Goal: Transaction & Acquisition: Purchase product/service

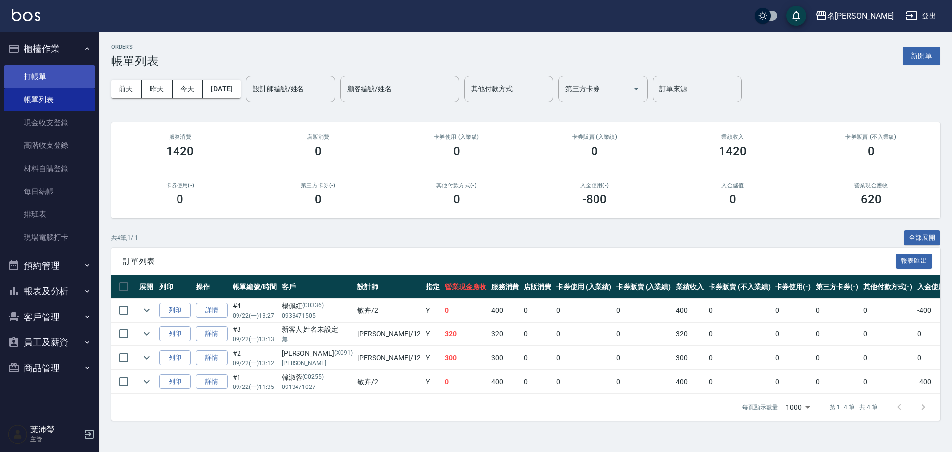
click at [55, 79] on link "打帳單" at bounding box center [49, 76] width 91 height 23
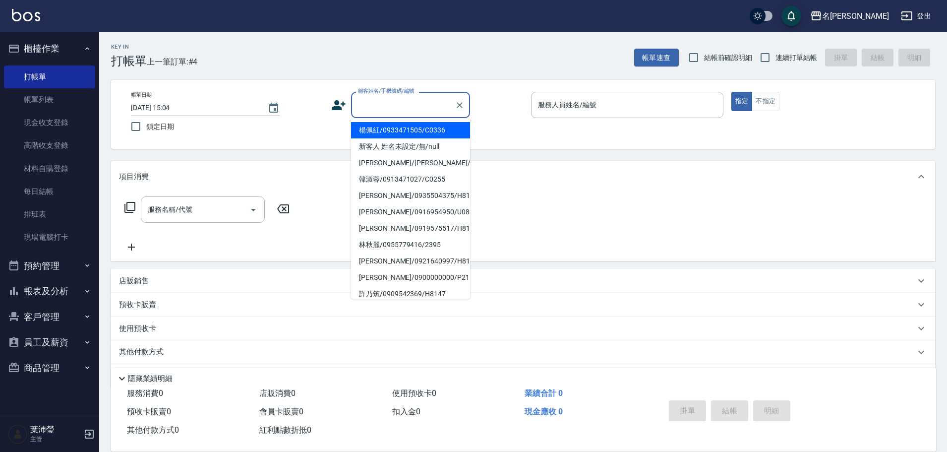
click at [437, 104] on input "顧客姓名/手機號碼/編號" at bounding box center [402, 104] width 95 height 17
click at [394, 141] on li "新客人 姓名未設定/無/null" at bounding box center [410, 146] width 119 height 16
type input "新客人 姓名未設定/無/null"
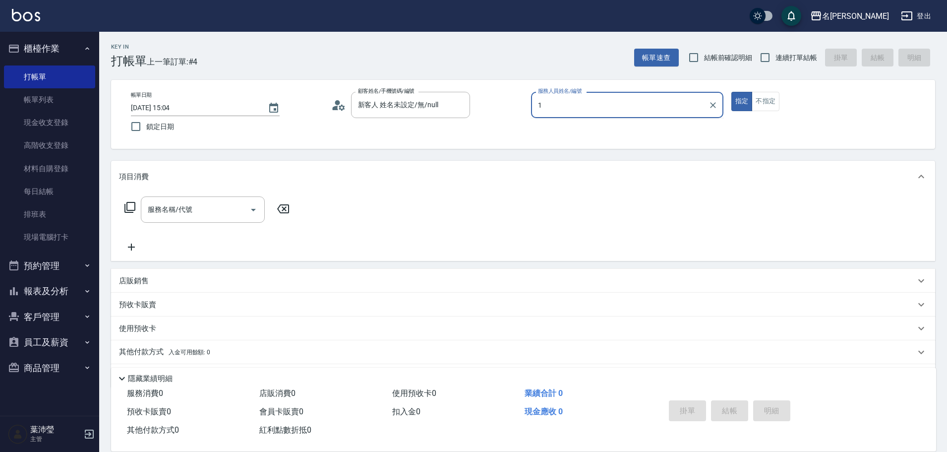
type input "12"
click at [713, 104] on icon "Clear" at bounding box center [713, 105] width 6 height 6
click at [666, 108] on input "服務人員姓名/編號" at bounding box center [626, 104] width 183 height 17
click at [585, 130] on div "菁菁 -7" at bounding box center [627, 130] width 192 height 16
type input "菁菁-7"
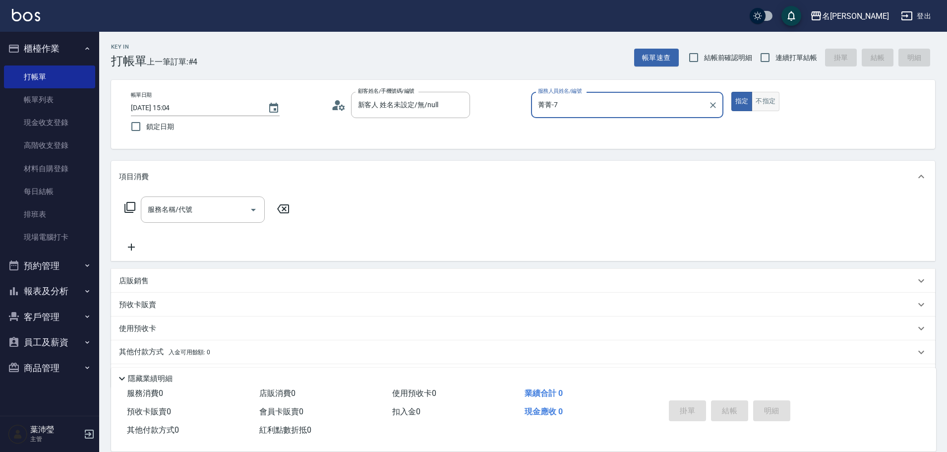
click at [764, 106] on button "不指定" at bounding box center [766, 101] width 28 height 19
click at [131, 205] on icon at bounding box center [130, 207] width 12 height 12
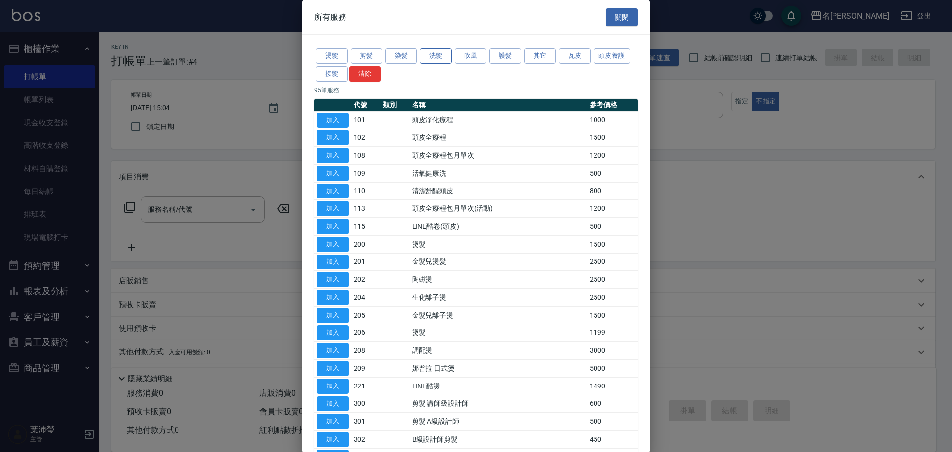
click at [437, 55] on button "洗髮" at bounding box center [436, 55] width 32 height 15
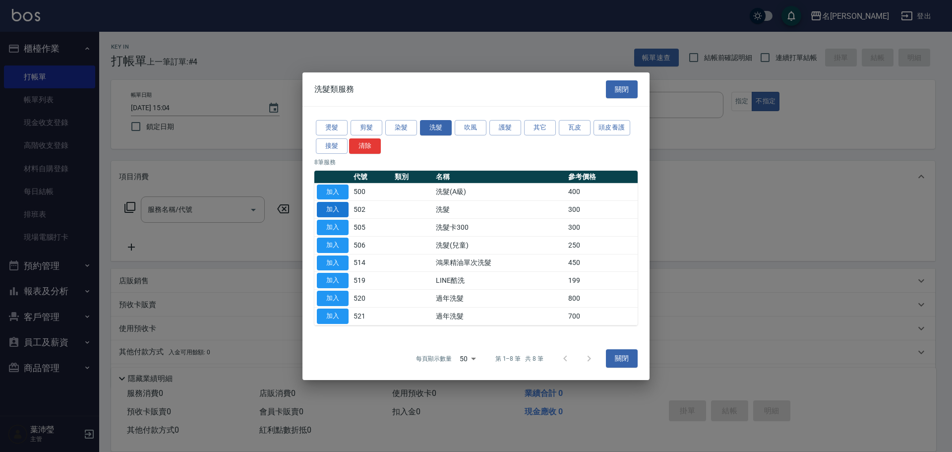
click at [335, 209] on button "加入" at bounding box center [333, 209] width 32 height 15
type input "洗髮(502)"
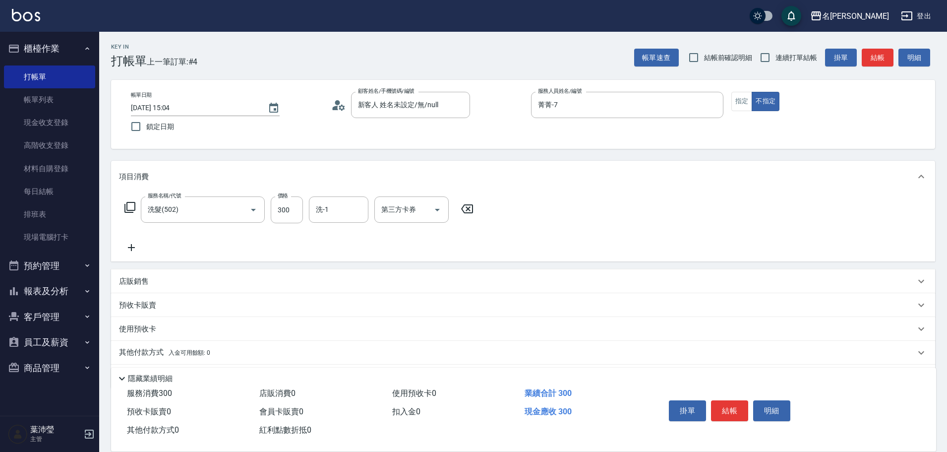
click at [126, 207] on icon at bounding box center [129, 207] width 11 height 11
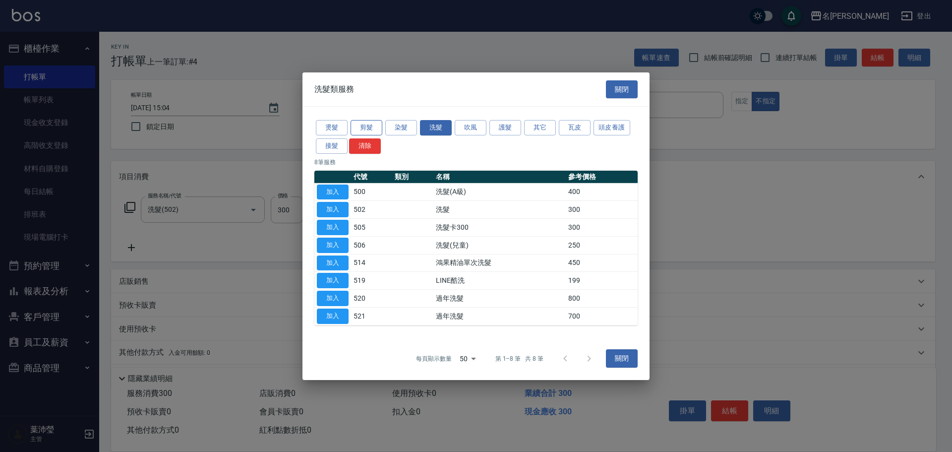
click at [368, 128] on button "剪髮" at bounding box center [367, 127] width 32 height 15
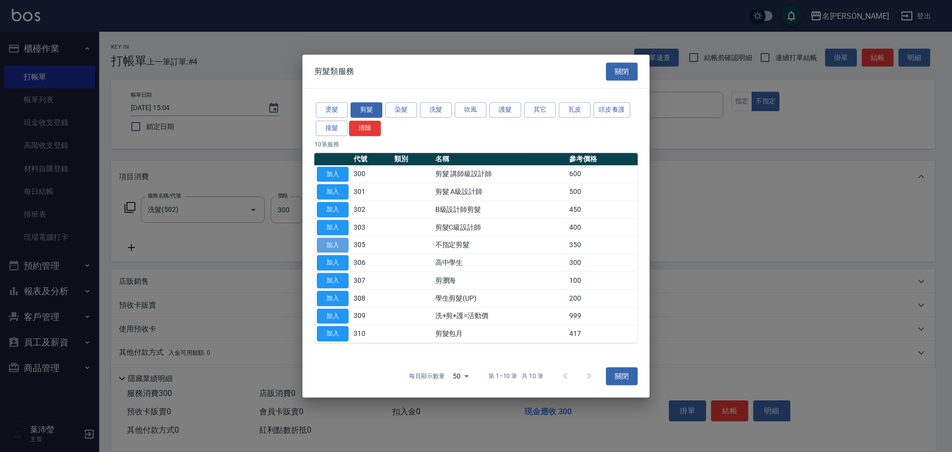
click at [334, 245] on button "加入" at bounding box center [333, 244] width 32 height 15
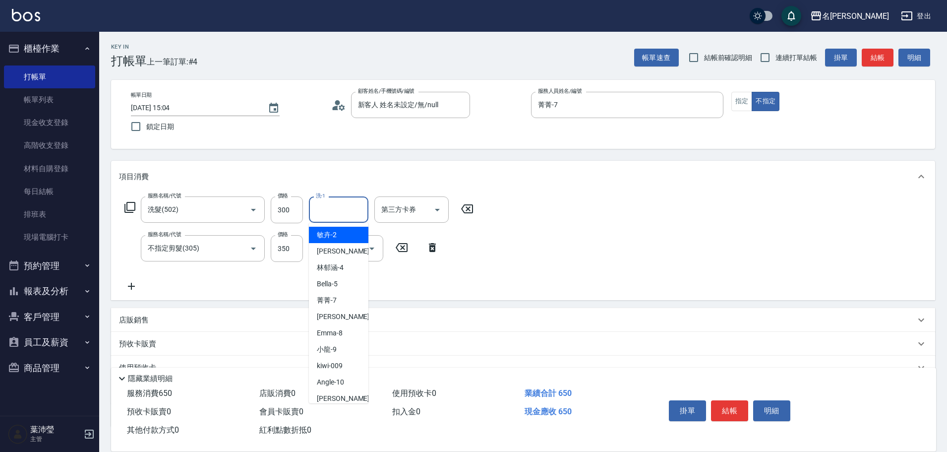
click at [341, 209] on input "洗-1" at bounding box center [338, 209] width 51 height 17
click at [334, 230] on span "小龍 -9" at bounding box center [327, 235] width 20 height 10
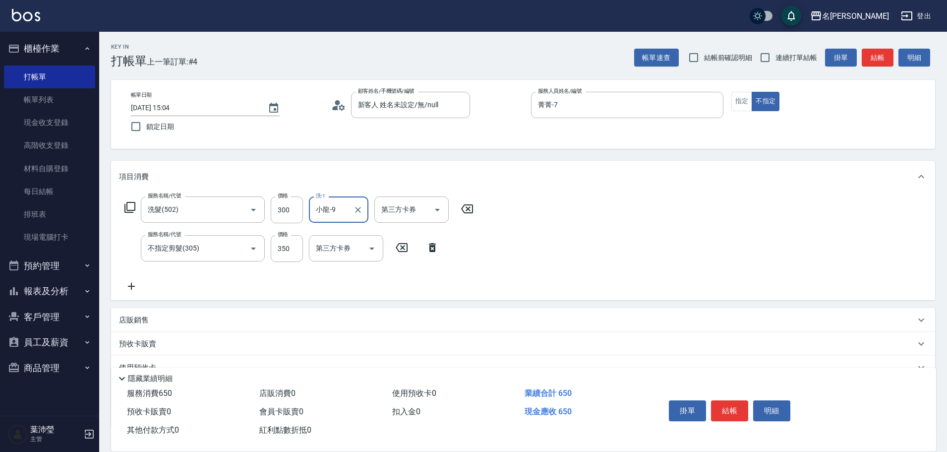
type input "小龍-9"
click at [733, 401] on button "結帳" at bounding box center [729, 410] width 37 height 21
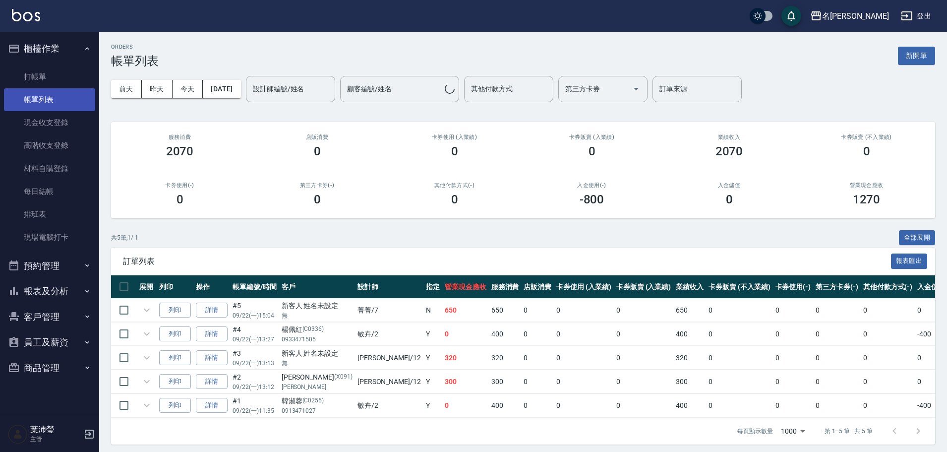
click at [48, 99] on link "帳單列表" at bounding box center [49, 99] width 91 height 23
click at [312, 93] on input "設計師編號/姓名" at bounding box center [290, 88] width 80 height 17
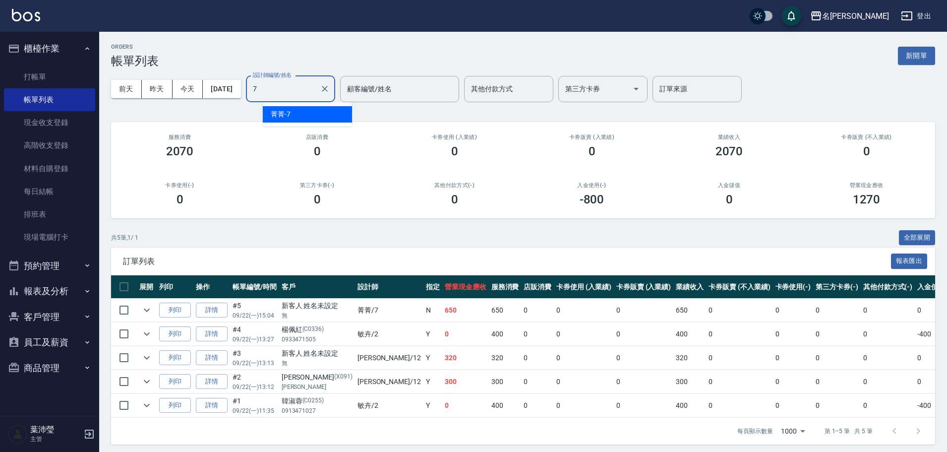
click at [314, 118] on div "菁菁 -7" at bounding box center [307, 114] width 89 height 16
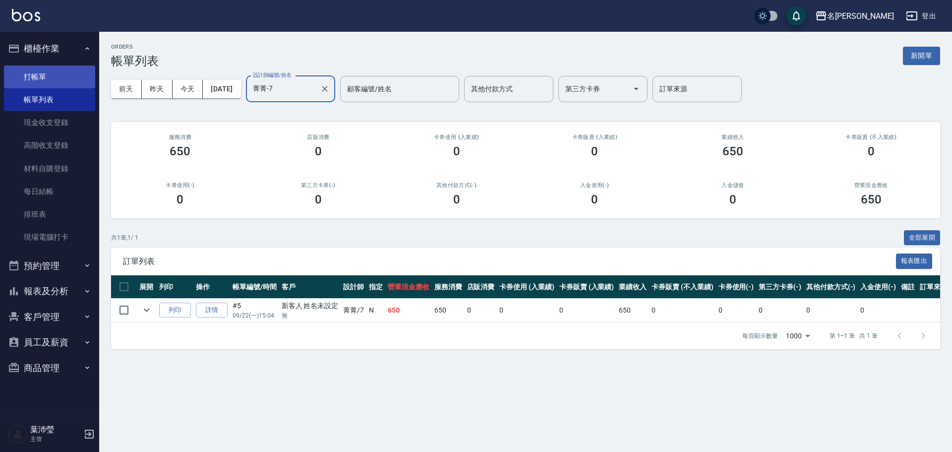
type input "菁菁-7"
click at [50, 74] on link "打帳單" at bounding box center [49, 76] width 91 height 23
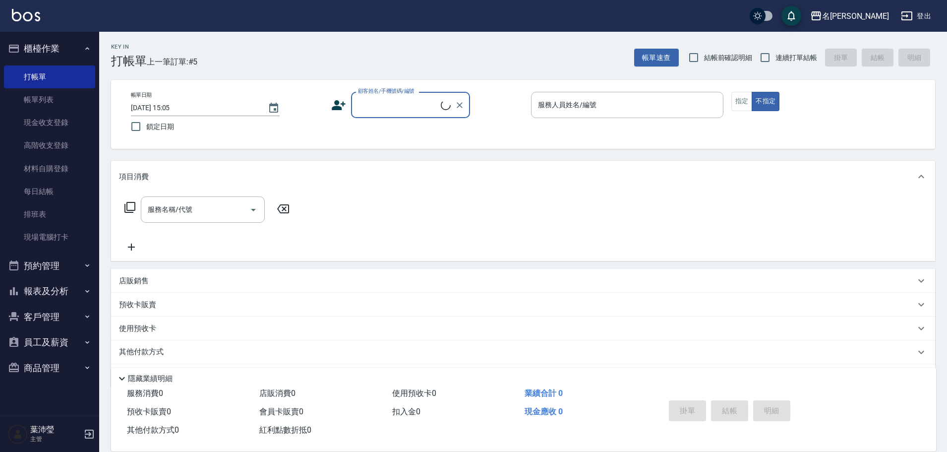
click at [412, 95] on label "顧客姓名/手機號碼/編號" at bounding box center [386, 90] width 57 height 7
click at [412, 96] on input "顧客姓名/手機號碼/編號" at bounding box center [397, 104] width 85 height 17
click at [404, 113] on input "顧客姓名/手機號碼/編號" at bounding box center [402, 104] width 95 height 17
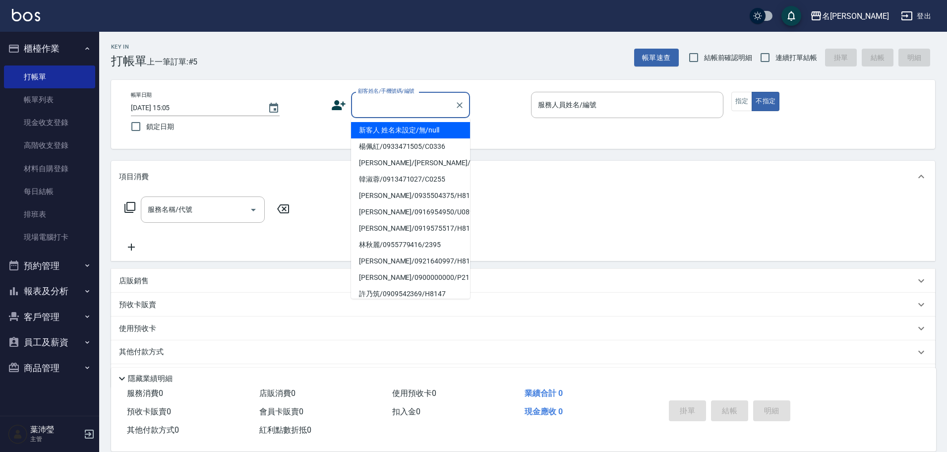
drag, startPoint x: 399, startPoint y: 129, endPoint x: 474, endPoint y: 147, distance: 77.6
click at [399, 129] on li "新客人 姓名未設定/無/null" at bounding box center [410, 130] width 119 height 16
type input "新客人 姓名未設定/無/null"
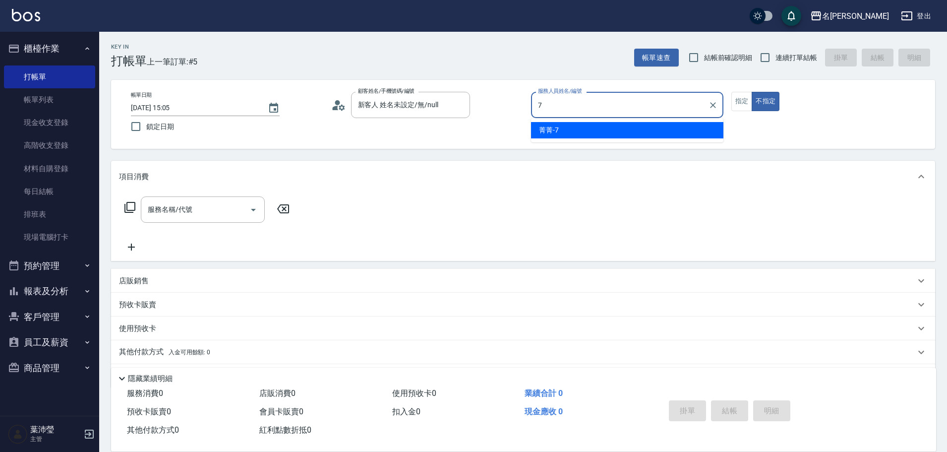
drag, startPoint x: 634, startPoint y: 132, endPoint x: 701, endPoint y: 130, distance: 67.0
click at [608, 130] on div "菁菁 -7" at bounding box center [627, 130] width 192 height 16
type input "菁菁-7"
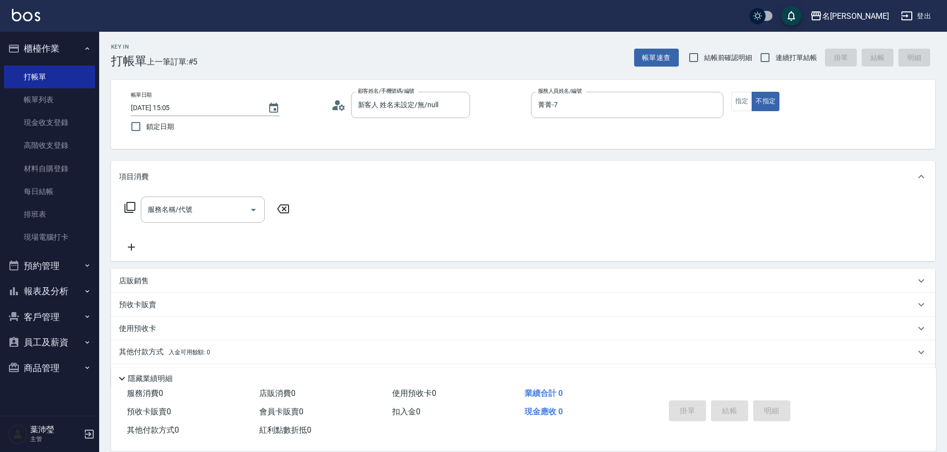
click at [128, 210] on icon at bounding box center [129, 207] width 11 height 11
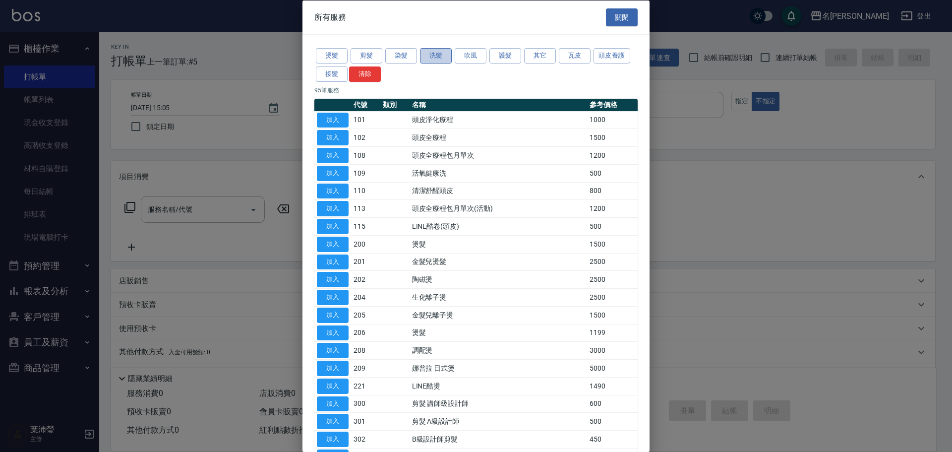
click at [431, 55] on button "洗髮" at bounding box center [436, 55] width 32 height 15
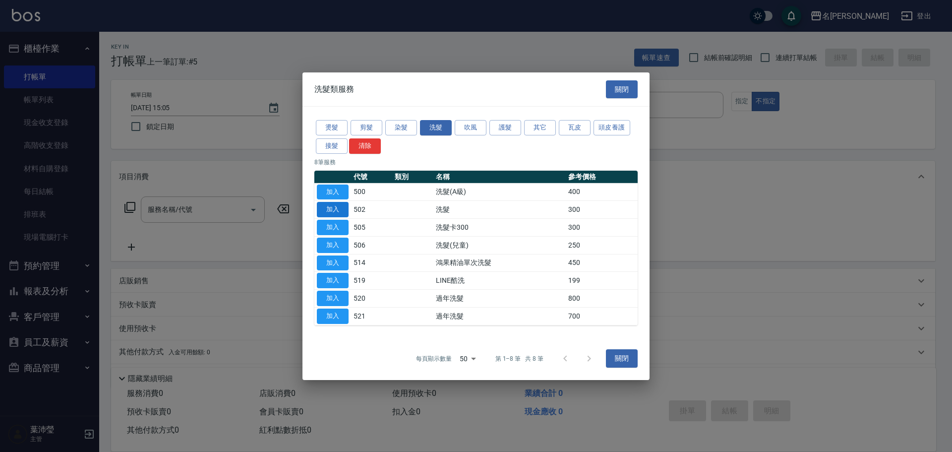
click at [345, 206] on button "加入" at bounding box center [333, 209] width 32 height 15
type input "洗髮(502)"
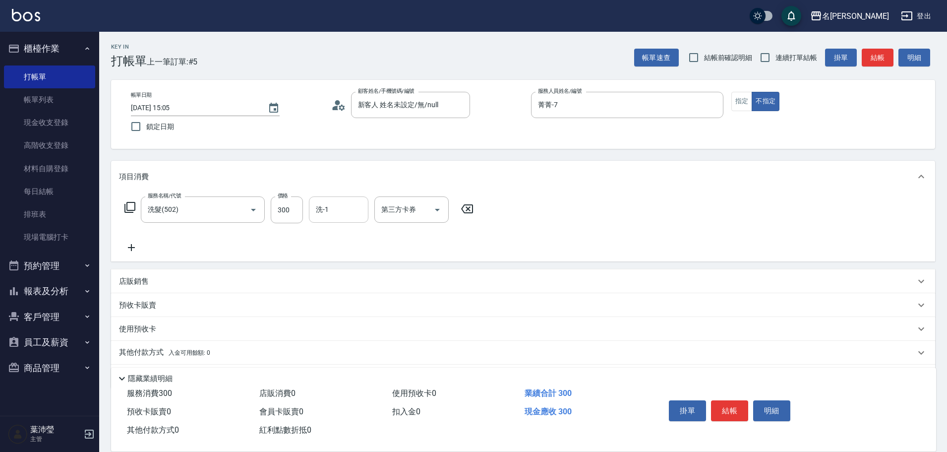
click at [331, 213] on input "洗-1" at bounding box center [338, 209] width 51 height 17
click at [357, 232] on div "[PERSON_NAME] -19" at bounding box center [338, 235] width 59 height 16
type input "[PERSON_NAME]-19"
click at [734, 408] on button "結帳" at bounding box center [729, 410] width 37 height 21
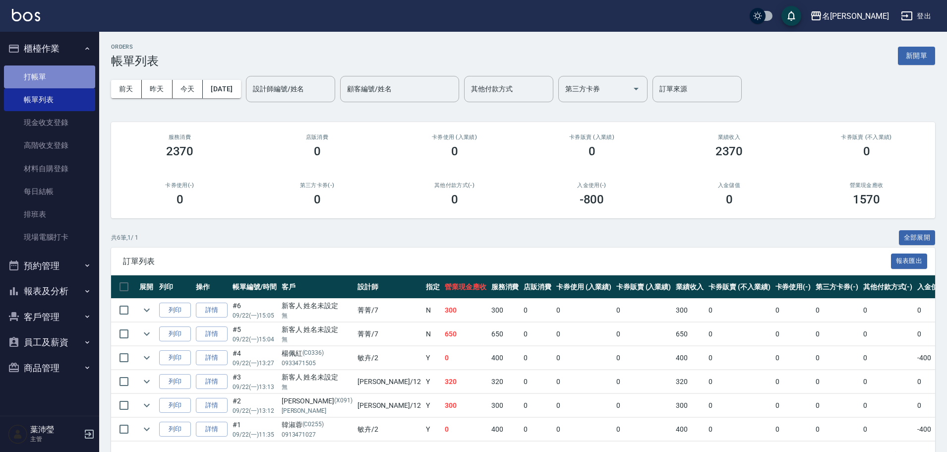
click at [48, 79] on link "打帳單" at bounding box center [49, 76] width 91 height 23
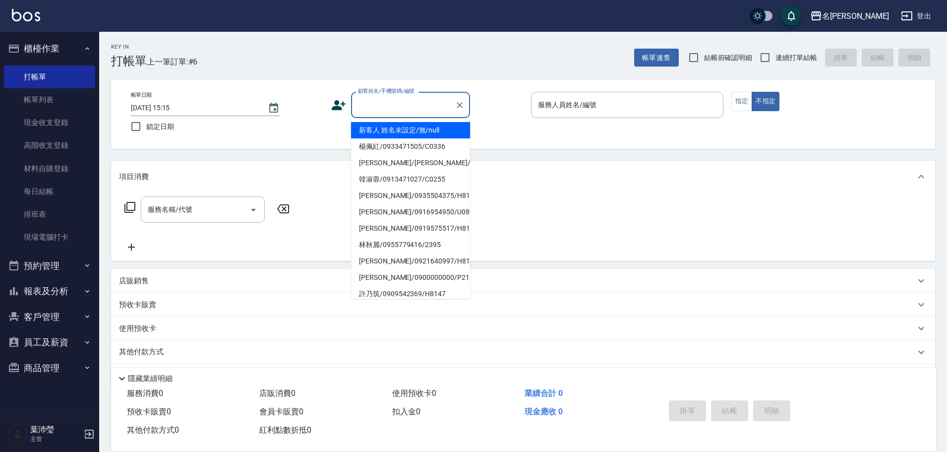
click at [370, 110] on input "顧客姓名/手機號碼/編號" at bounding box center [402, 104] width 95 height 17
click at [430, 138] on li "新客人 姓名未設定/無/null" at bounding box center [410, 130] width 119 height 16
type input "新客人 姓名未設定/無/null"
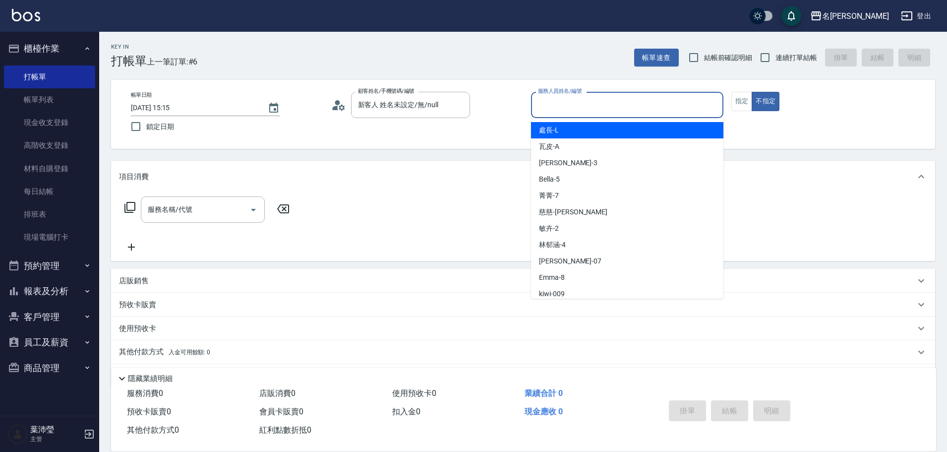
click at [556, 113] on input "服務人員姓名/編號" at bounding box center [626, 104] width 183 height 17
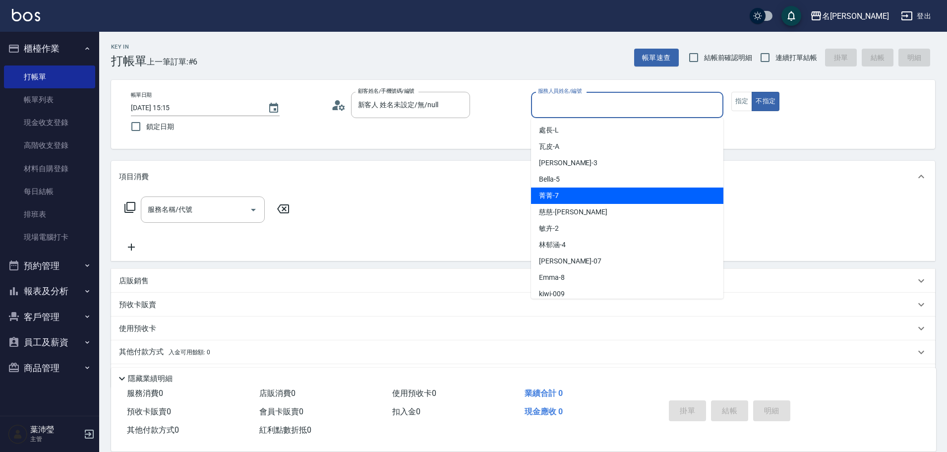
click at [636, 201] on div "菁菁 -7" at bounding box center [627, 195] width 192 height 16
type input "菁菁-7"
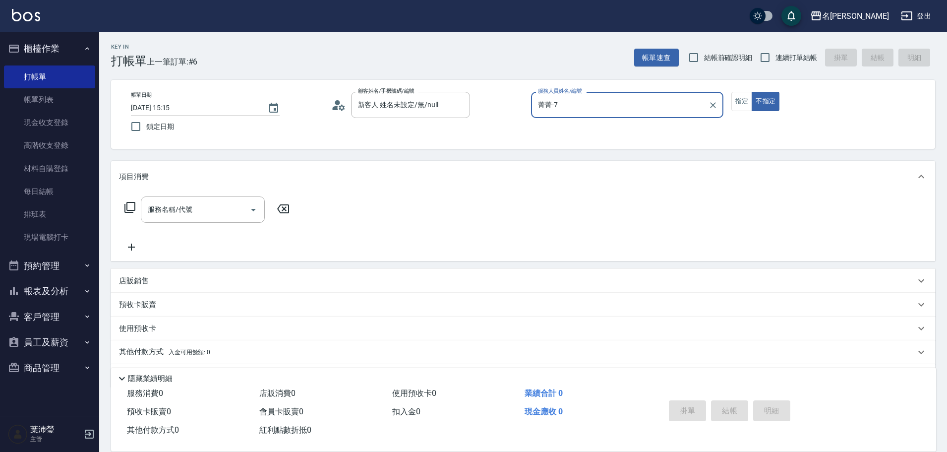
click at [126, 211] on icon at bounding box center [130, 207] width 12 height 12
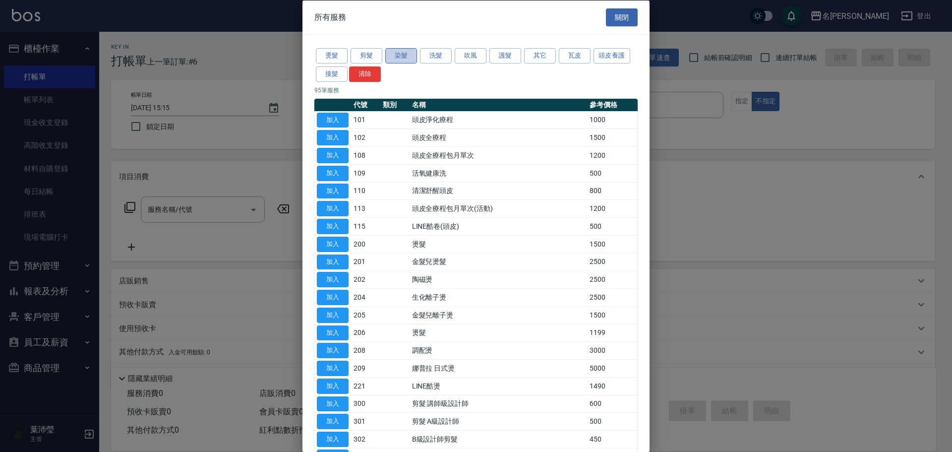
click at [403, 59] on button "染髮" at bounding box center [401, 55] width 32 height 15
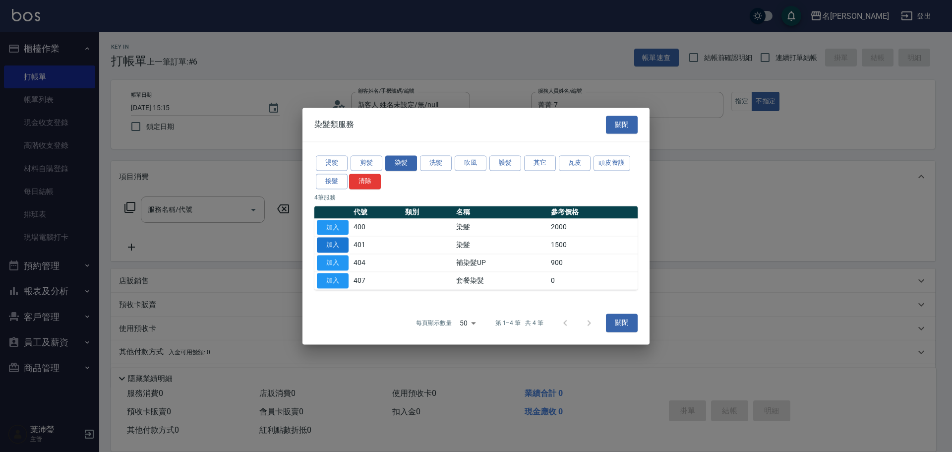
click at [338, 246] on button "加入" at bounding box center [333, 244] width 32 height 15
type input "染髮(401)"
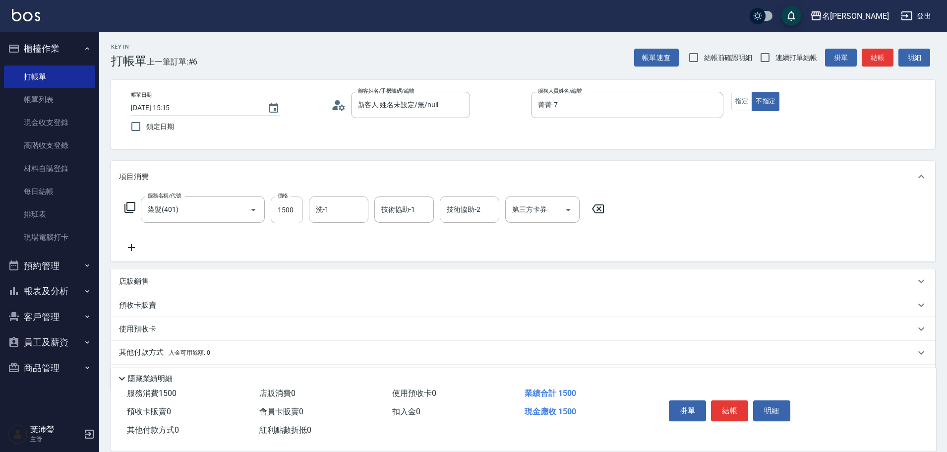
click at [283, 206] on input "1500" at bounding box center [287, 209] width 32 height 27
click at [338, 221] on div "洗-1" at bounding box center [338, 209] width 59 height 26
type input "1680"
drag, startPoint x: 339, startPoint y: 239, endPoint x: 334, endPoint y: 237, distance: 5.1
click at [339, 239] on span "[PERSON_NAME] -19" at bounding box center [348, 235] width 62 height 10
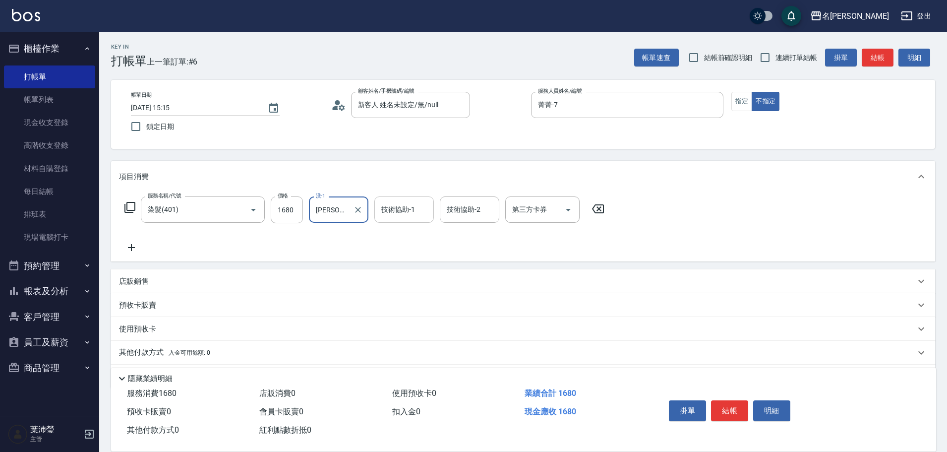
type input "[PERSON_NAME]-19"
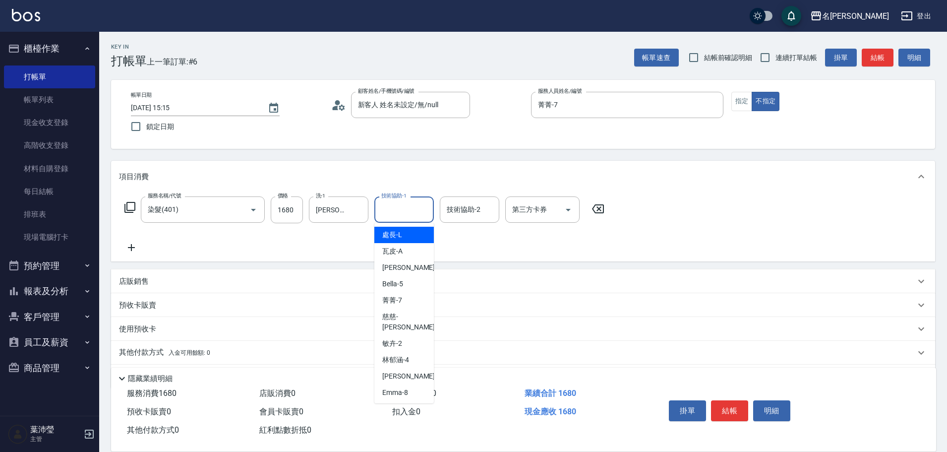
click at [390, 210] on input "技術協助-1" at bounding box center [404, 209] width 51 height 17
click at [405, 233] on span "[PERSON_NAME] -19" at bounding box center [413, 235] width 62 height 10
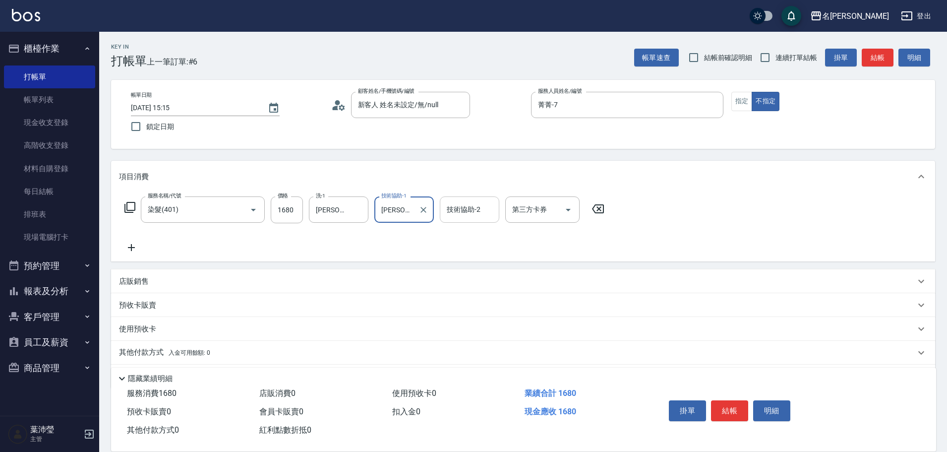
type input "[PERSON_NAME]-19"
click at [449, 210] on input "技術協助-2" at bounding box center [469, 209] width 51 height 17
click at [461, 239] on span "[PERSON_NAME] -19" at bounding box center [479, 235] width 62 height 10
type input "[PERSON_NAME]-19"
click at [714, 408] on button "結帳" at bounding box center [729, 410] width 37 height 21
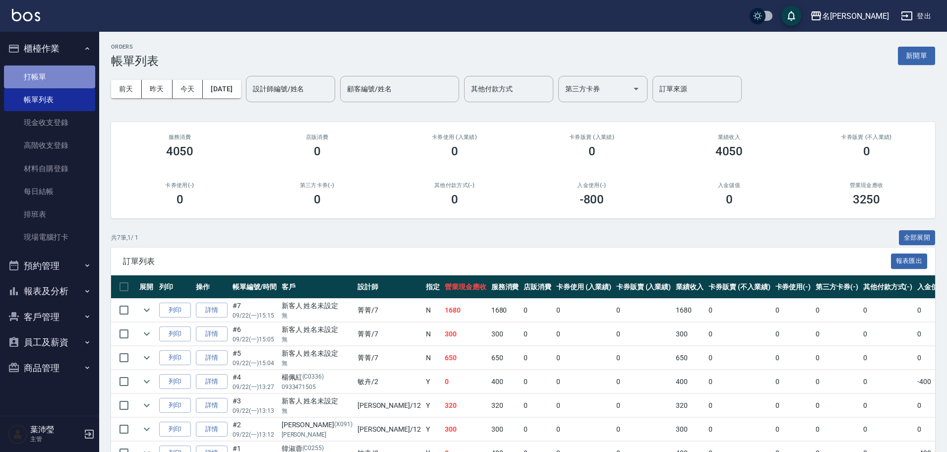
click at [43, 72] on link "打帳單" at bounding box center [49, 76] width 91 height 23
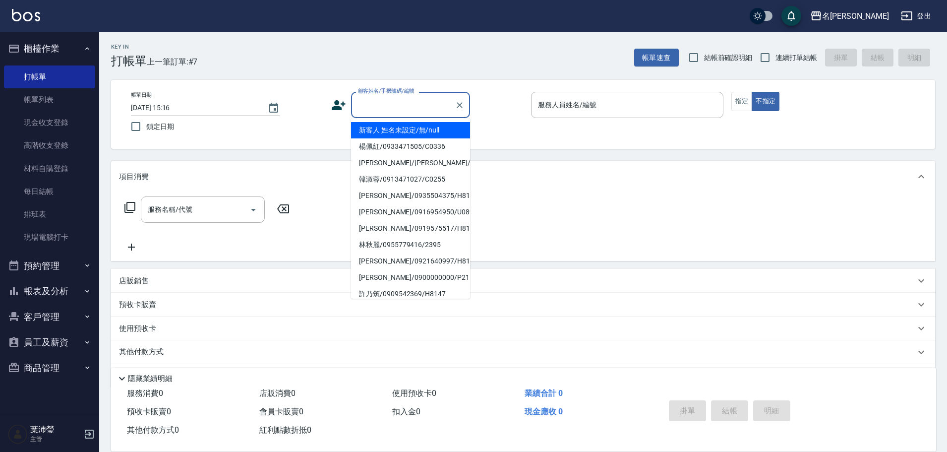
click at [420, 102] on input "顧客姓名/手機號碼/編號" at bounding box center [402, 104] width 95 height 17
drag, startPoint x: 427, startPoint y: 133, endPoint x: 434, endPoint y: 124, distance: 10.6
click at [432, 126] on li "新客人 姓名未設定/無/null" at bounding box center [410, 130] width 119 height 16
type input "新客人 姓名未設定/無/null"
click at [380, 109] on input "新客人 姓名未設定/無/null" at bounding box center [402, 104] width 95 height 17
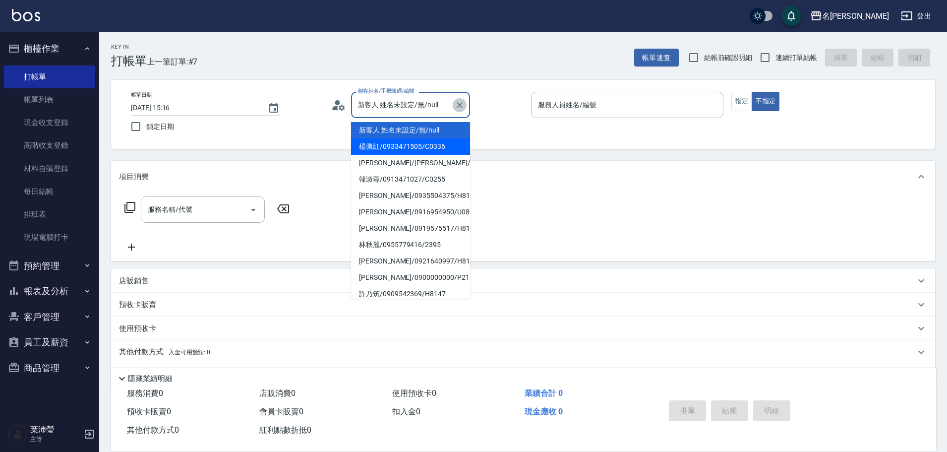
click at [462, 105] on icon "Clear" at bounding box center [460, 105] width 10 height 10
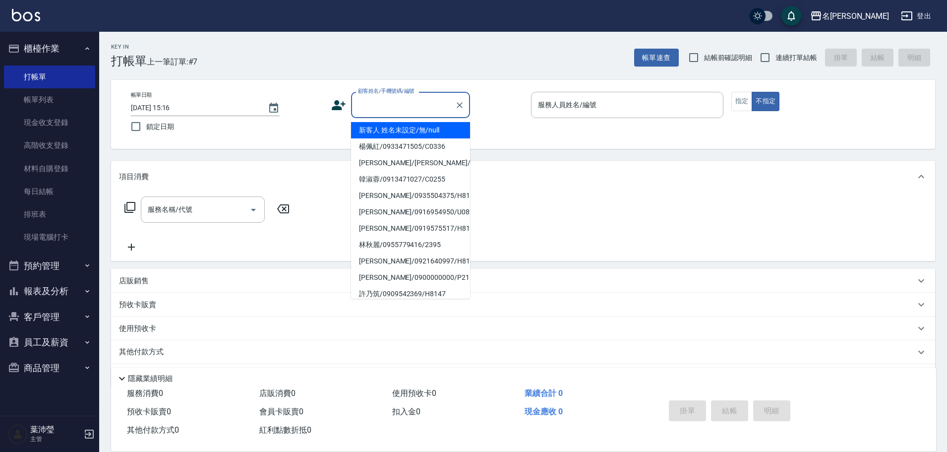
click at [419, 113] on input "顧客姓名/手機號碼/編號" at bounding box center [402, 104] width 95 height 17
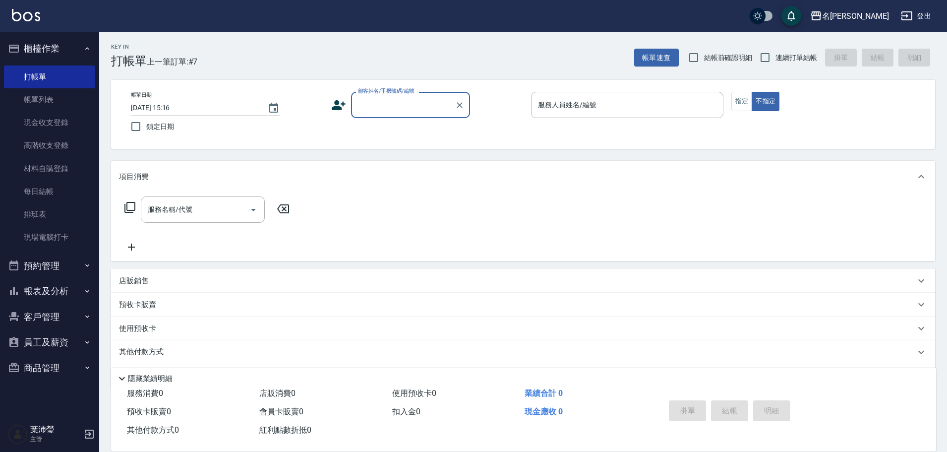
click at [391, 111] on input "顧客姓名/手機號碼/編號" at bounding box center [402, 104] width 95 height 17
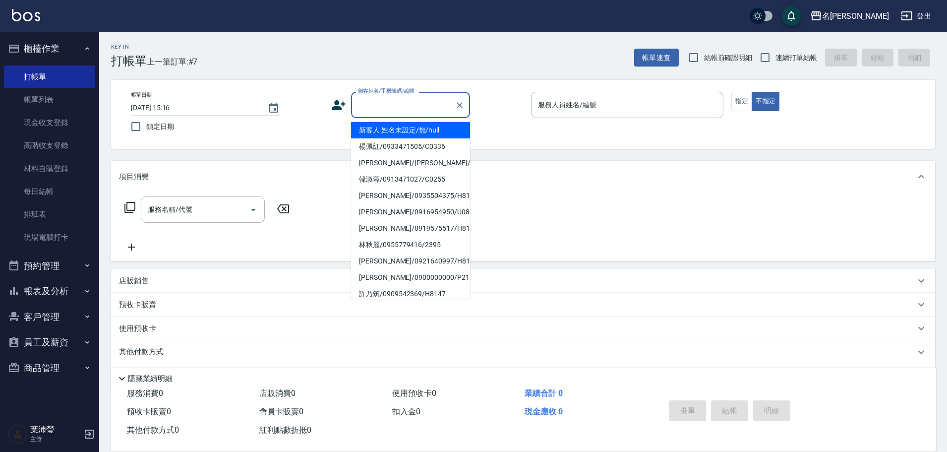
click at [393, 126] on li "新客人 姓名未設定/無/null" at bounding box center [410, 130] width 119 height 16
type input "新客人 姓名未設定/無/null"
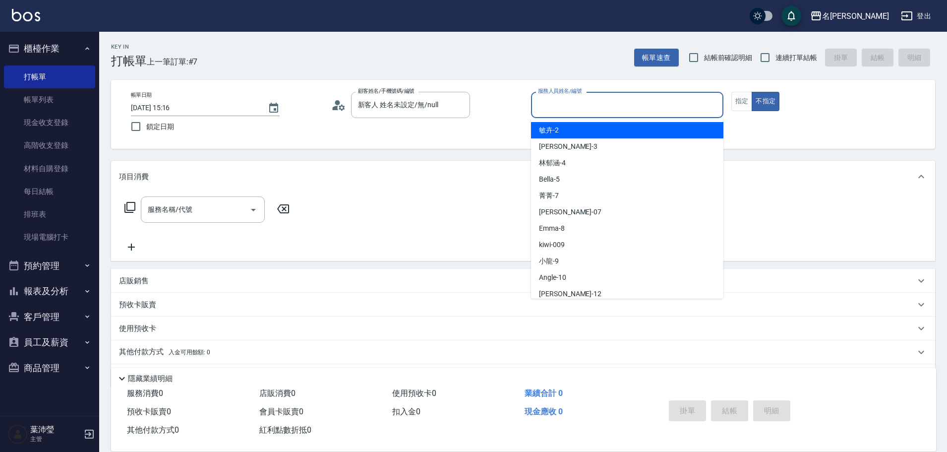
click at [544, 105] on input "服務人員姓名/編號" at bounding box center [626, 104] width 183 height 17
click at [544, 126] on span "敏卉 -2" at bounding box center [549, 130] width 20 height 10
type input "敏卉-2"
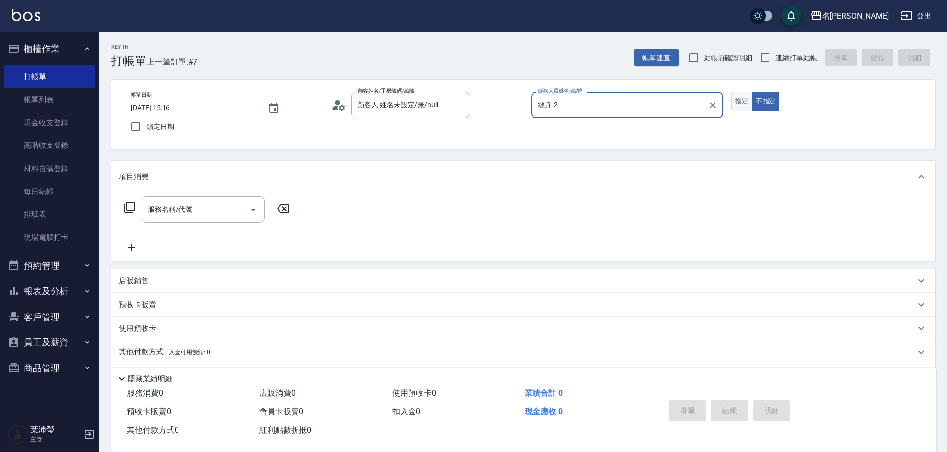
click at [741, 104] on button "指定" at bounding box center [741, 101] width 21 height 19
click at [132, 206] on icon at bounding box center [130, 207] width 12 height 12
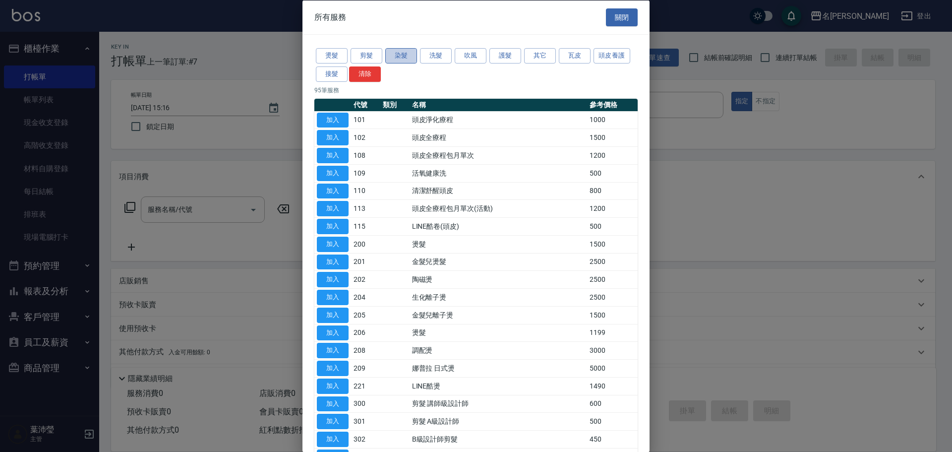
click at [405, 57] on button "染髮" at bounding box center [401, 55] width 32 height 15
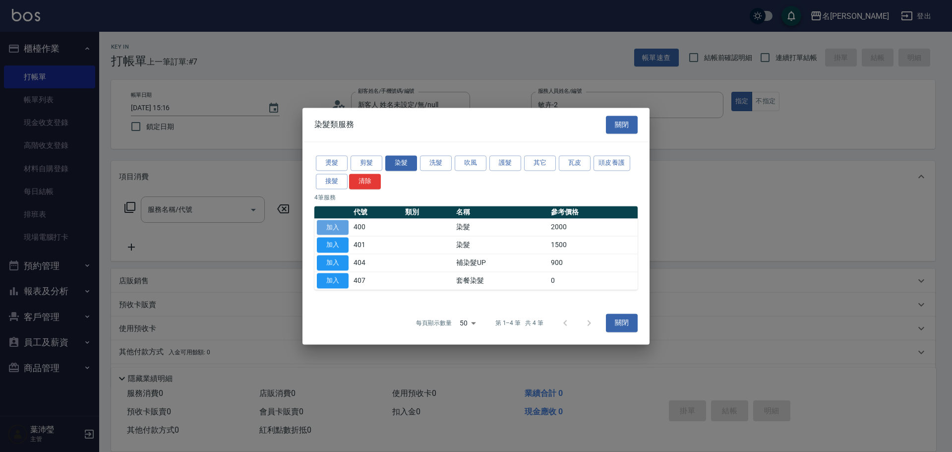
click at [327, 227] on button "加入" at bounding box center [333, 227] width 32 height 15
type input "染髮(400)"
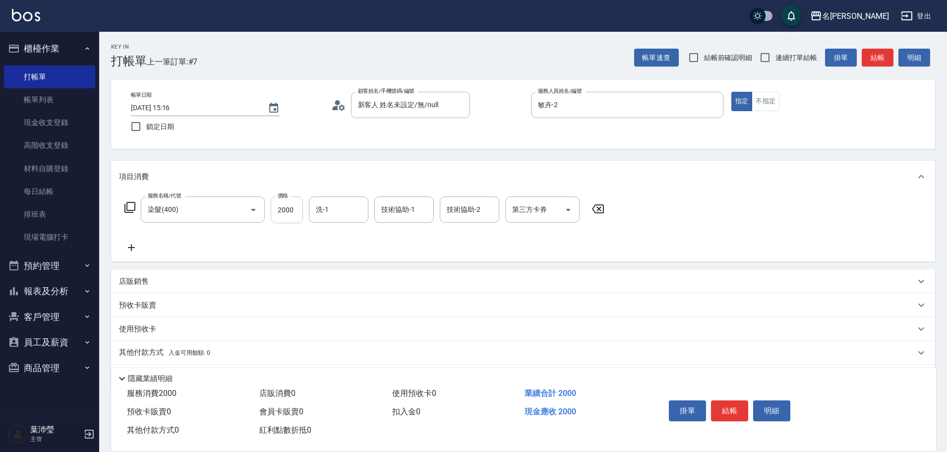
click at [293, 210] on input "2000" at bounding box center [287, 209] width 32 height 27
type input "2500"
click at [727, 406] on button "結帳" at bounding box center [729, 410] width 37 height 21
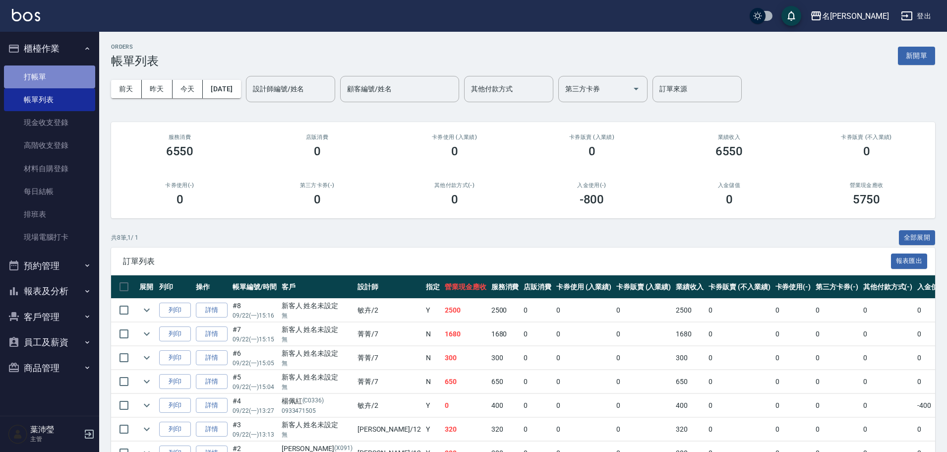
click at [36, 70] on link "打帳單" at bounding box center [49, 76] width 91 height 23
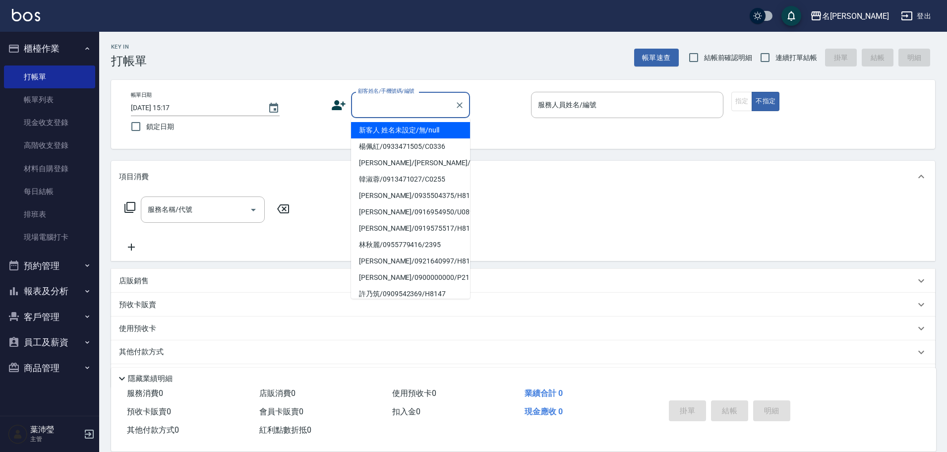
click at [391, 102] on input "顧客姓名/手機號碼/編號" at bounding box center [402, 104] width 95 height 17
drag, startPoint x: 401, startPoint y: 131, endPoint x: 417, endPoint y: 120, distance: 19.4
click at [401, 129] on li "新客人 姓名未設定/無/null" at bounding box center [410, 130] width 119 height 16
type input "新客人 姓名未設定/無/null"
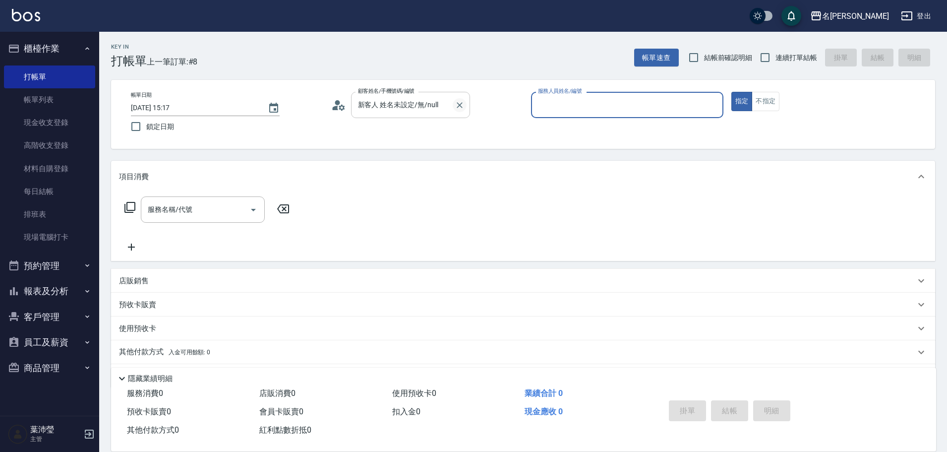
click at [459, 104] on icon "Clear" at bounding box center [460, 105] width 6 height 6
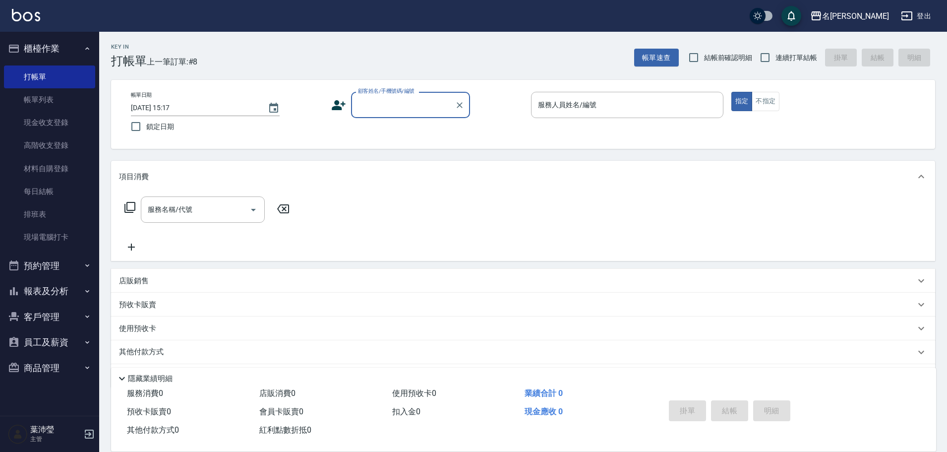
click at [415, 107] on input "顧客姓名/手機號碼/編號" at bounding box center [402, 104] width 95 height 17
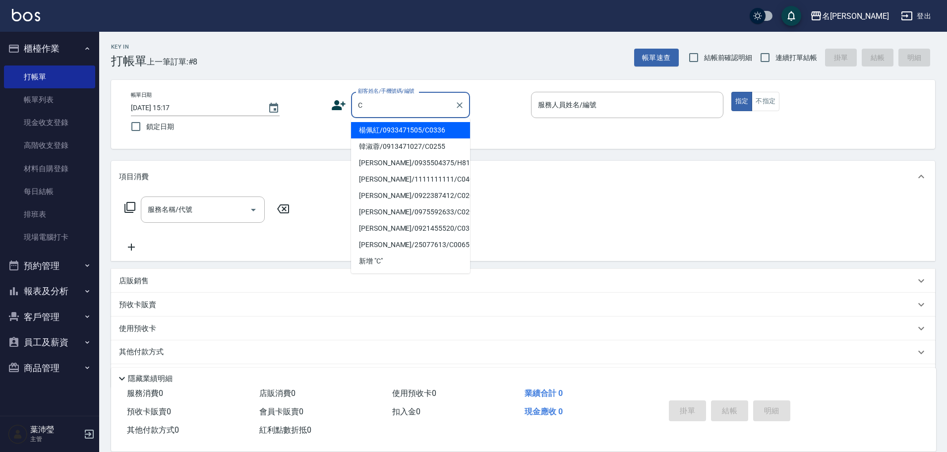
type input "CK"
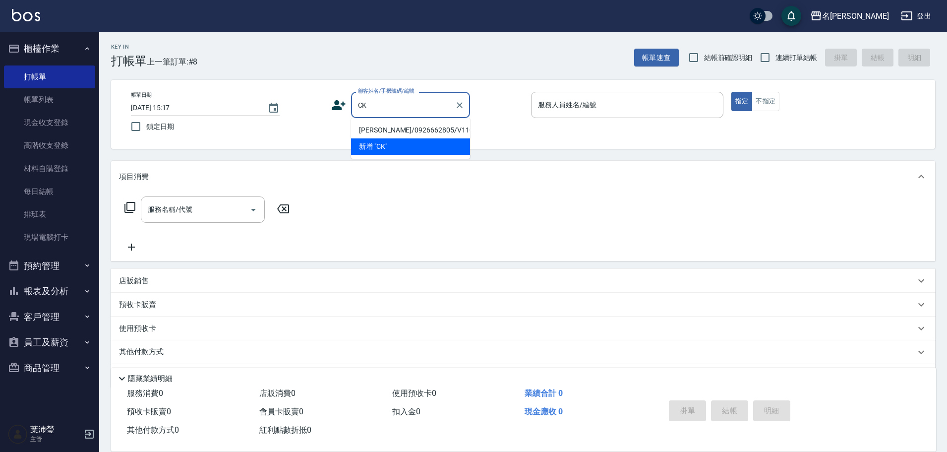
click at [467, 108] on div "CK 顧客姓名/手機號碼/編號" at bounding box center [410, 105] width 119 height 26
click at [464, 106] on icon "Clear" at bounding box center [460, 105] width 10 height 10
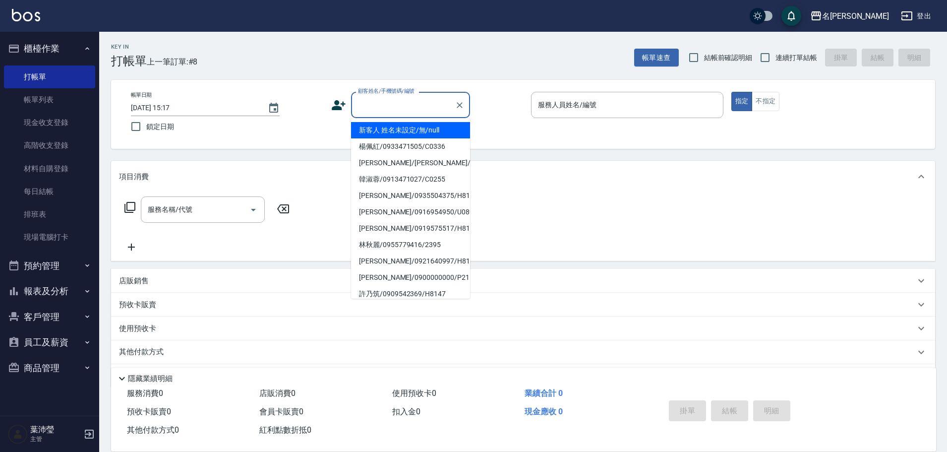
click at [378, 103] on input "顧客姓名/手機號碼/編號" at bounding box center [402, 104] width 95 height 17
click at [406, 229] on li "[PERSON_NAME]/0916999389/2121" at bounding box center [410, 228] width 119 height 16
type input "[PERSON_NAME]/0916999389/2121"
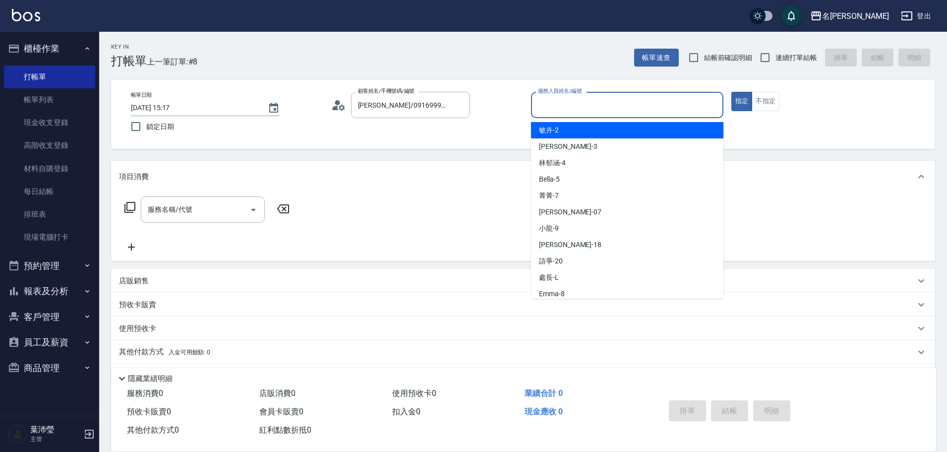
click at [551, 106] on input "服務人員姓名/編號" at bounding box center [626, 104] width 183 height 17
click at [552, 126] on span "敏卉 -2" at bounding box center [549, 130] width 20 height 10
type input "敏卉-2"
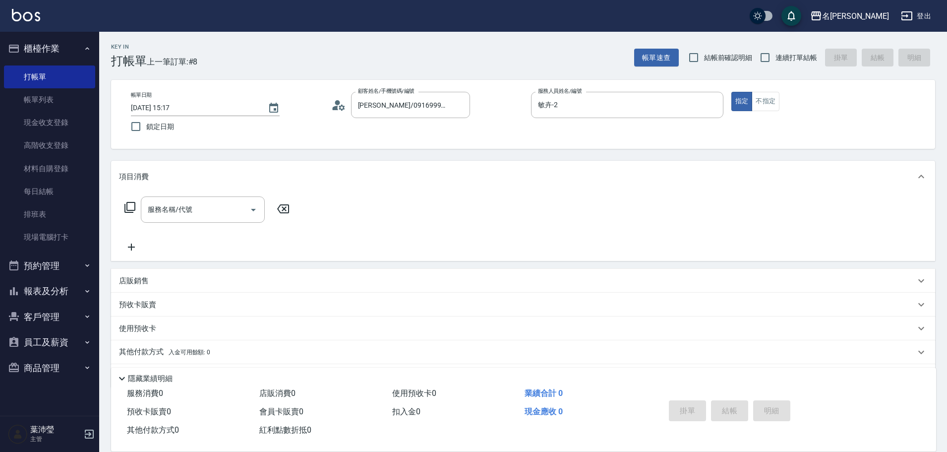
click at [127, 203] on icon at bounding box center [129, 207] width 11 height 11
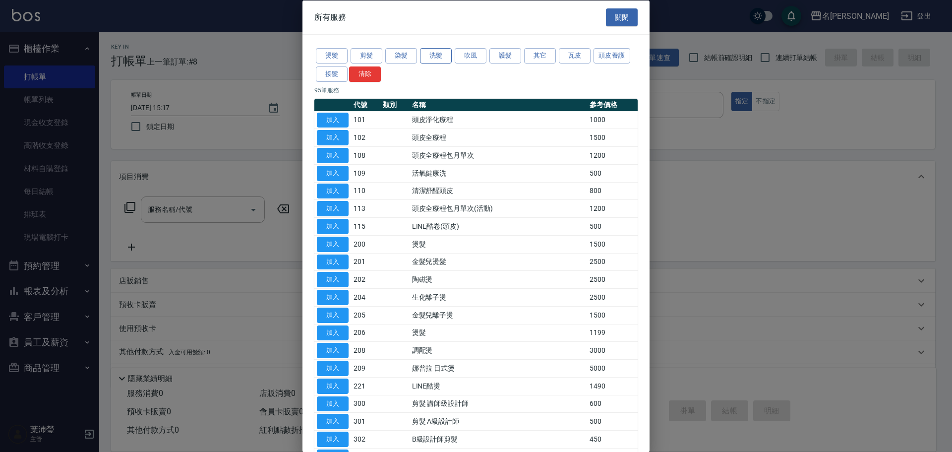
click at [436, 53] on button "洗髮" at bounding box center [436, 55] width 32 height 15
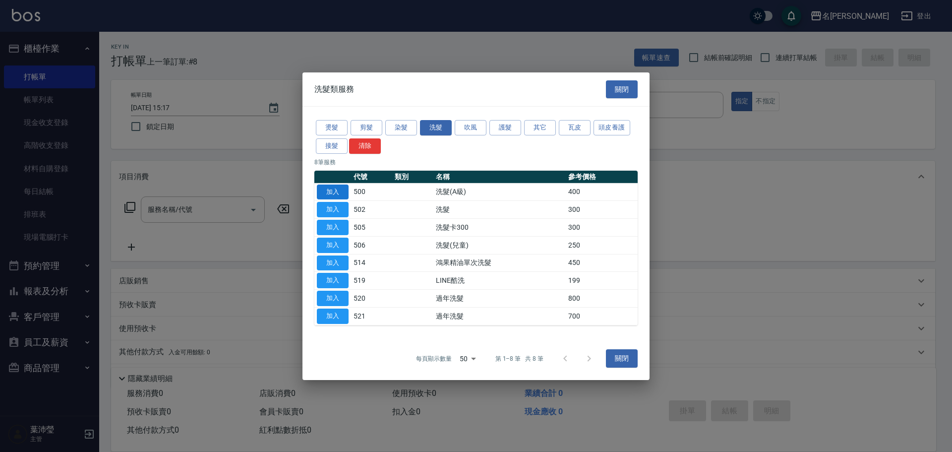
click at [338, 188] on button "加入" at bounding box center [333, 191] width 32 height 15
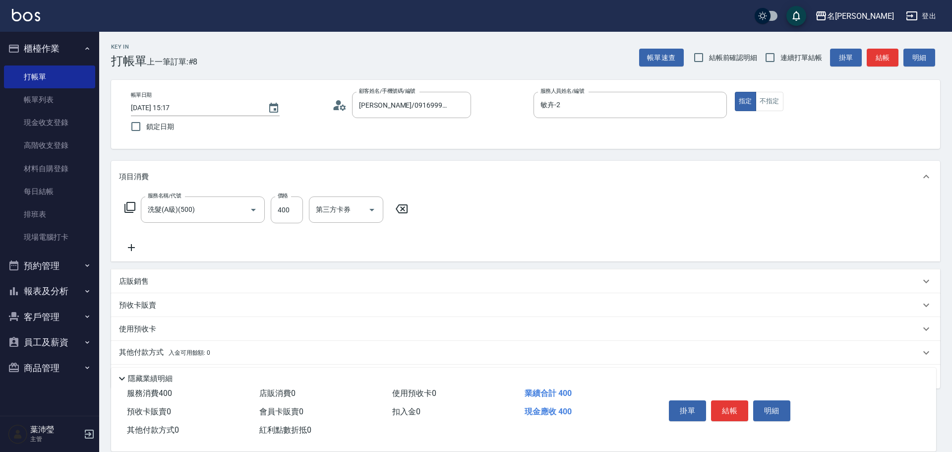
type input "洗髮(A級)(500)"
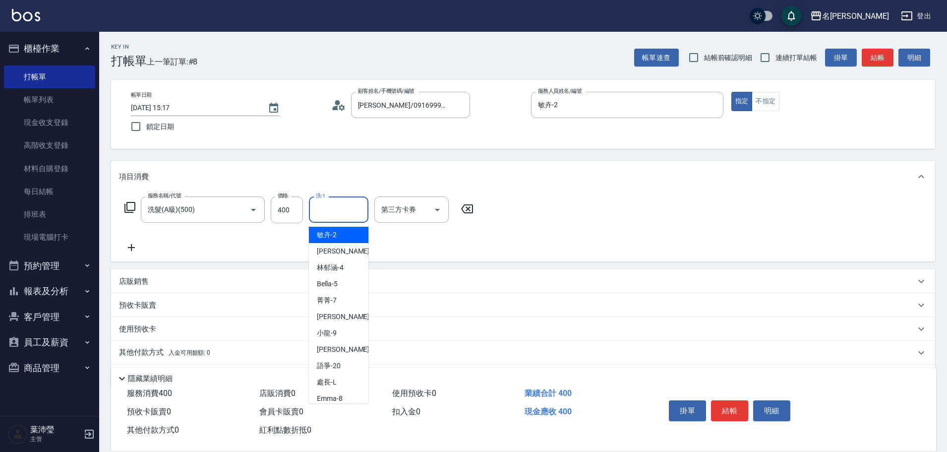
click at [343, 213] on input "洗-1" at bounding box center [338, 209] width 51 height 17
click at [344, 236] on div "[PERSON_NAME] -18" at bounding box center [338, 235] width 59 height 16
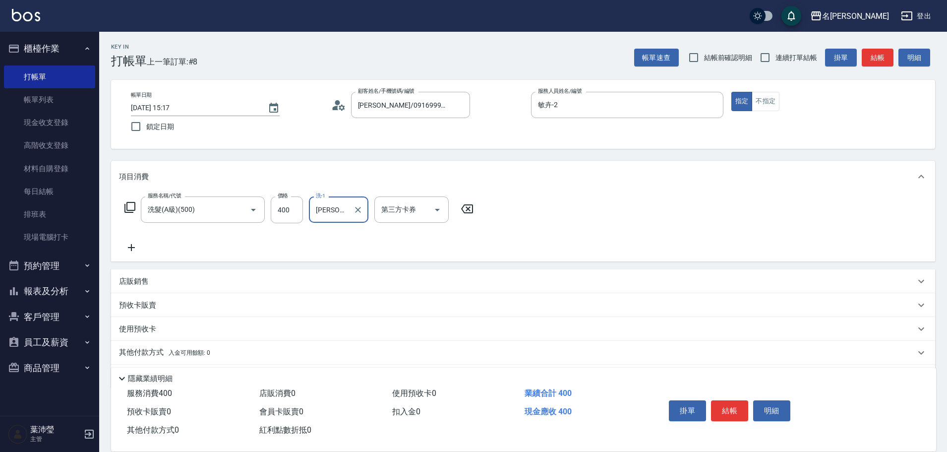
type input "[PERSON_NAME]-18"
click at [131, 204] on icon at bounding box center [130, 207] width 12 height 12
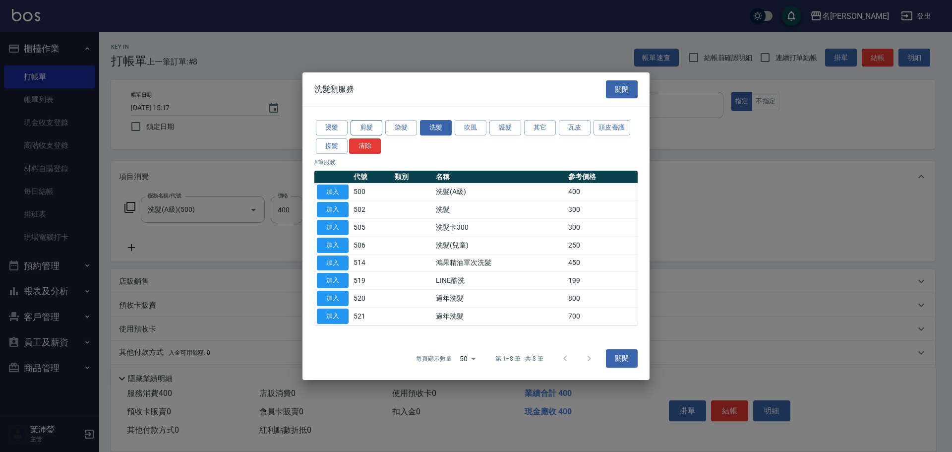
click at [363, 131] on button "剪髮" at bounding box center [367, 127] width 32 height 15
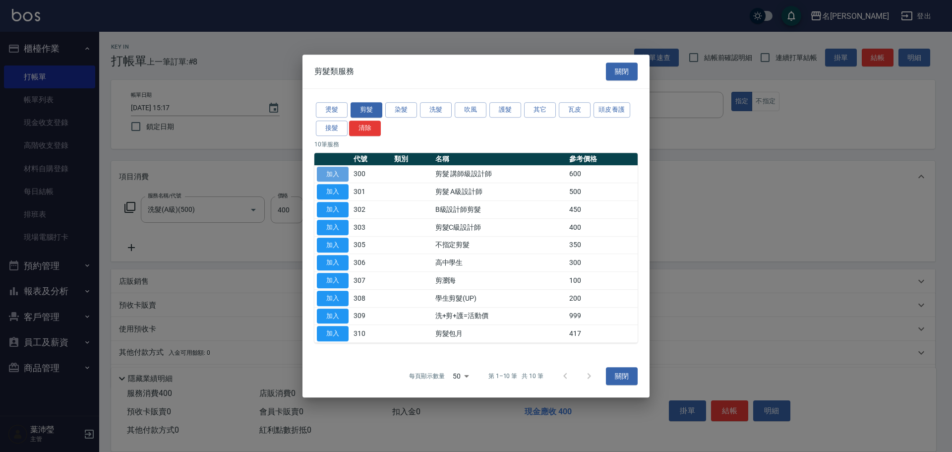
click at [332, 174] on button "加入" at bounding box center [333, 174] width 32 height 15
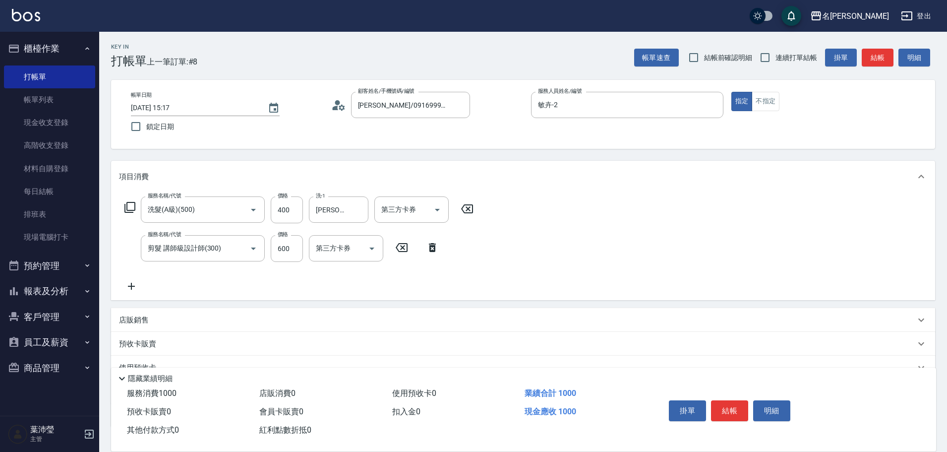
click at [430, 249] on icon at bounding box center [432, 247] width 7 height 9
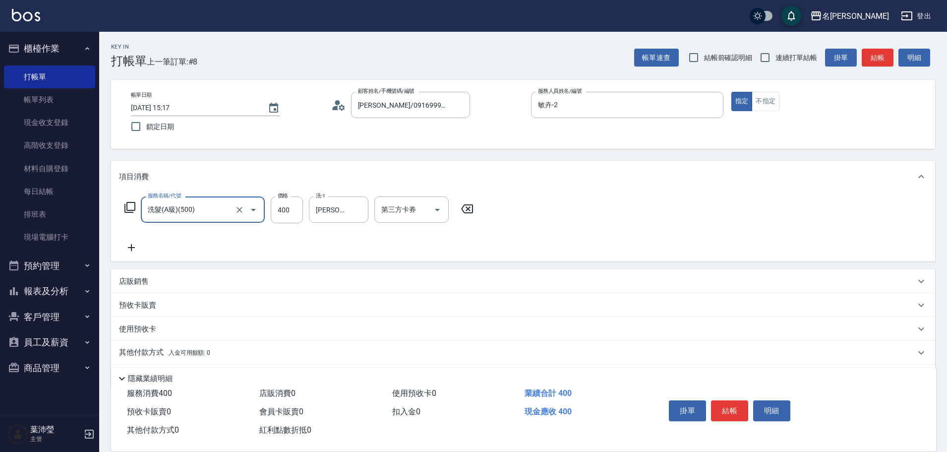
click at [131, 204] on icon at bounding box center [130, 207] width 12 height 12
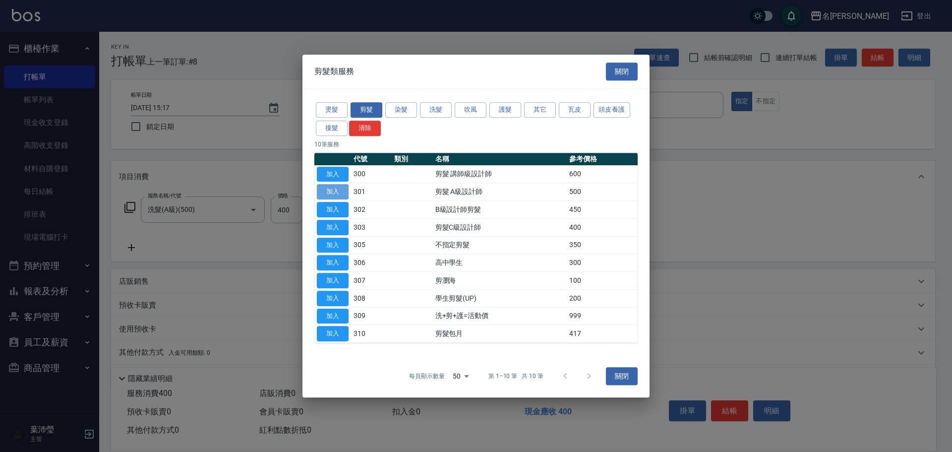
click at [336, 189] on button "加入" at bounding box center [333, 191] width 32 height 15
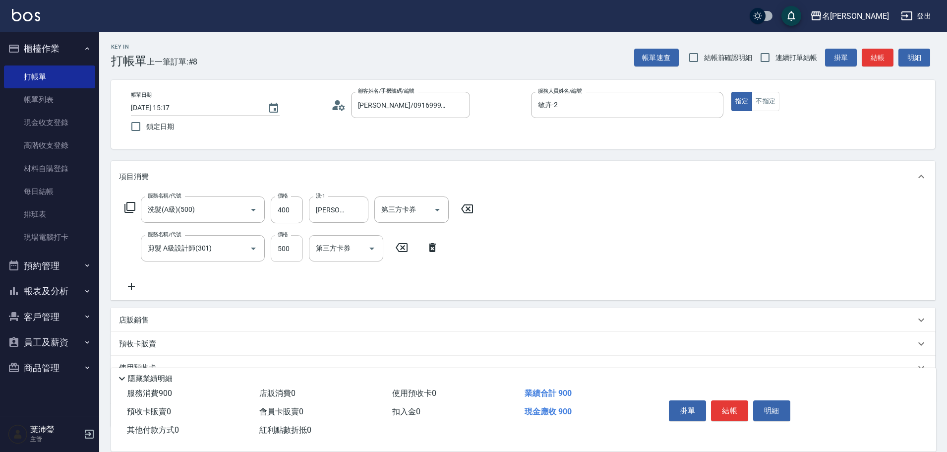
click at [298, 251] on input "500" at bounding box center [287, 248] width 32 height 27
type input "600"
click at [128, 207] on icon at bounding box center [130, 207] width 12 height 12
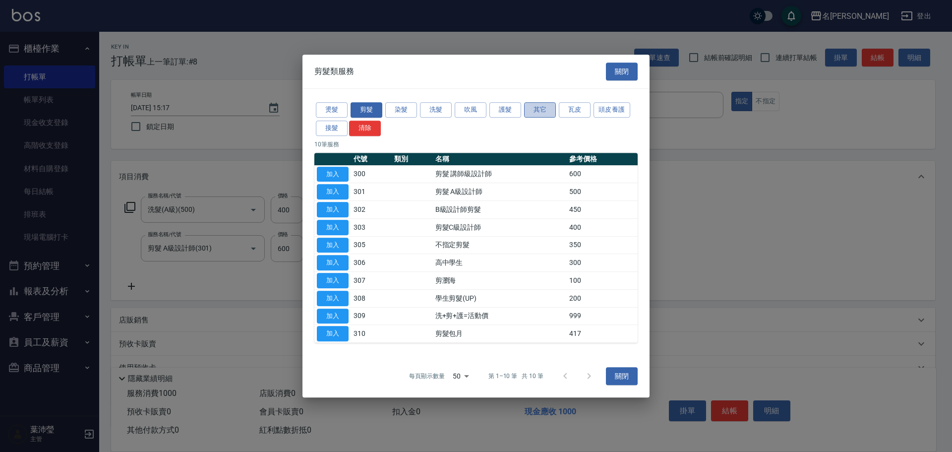
click at [543, 110] on button "其它" at bounding box center [540, 109] width 32 height 15
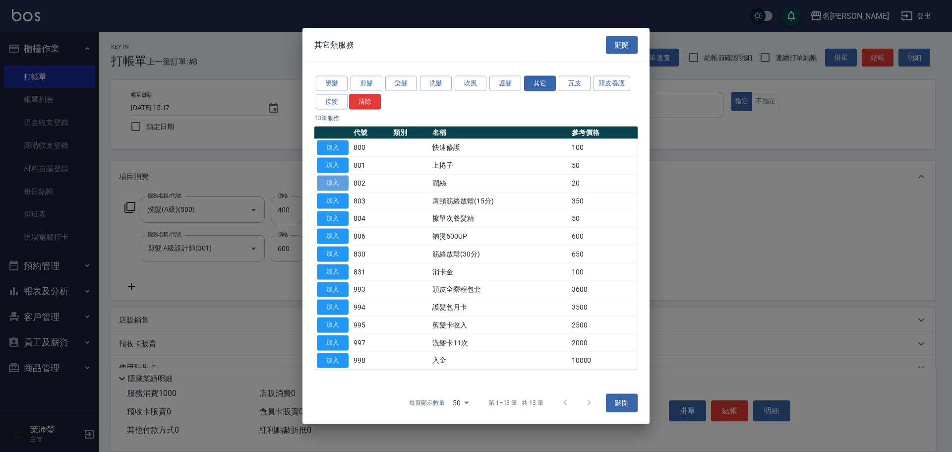
click at [338, 182] on button "加入" at bounding box center [333, 183] width 32 height 15
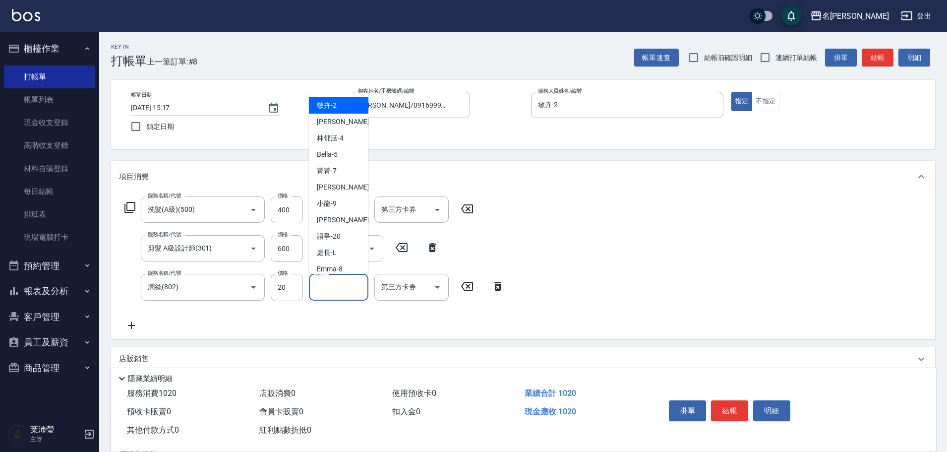
click at [334, 294] on input "洗-1" at bounding box center [338, 286] width 51 height 17
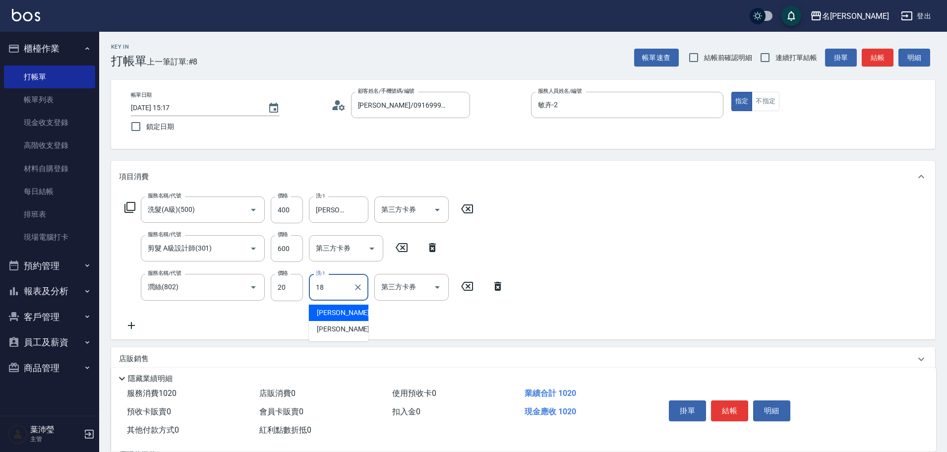
click at [341, 313] on span "[PERSON_NAME] -18" at bounding box center [348, 312] width 62 height 10
click at [361, 208] on icon "Clear" at bounding box center [358, 210] width 10 height 10
type input "[PERSON_NAME]-18"
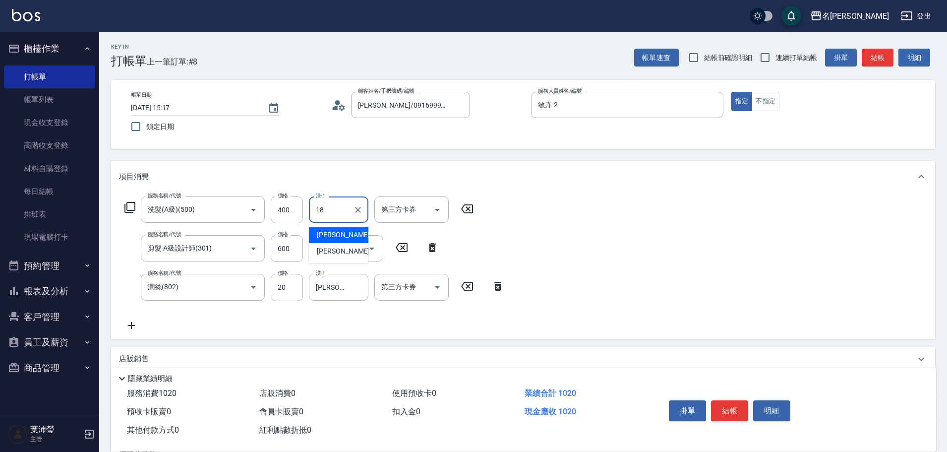
drag, startPoint x: 346, startPoint y: 236, endPoint x: 350, endPoint y: 224, distance: 11.9
click at [346, 236] on div "[PERSON_NAME] -18" at bounding box center [338, 235] width 59 height 16
type input "[PERSON_NAME]-18"
click at [720, 406] on button "結帳" at bounding box center [729, 410] width 37 height 21
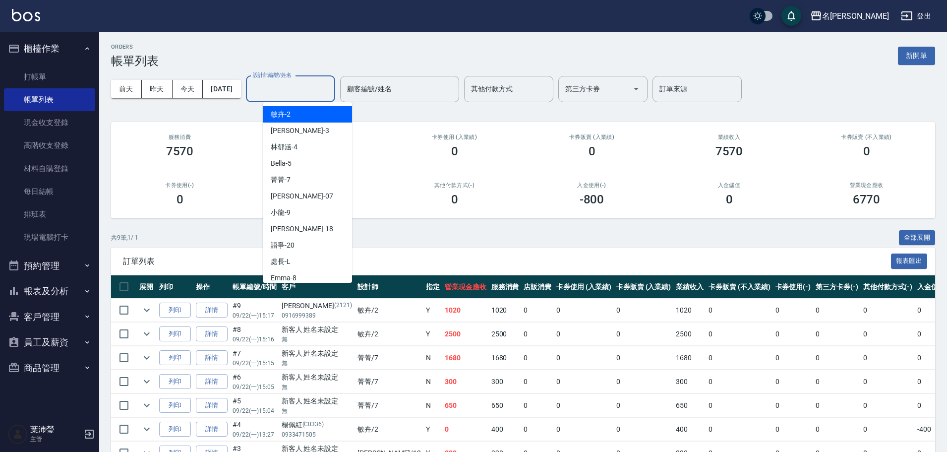
click at [299, 85] on input "設計師編號/姓名" at bounding box center [290, 88] width 80 height 17
click at [297, 115] on div "敏卉 -2" at bounding box center [307, 114] width 89 height 16
type input "敏卉-2"
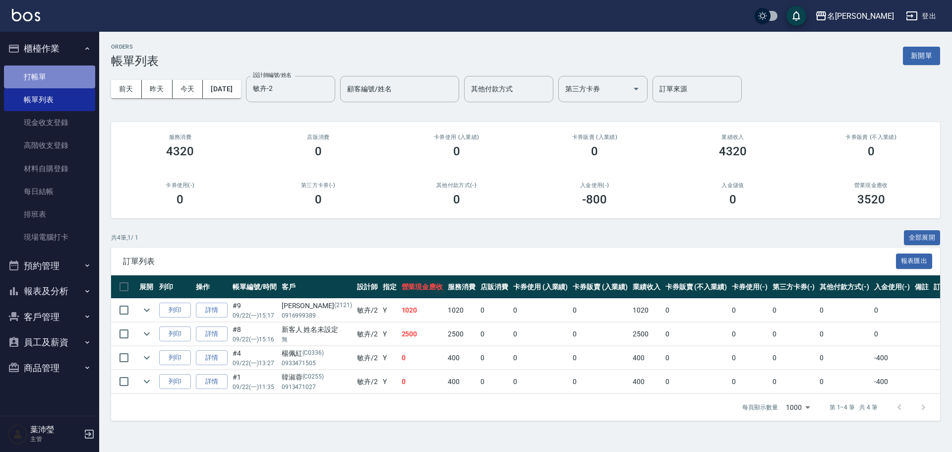
click at [45, 75] on link "打帳單" at bounding box center [49, 76] width 91 height 23
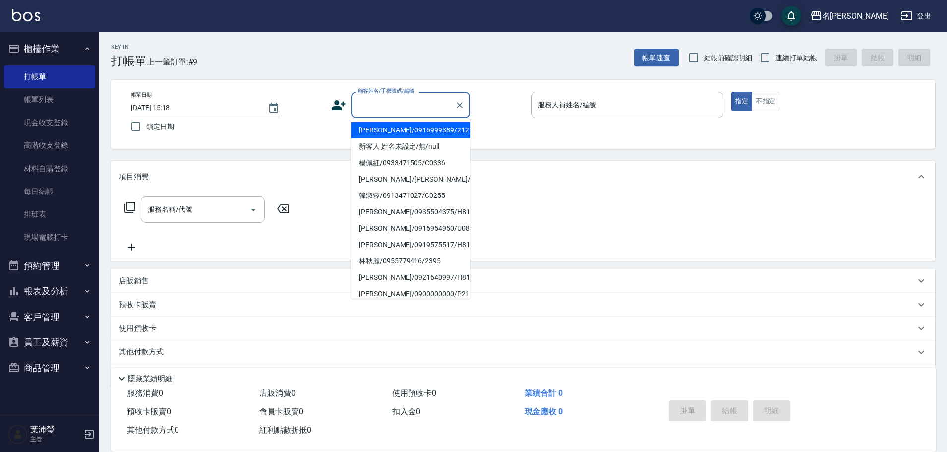
click at [390, 105] on input "顧客姓名/手機號碼/編號" at bounding box center [402, 104] width 95 height 17
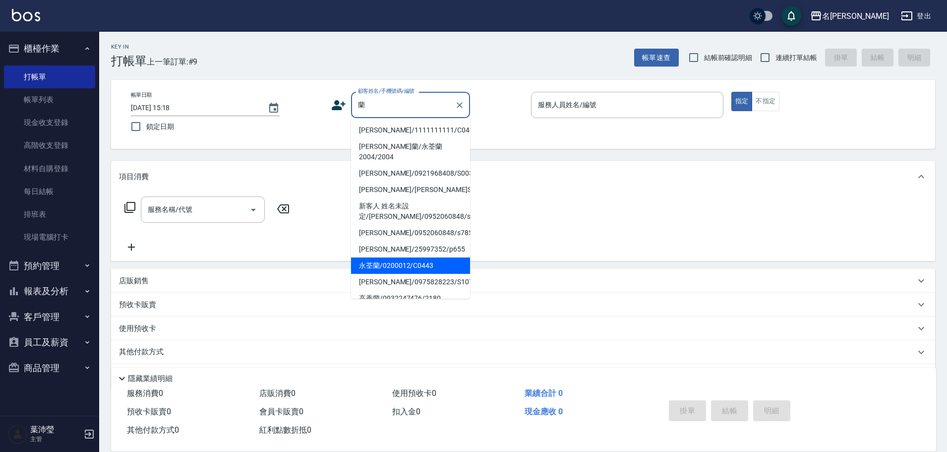
click at [403, 258] on li "永荃蘭/0200012/C0443" at bounding box center [410, 265] width 119 height 16
type input "永荃蘭/0200012/C0443"
type input "敏卉-2"
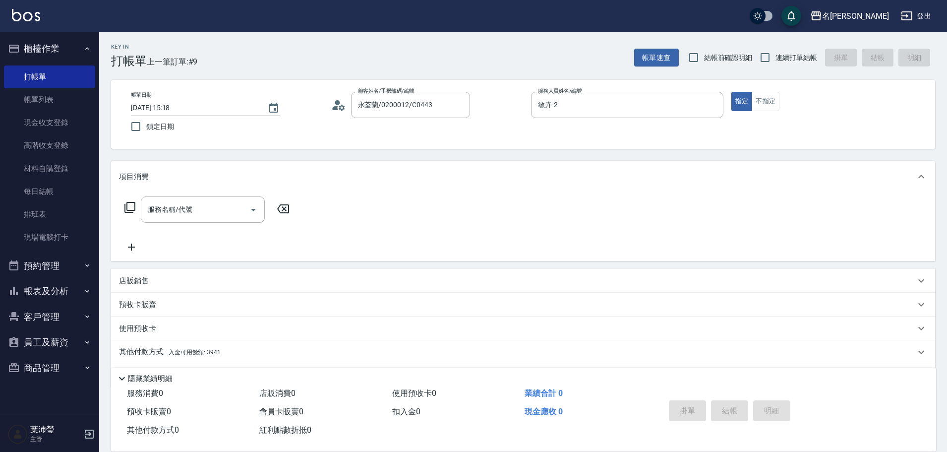
click at [132, 209] on icon at bounding box center [130, 207] width 12 height 12
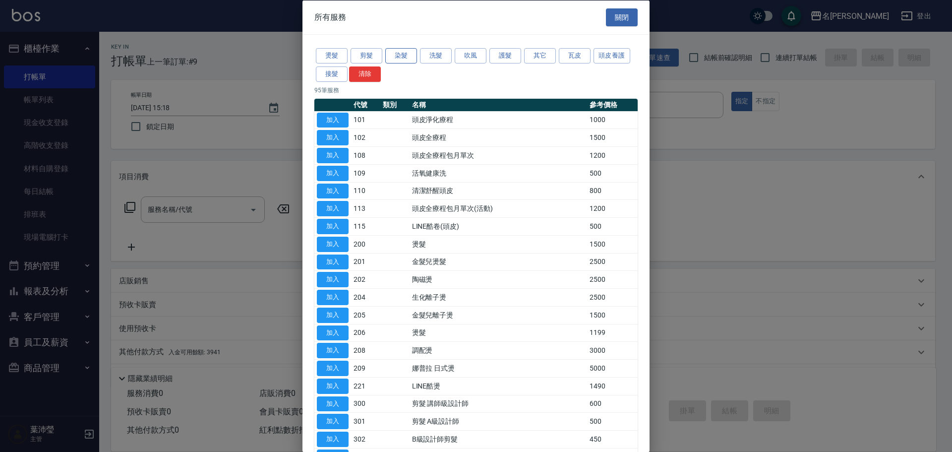
click at [401, 59] on button "染髮" at bounding box center [401, 55] width 32 height 15
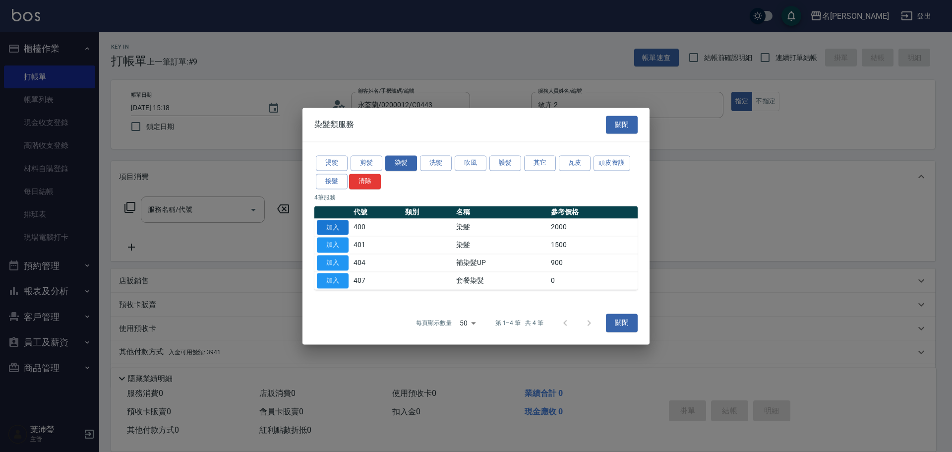
click at [341, 227] on button "加入" at bounding box center [333, 227] width 32 height 15
type input "染髮(400)"
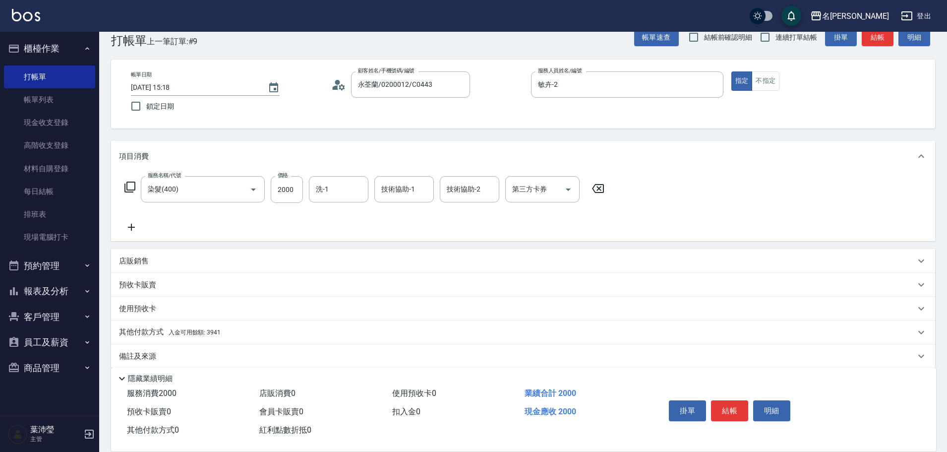
scroll to position [32, 0]
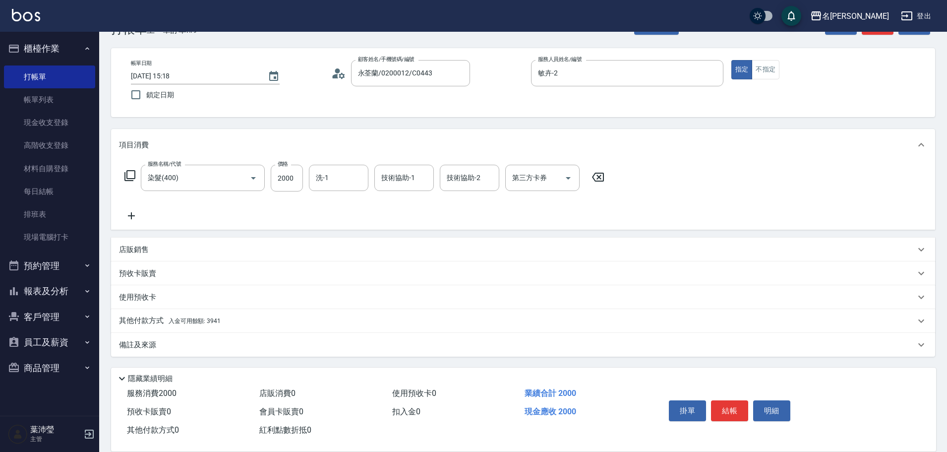
click at [135, 321] on p "其他付款方式 入金可用餘額: 3941" at bounding box center [170, 320] width 102 height 11
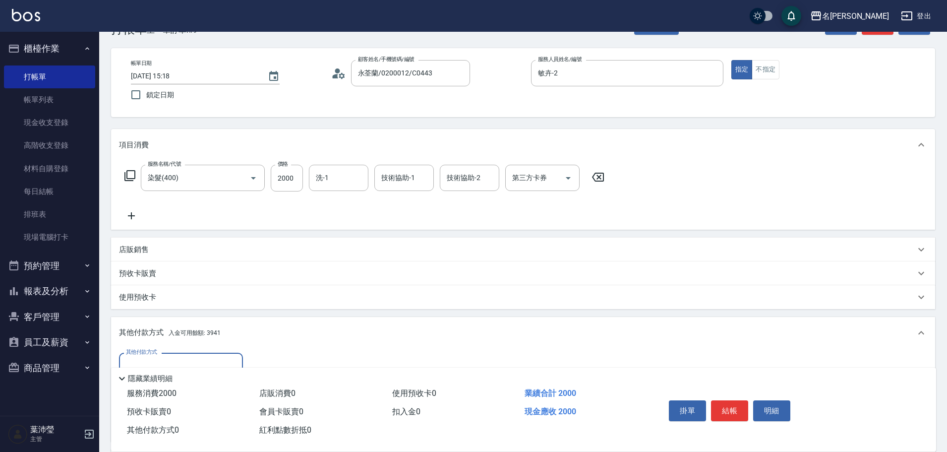
scroll to position [0, 0]
click at [946, 393] on div "Key In 打帳單 上一筆訂單:#9 帳單速查 結帳前確認明細 連續打單結帳 掛單 結帳 明細 帳單日期 [DATE] 15:18 鎖定日期 顧客姓名/手機…" at bounding box center [523, 284] width 848 height 569
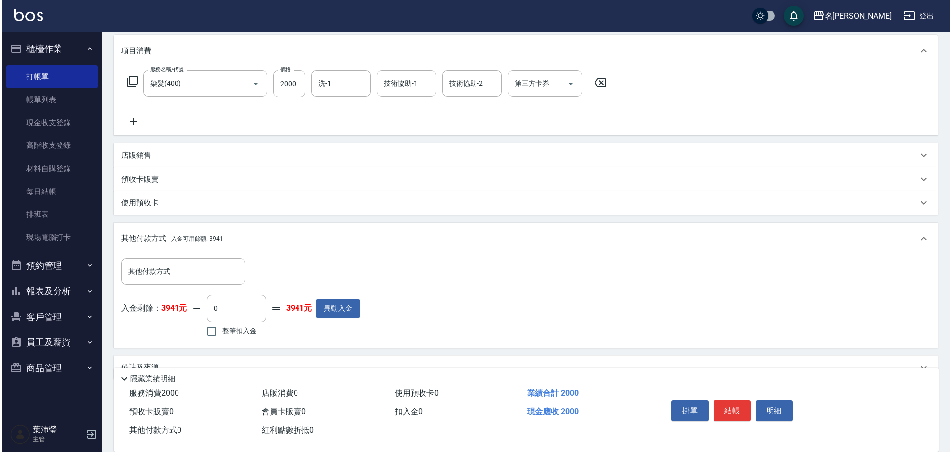
scroll to position [149, 0]
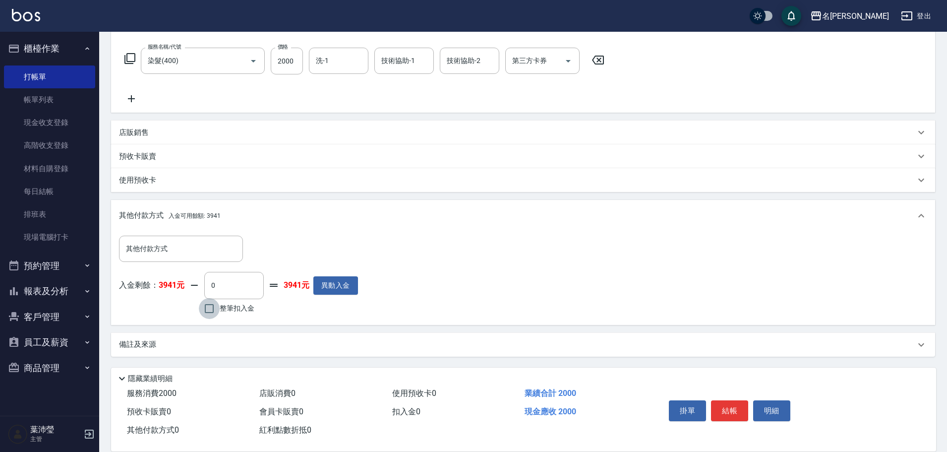
click at [208, 310] on input "整筆扣入金" at bounding box center [209, 308] width 21 height 21
checkbox input "true"
type input "2000"
click at [770, 400] on button "明細" at bounding box center [771, 410] width 37 height 21
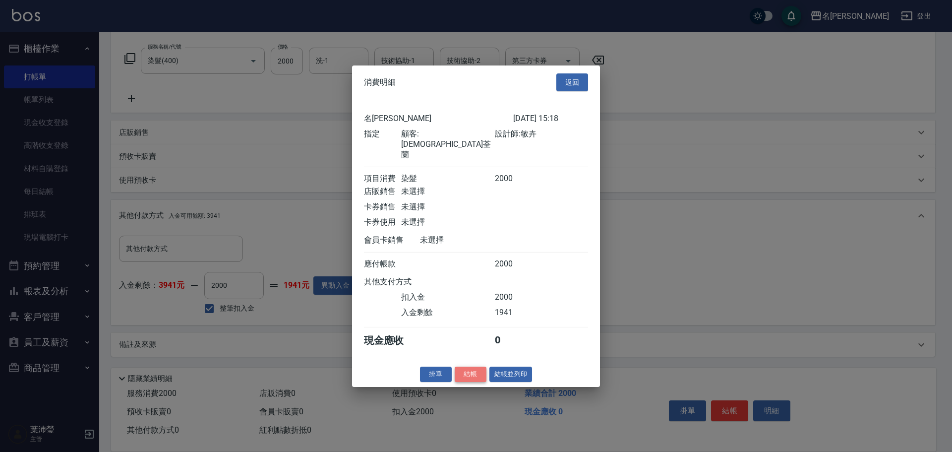
click at [478, 372] on button "結帳" at bounding box center [471, 373] width 32 height 15
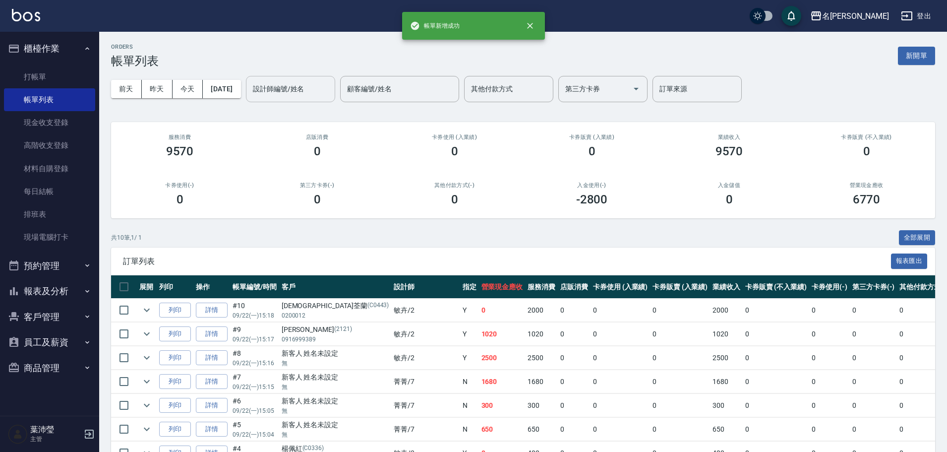
click at [288, 94] on input "設計師編號/姓名" at bounding box center [290, 88] width 80 height 17
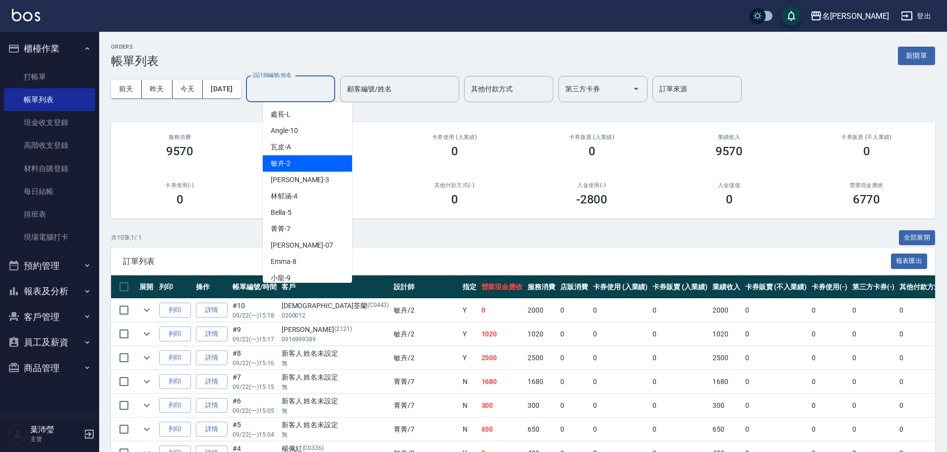
click at [297, 165] on div "敏卉 -2" at bounding box center [307, 163] width 89 height 16
type input "敏卉-2"
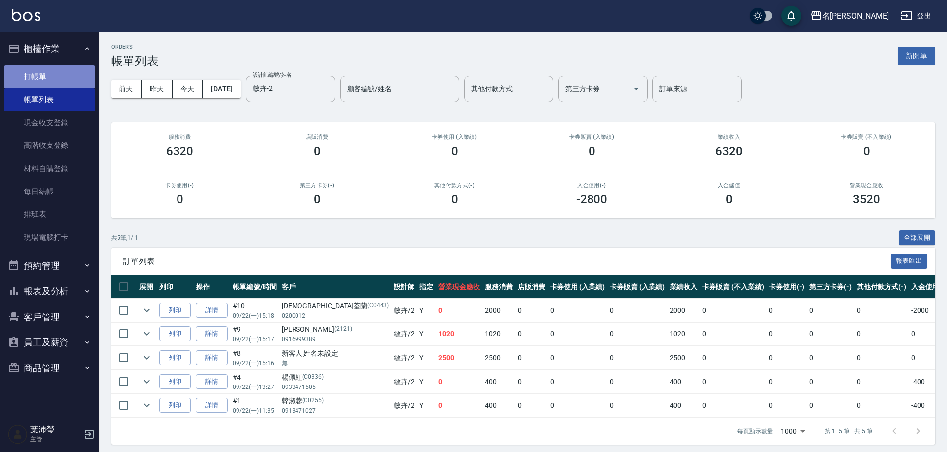
click at [38, 76] on link "打帳單" at bounding box center [49, 76] width 91 height 23
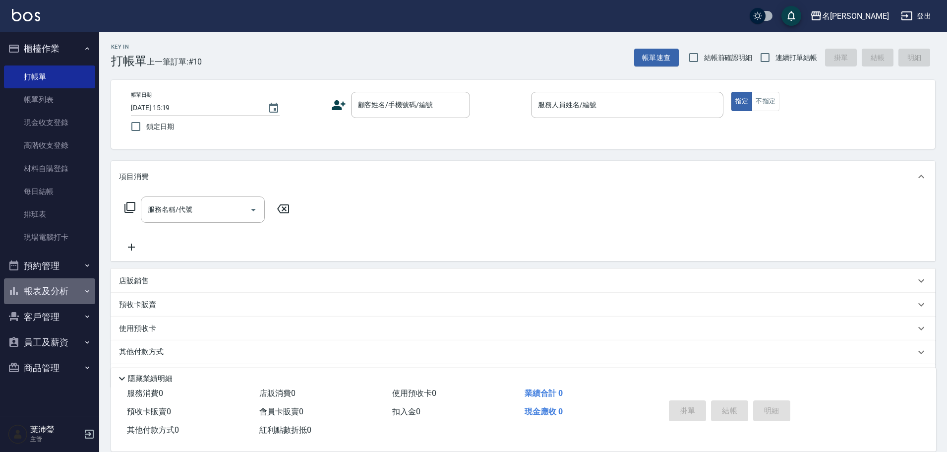
click at [51, 289] on button "報表及分析" at bounding box center [49, 291] width 91 height 26
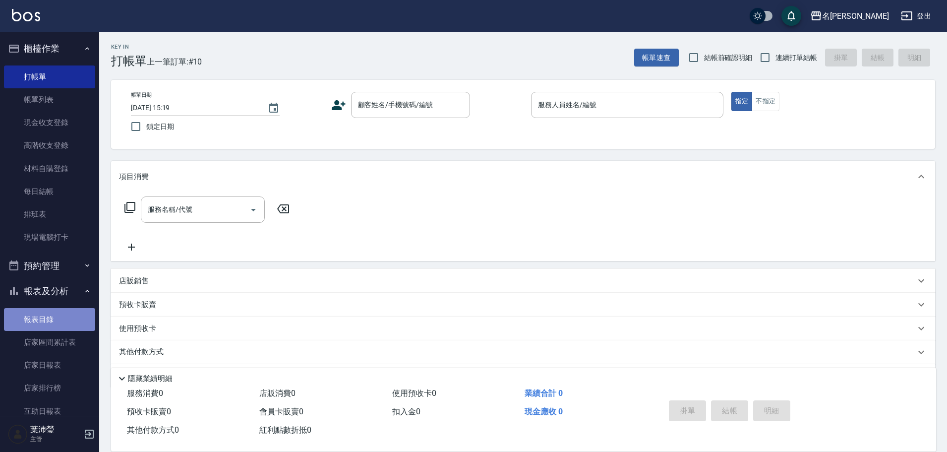
click at [60, 321] on link "報表目錄" at bounding box center [49, 319] width 91 height 23
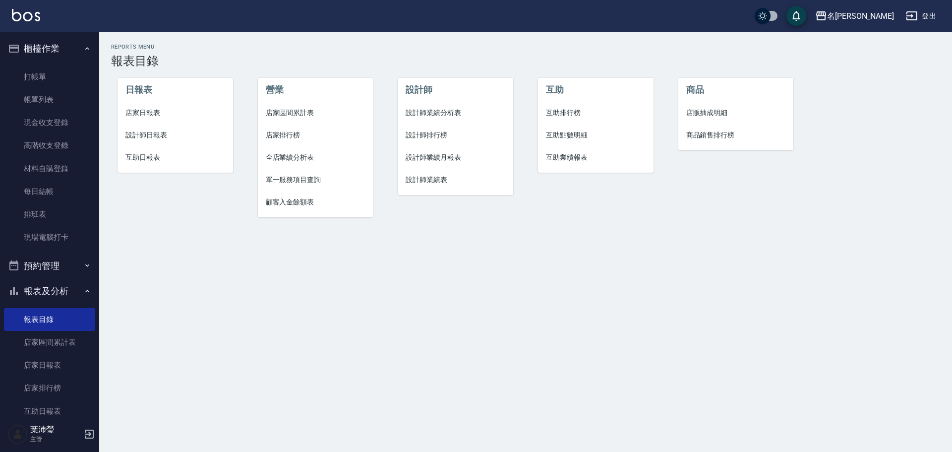
click at [170, 135] on span "設計師日報表" at bounding box center [175, 135] width 100 height 10
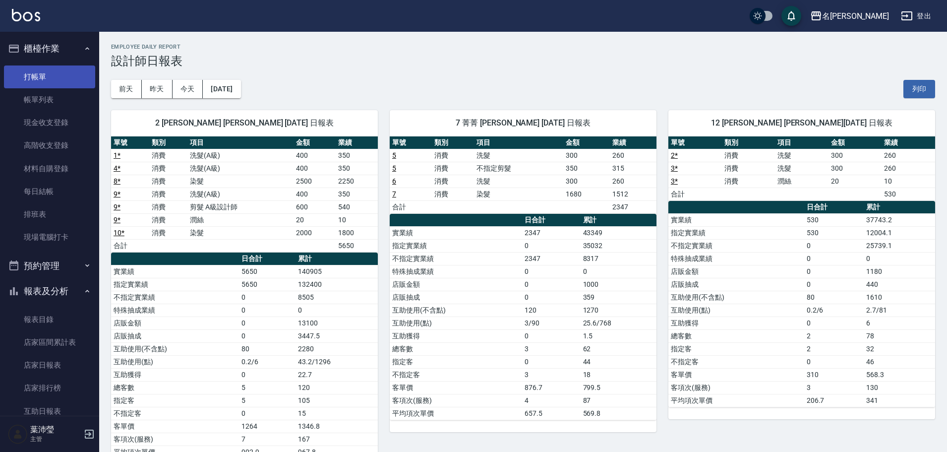
click at [52, 75] on link "打帳單" at bounding box center [49, 76] width 91 height 23
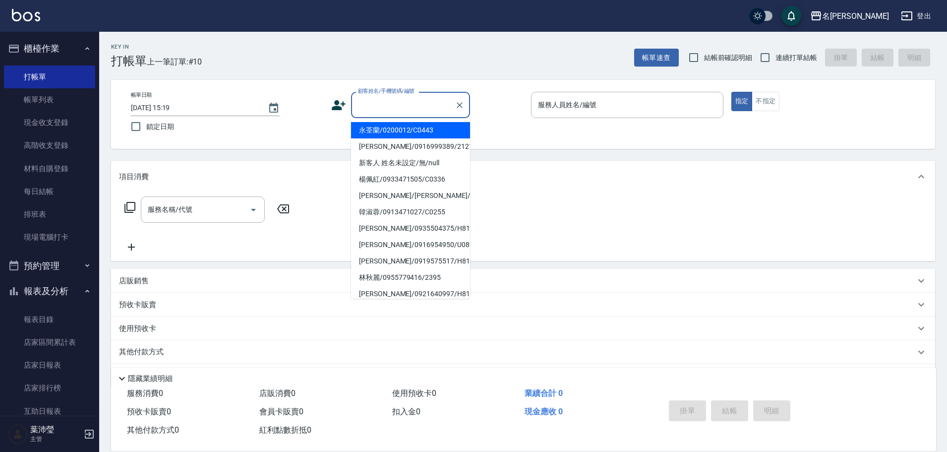
click at [404, 108] on input "顧客姓名/手機號碼/編號" at bounding box center [402, 104] width 95 height 17
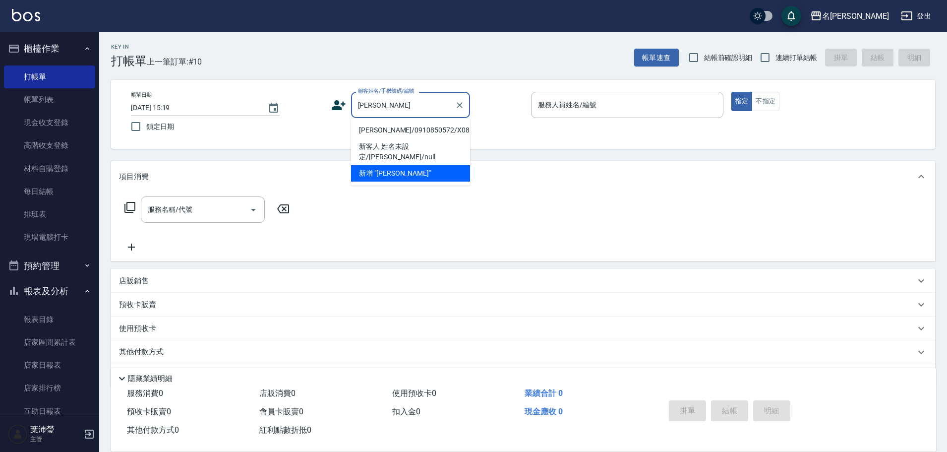
click at [412, 131] on li "[PERSON_NAME]/0910850572/X088" at bounding box center [410, 130] width 119 height 16
type input "[PERSON_NAME]/0910850572/X088"
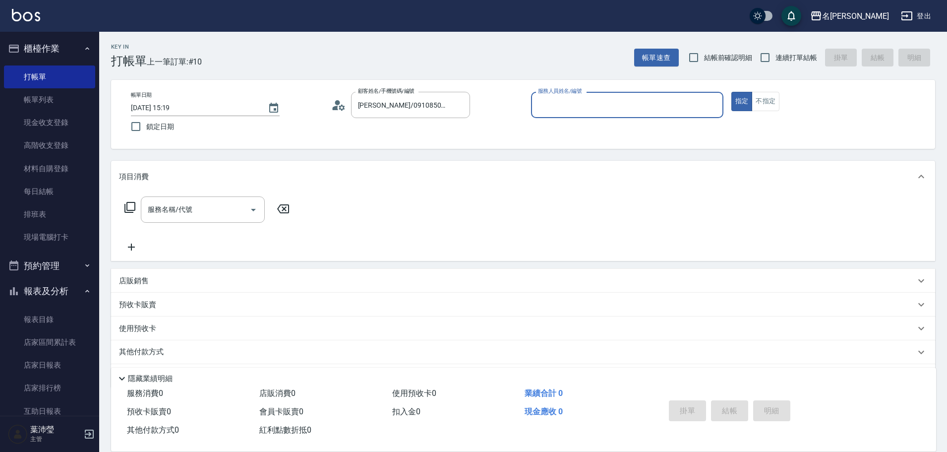
type input "菁菁-7"
click at [620, 104] on input "菁菁-7" at bounding box center [619, 104] width 169 height 17
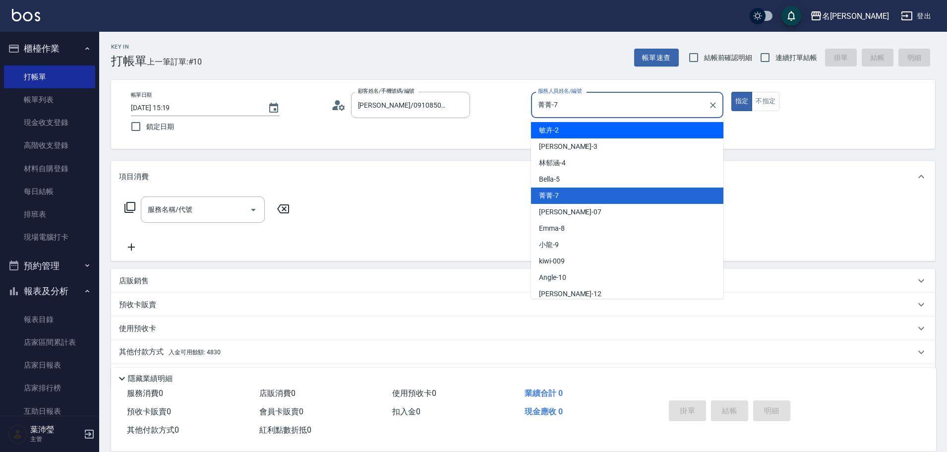
click at [486, 138] on div "帳單日期 [DATE] 15:19 鎖定日期 顧客姓名/手機號碼/編號 [PERSON_NAME]/0910850572/X088 顧客姓名/手機號碼/編號 …" at bounding box center [523, 114] width 824 height 69
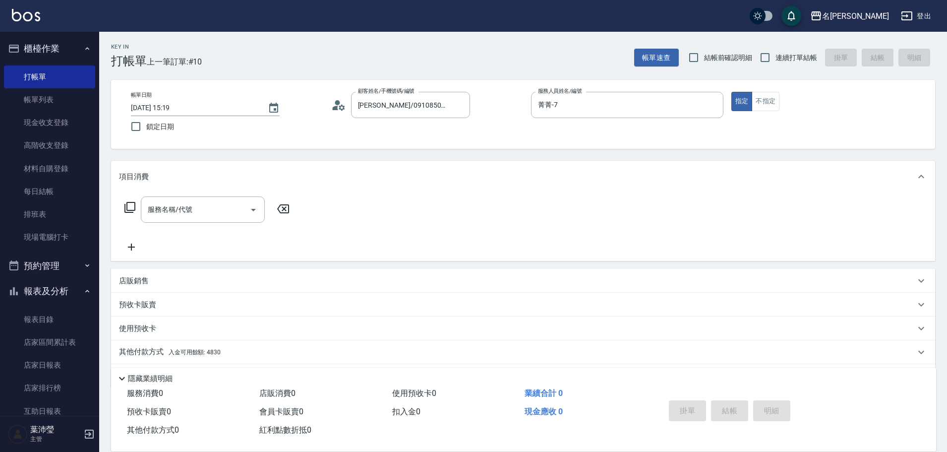
click at [133, 208] on icon at bounding box center [130, 207] width 12 height 12
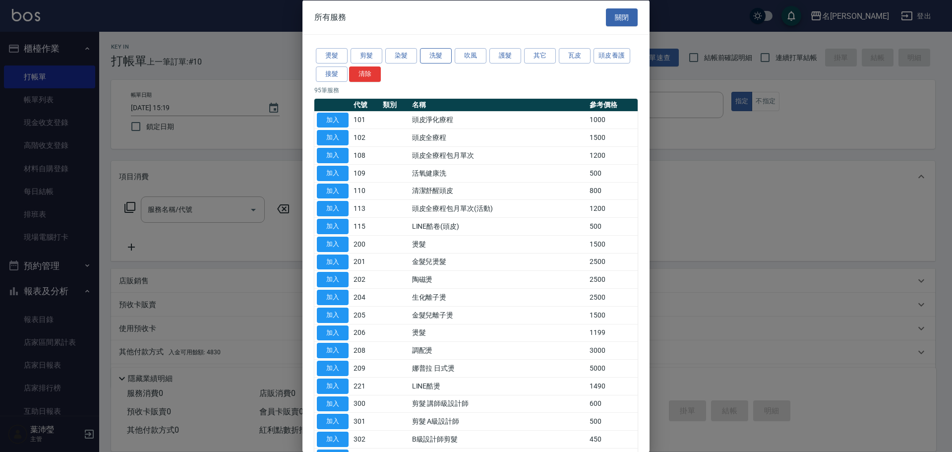
click at [437, 59] on button "洗髮" at bounding box center [436, 55] width 32 height 15
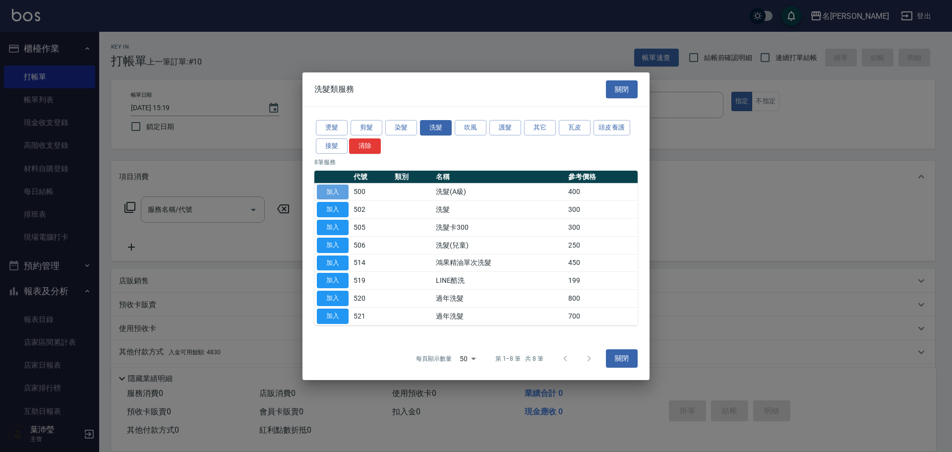
click at [336, 192] on button "加入" at bounding box center [333, 191] width 32 height 15
type input "洗髮(A級)(500)"
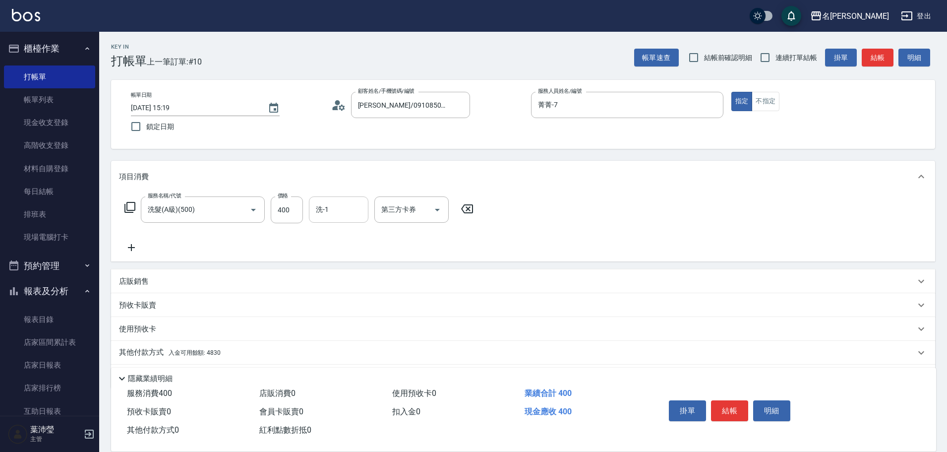
click at [349, 207] on input "洗-1" at bounding box center [338, 209] width 51 height 17
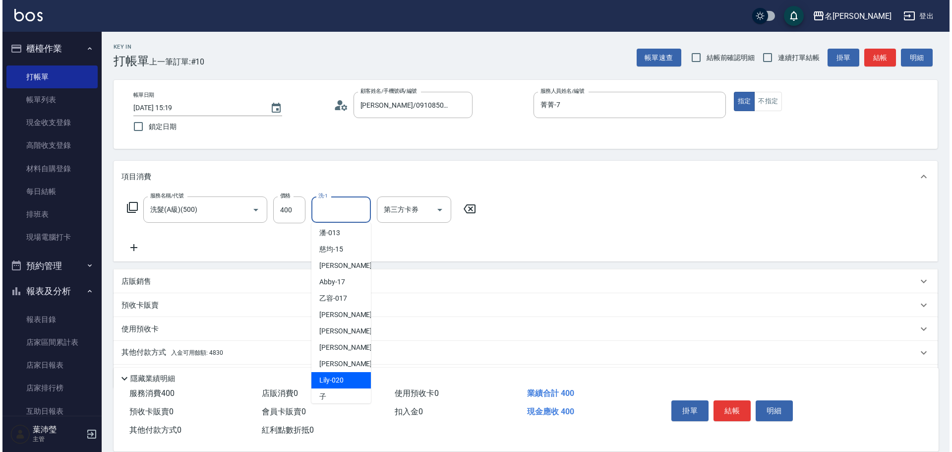
scroll to position [198, 0]
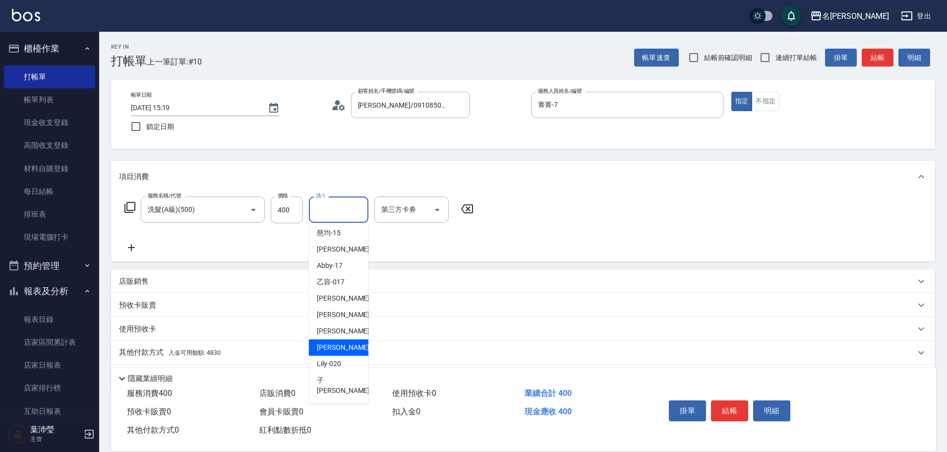
click at [339, 350] on span "[PERSON_NAME] -19" at bounding box center [348, 347] width 62 height 10
type input "[PERSON_NAME]-19"
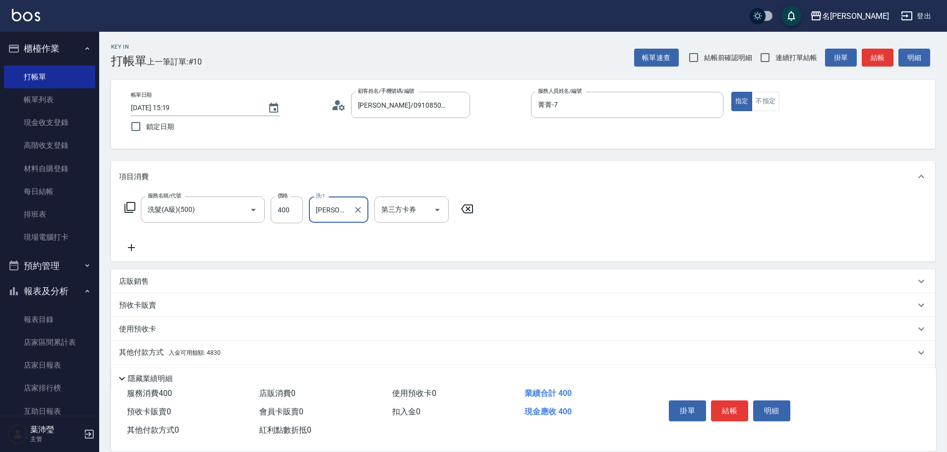
click at [208, 224] on div "服務名稱/代號 洗髮(A級)(500) 服務名稱/代號 價格 400 價格 洗-1 宥蓁-19 洗-1 第三方卡券 第三方卡券" at bounding box center [299, 224] width 360 height 57
click at [136, 210] on div "服務名稱/代號 洗髮(A級)(500) 服務名稱/代號 價格 400 價格 洗-1 宥蓁-19 洗-1 第三方卡券 第三方卡券" at bounding box center [299, 209] width 360 height 27
click at [129, 207] on icon at bounding box center [130, 207] width 12 height 12
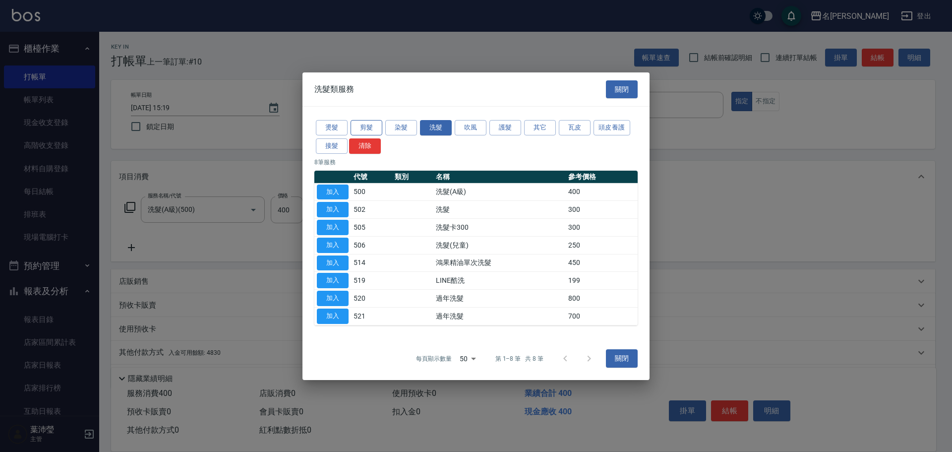
click at [370, 129] on button "剪髮" at bounding box center [367, 127] width 32 height 15
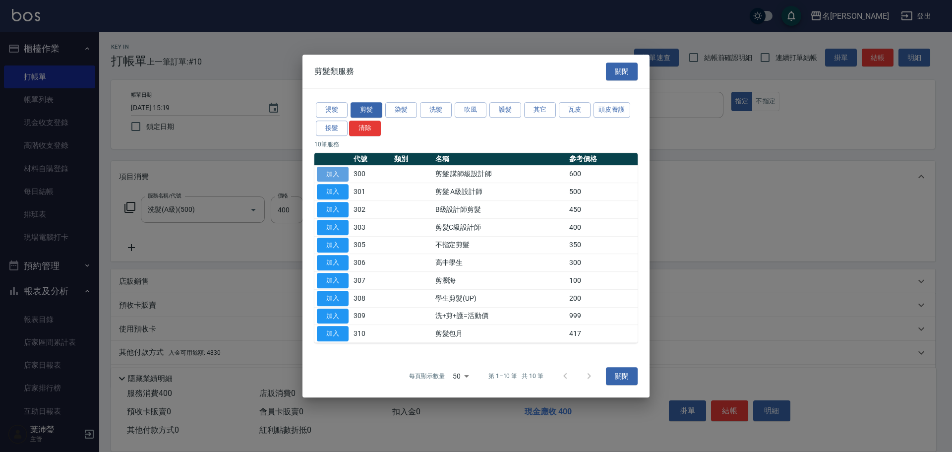
click at [328, 171] on button "加入" at bounding box center [333, 174] width 32 height 15
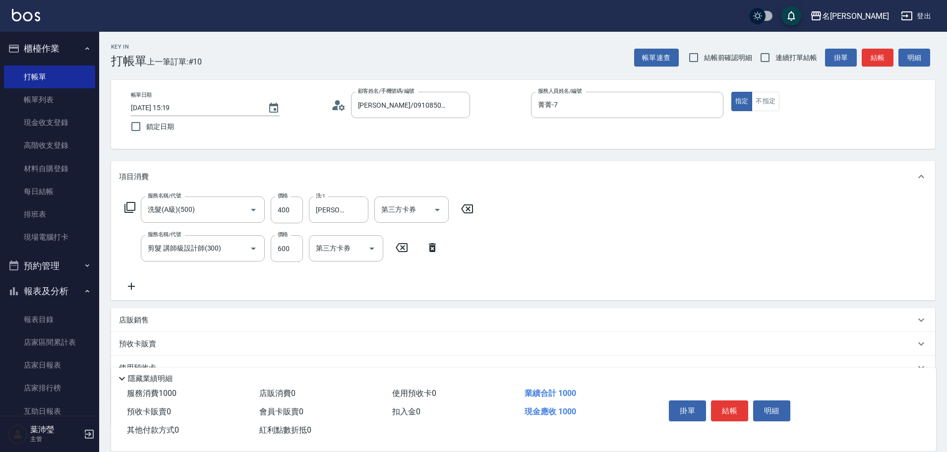
click at [130, 202] on icon at bounding box center [129, 207] width 11 height 11
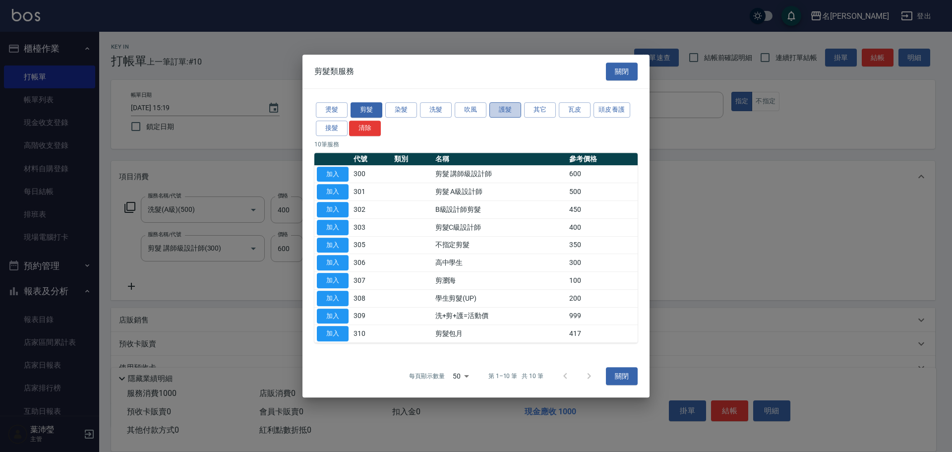
click at [505, 107] on button "護髮" at bounding box center [505, 109] width 32 height 15
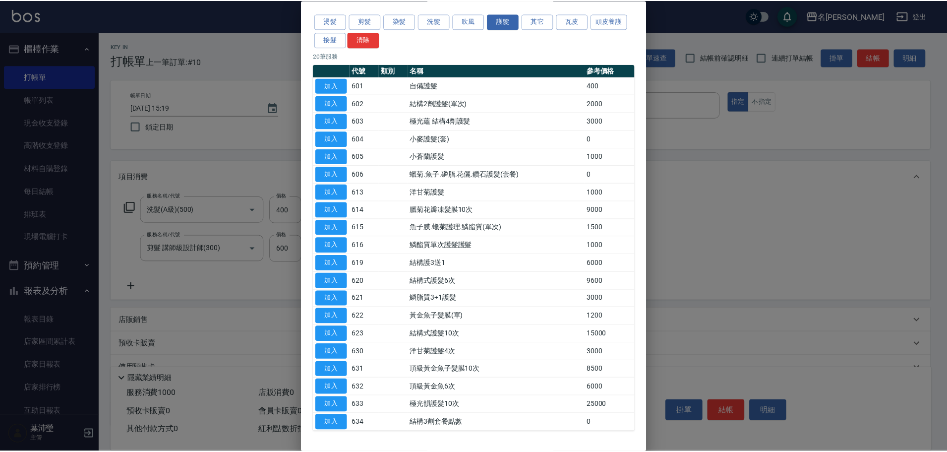
scroll to position [68, 0]
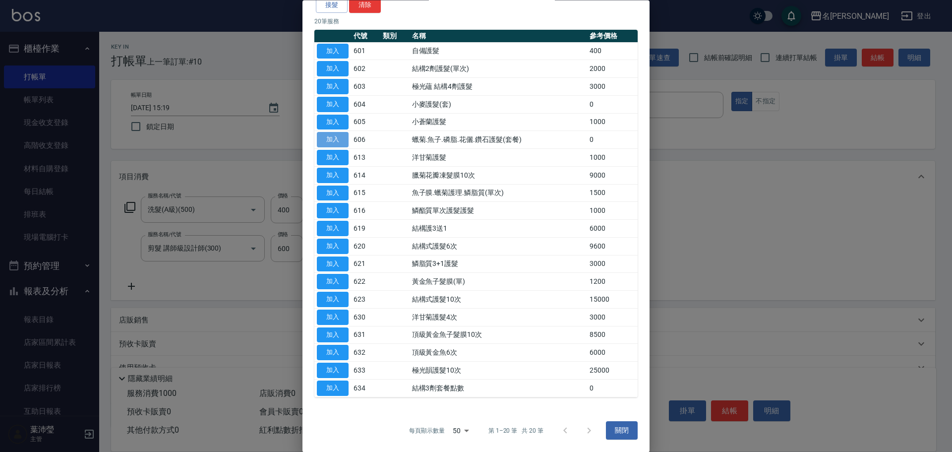
click at [345, 139] on button "加入" at bounding box center [333, 139] width 32 height 15
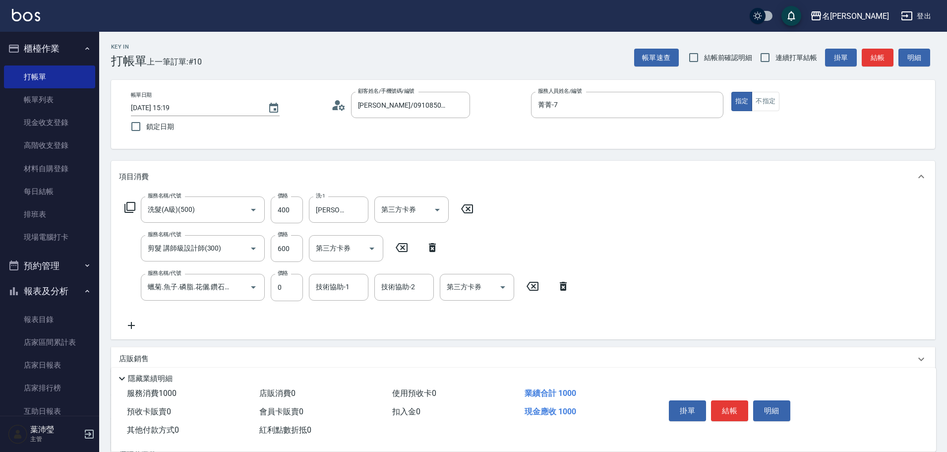
click at [616, 183] on div "項目消費" at bounding box center [523, 177] width 824 height 32
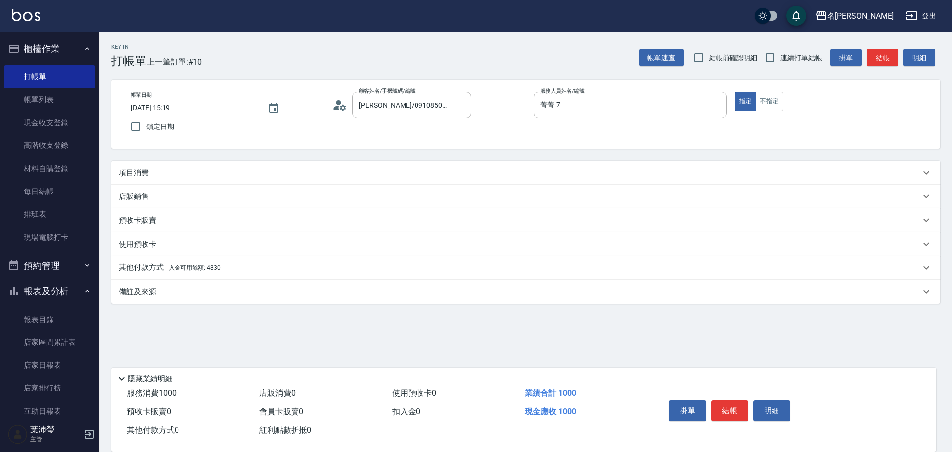
click at [415, 182] on div "項目消費" at bounding box center [525, 173] width 829 height 24
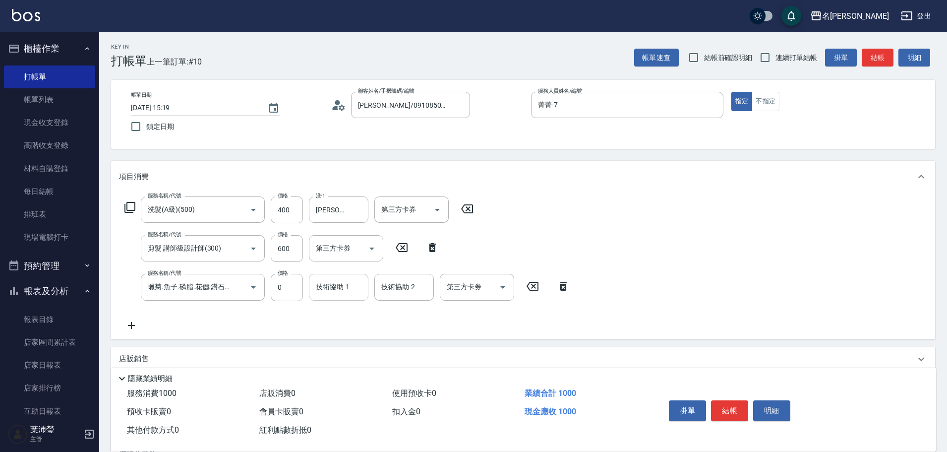
click at [342, 296] on div "技術協助-1" at bounding box center [338, 287] width 59 height 26
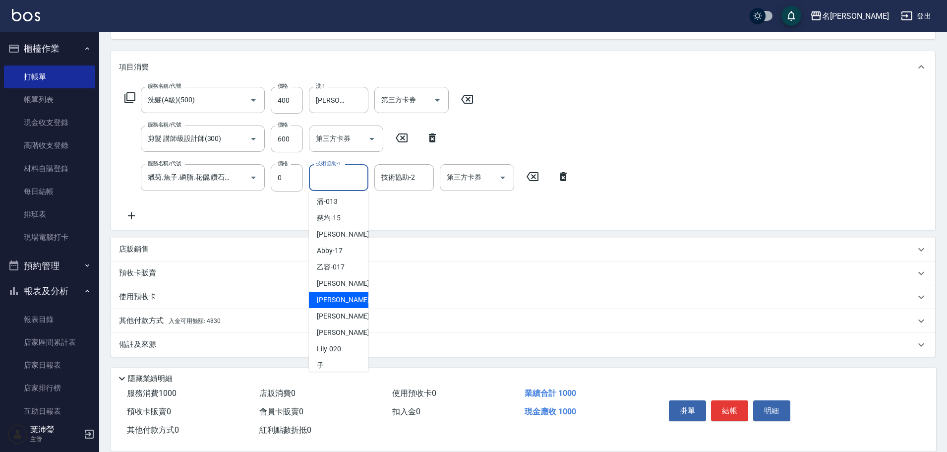
scroll to position [198, 0]
click at [344, 307] on div "[PERSON_NAME] -19" at bounding box center [338, 315] width 59 height 16
type input "[PERSON_NAME]-19"
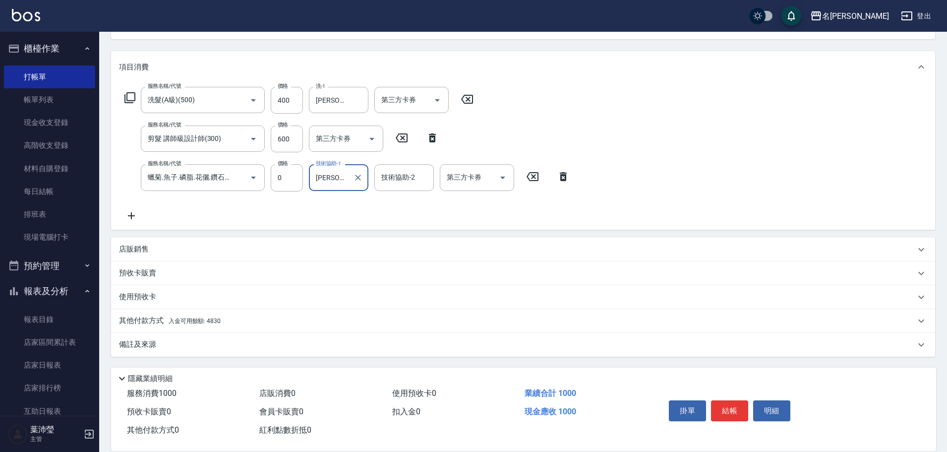
click at [726, 175] on div "服務名稱/代號 洗髮(A級)(500) 服務名稱/代號 價格 400 價格 洗-1 [PERSON_NAME]-19 洗-1 第三方卡券 第三方卡券 服務名稱…" at bounding box center [523, 156] width 824 height 146
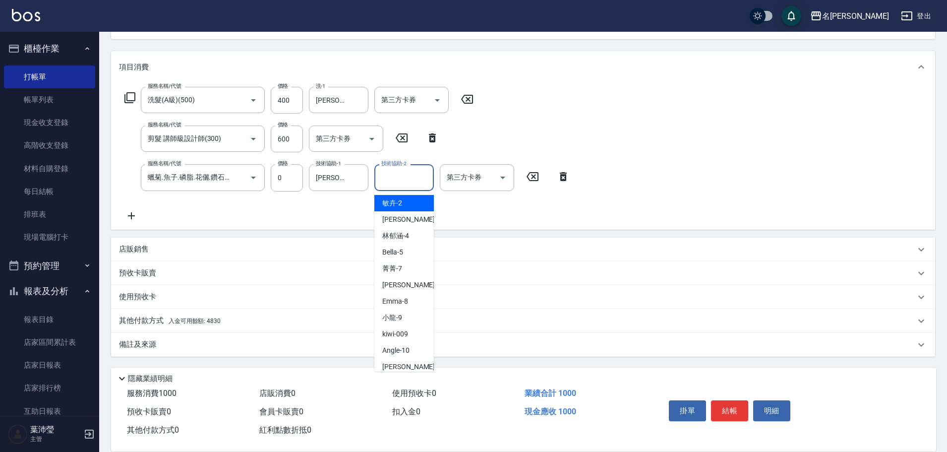
click at [391, 182] on input "技術協助-2" at bounding box center [404, 177] width 51 height 17
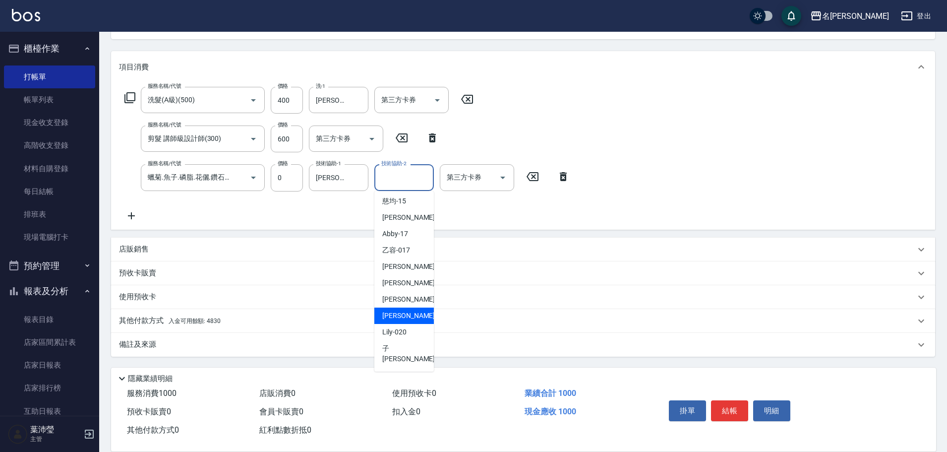
click at [400, 315] on span "[PERSON_NAME] -19" at bounding box center [413, 315] width 62 height 10
type input "[PERSON_NAME]-19"
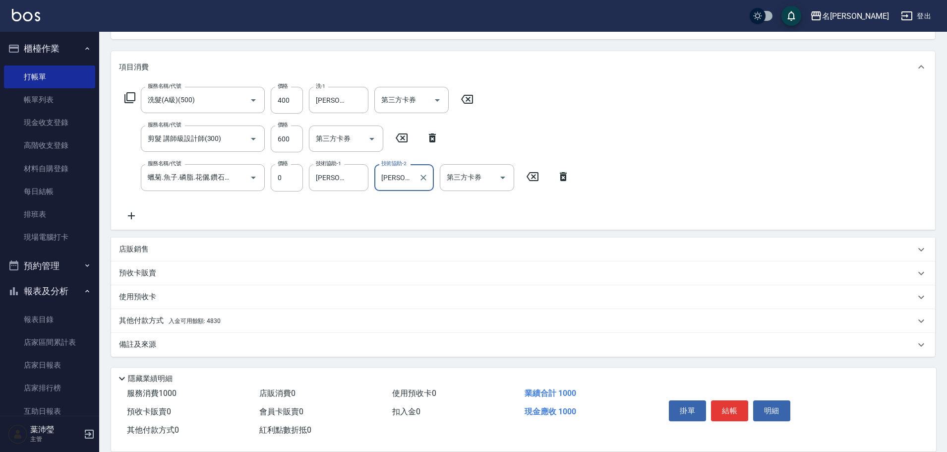
click at [624, 172] on div "服務名稱/代號 洗髮(A級)(500) 服務名稱/代號 價格 400 價格 洗-1 [PERSON_NAME]-19 洗-1 第三方卡券 第三方卡券 服務名稱…" at bounding box center [523, 156] width 824 height 146
click at [194, 312] on div "其他付款方式 入金可用餘額: 4830" at bounding box center [523, 321] width 824 height 24
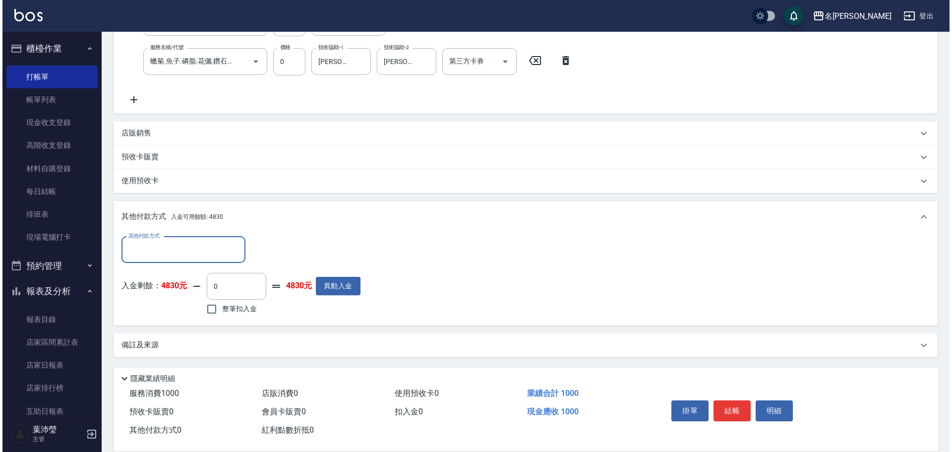
scroll to position [226, 0]
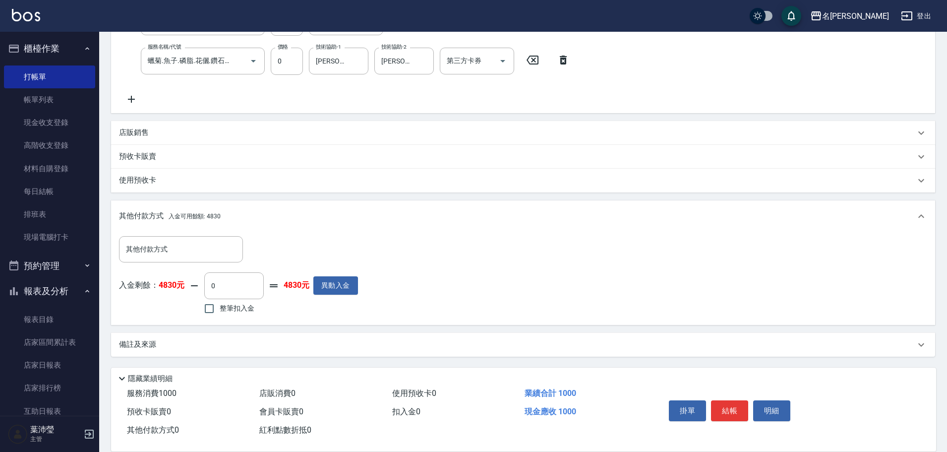
click at [220, 311] on span "整筆扣入金" at bounding box center [237, 308] width 35 height 10
click at [220, 311] on input "整筆扣入金" at bounding box center [209, 308] width 21 height 21
checkbox input "true"
type input "1000"
click at [773, 410] on button "明細" at bounding box center [771, 410] width 37 height 21
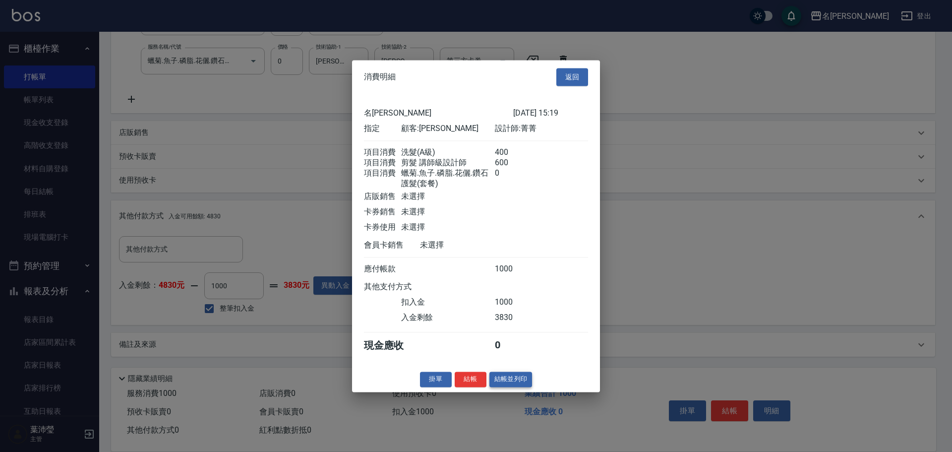
click at [526, 387] on button "結帳並列印" at bounding box center [510, 378] width 43 height 15
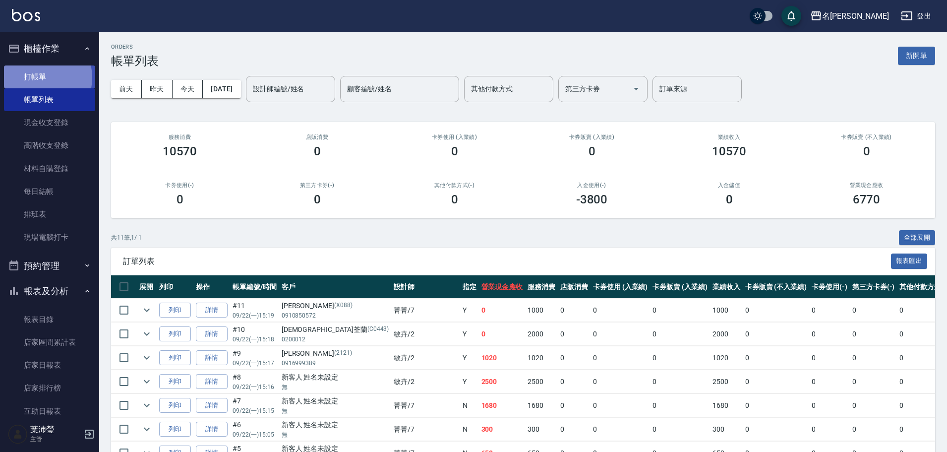
click at [39, 77] on link "打帳單" at bounding box center [49, 76] width 91 height 23
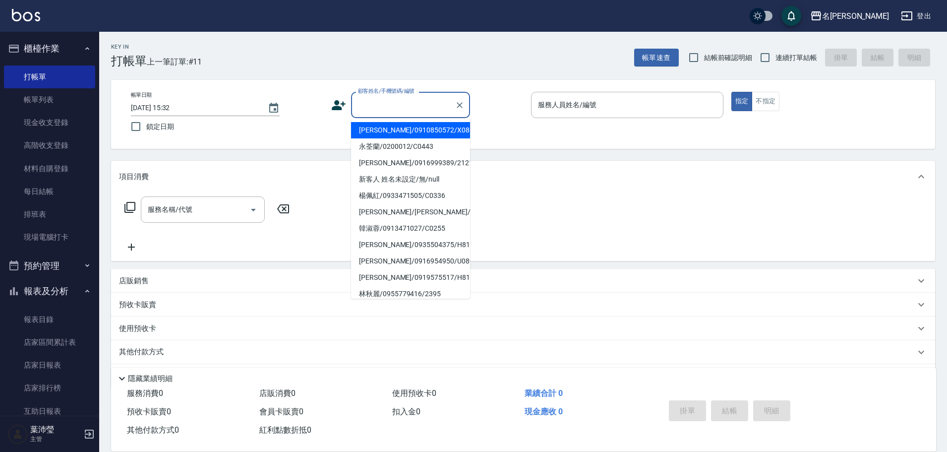
click at [371, 100] on input "顧客姓名/手機號碼/編號" at bounding box center [402, 104] width 95 height 17
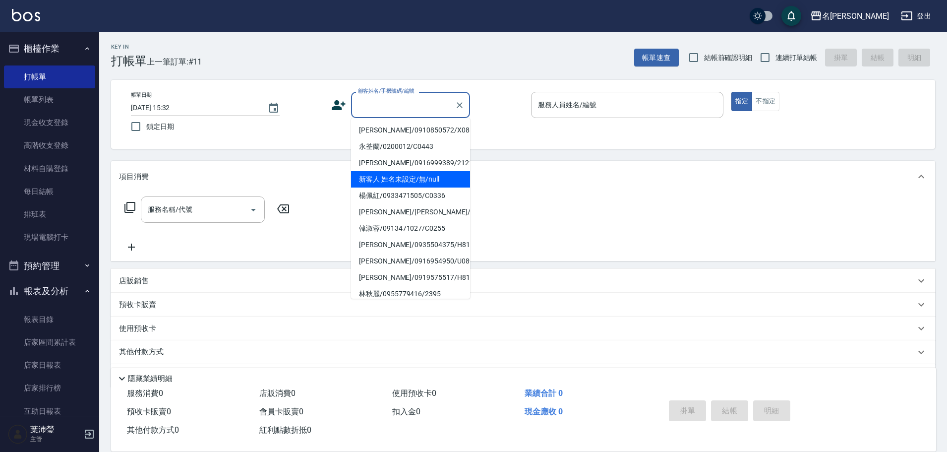
click at [407, 178] on li "新客人 姓名未設定/無/null" at bounding box center [410, 179] width 119 height 16
type input "新客人 姓名未設定/無/null"
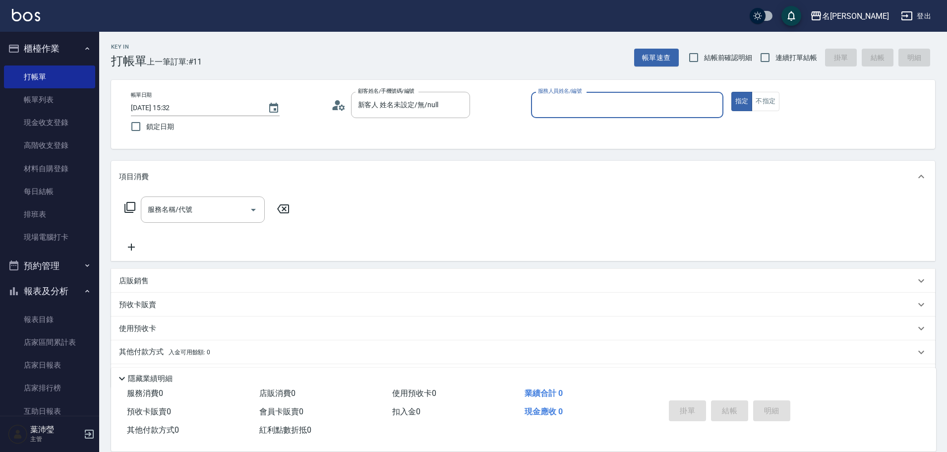
click at [564, 107] on input "服務人員姓名/編號" at bounding box center [626, 104] width 183 height 17
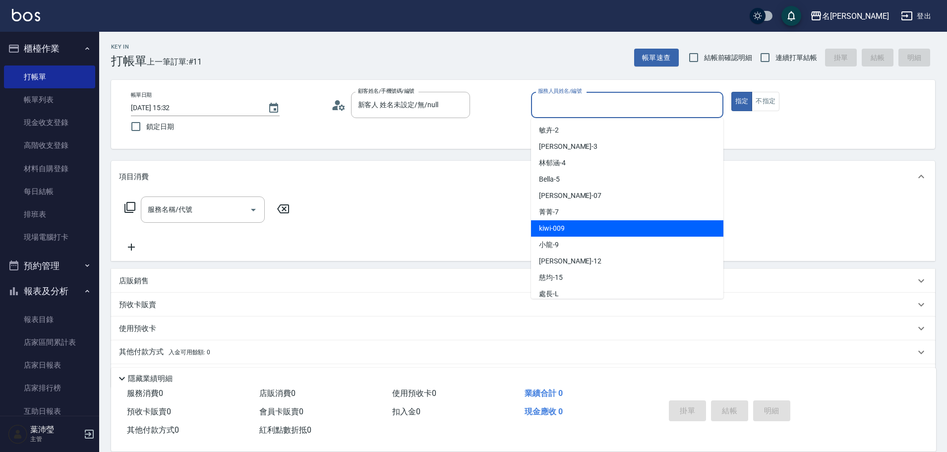
scroll to position [50, 0]
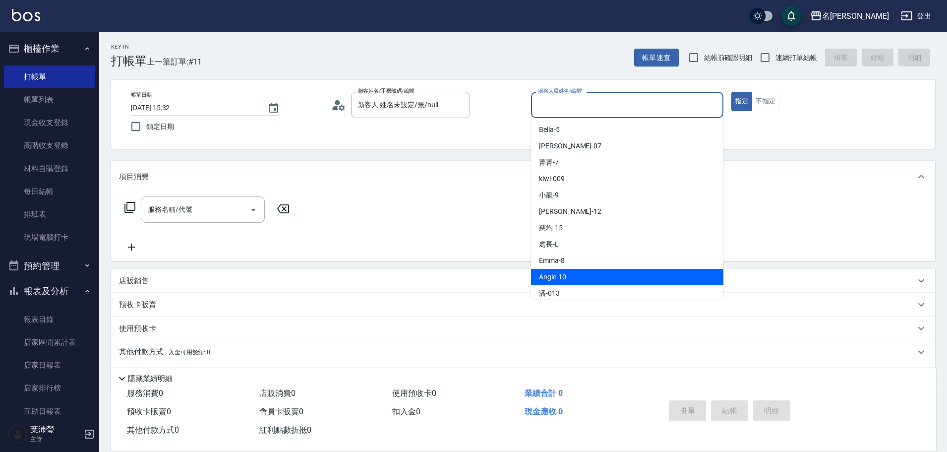
click at [564, 282] on span "Angle -10" at bounding box center [552, 277] width 27 height 10
type input "Angle-10"
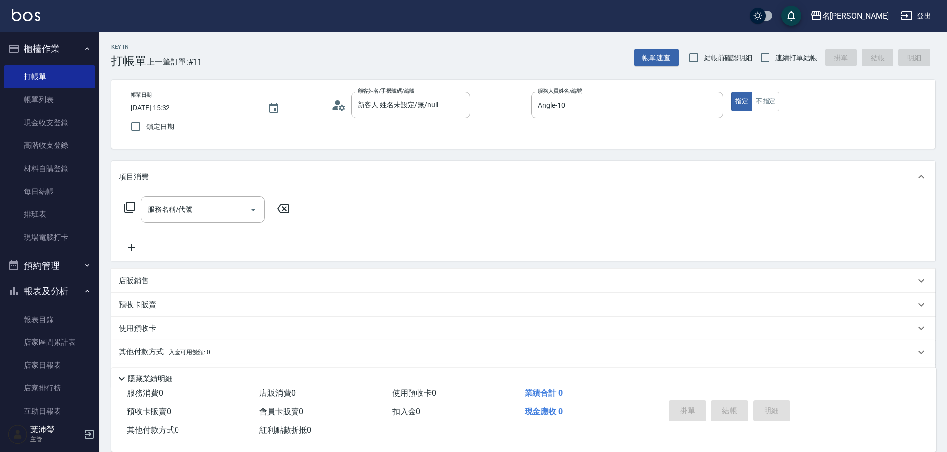
click at [130, 204] on icon at bounding box center [130, 207] width 12 height 12
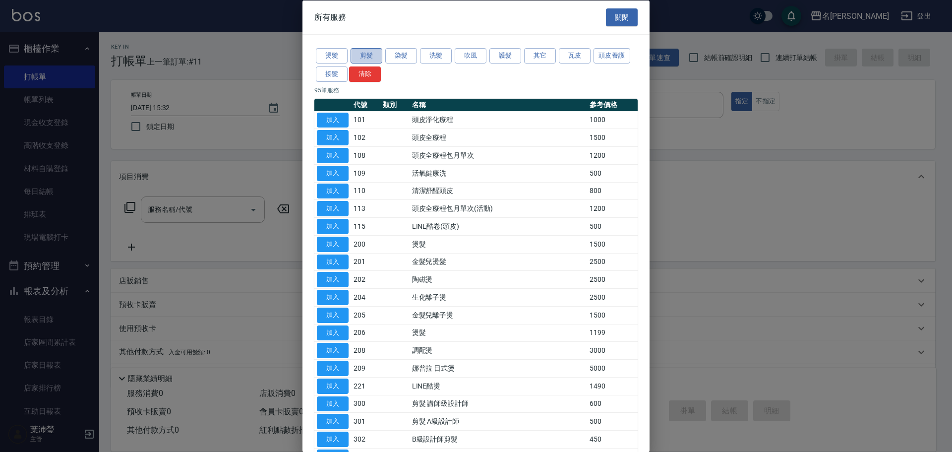
click at [356, 57] on button "剪髮" at bounding box center [367, 55] width 32 height 15
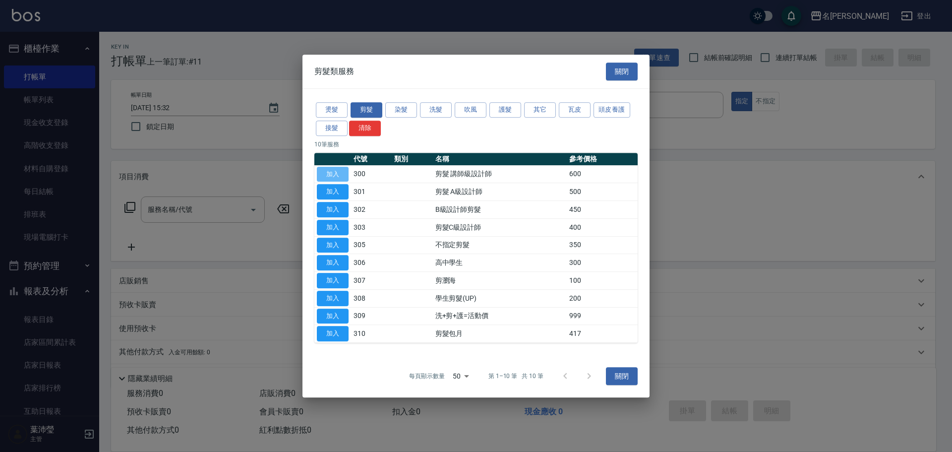
click at [335, 169] on button "加入" at bounding box center [333, 174] width 32 height 15
type input "剪髮 講師級設計師(300)"
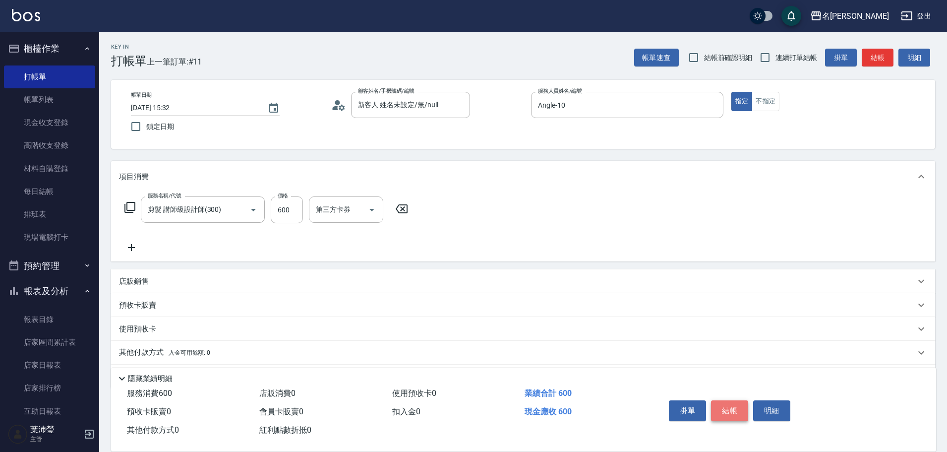
click at [735, 409] on button "結帳" at bounding box center [729, 410] width 37 height 21
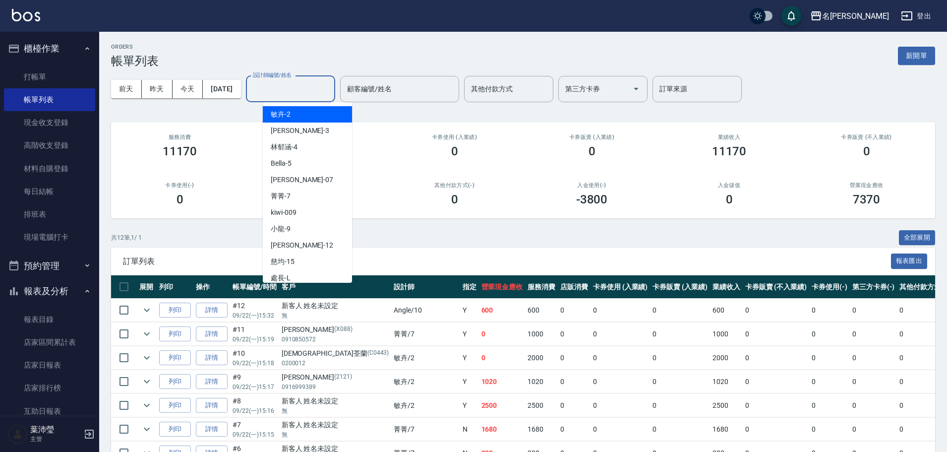
click at [309, 88] on input "設計師編號/姓名" at bounding box center [290, 88] width 80 height 17
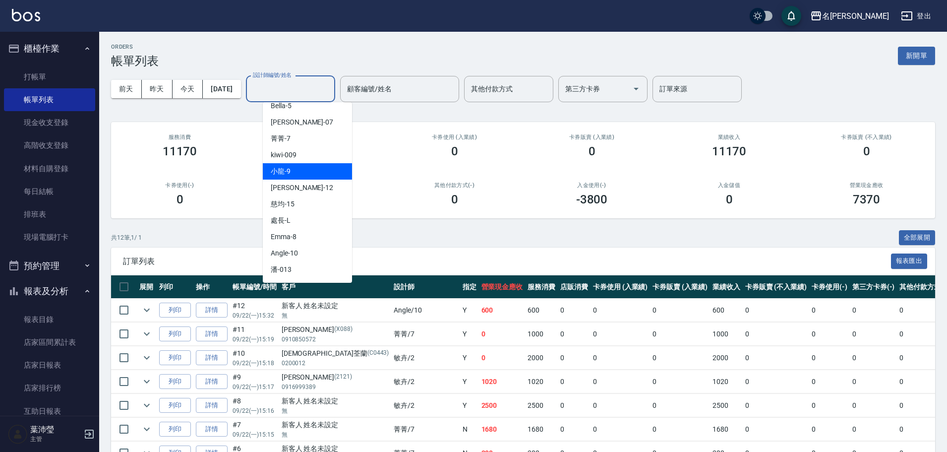
scroll to position [149, 0]
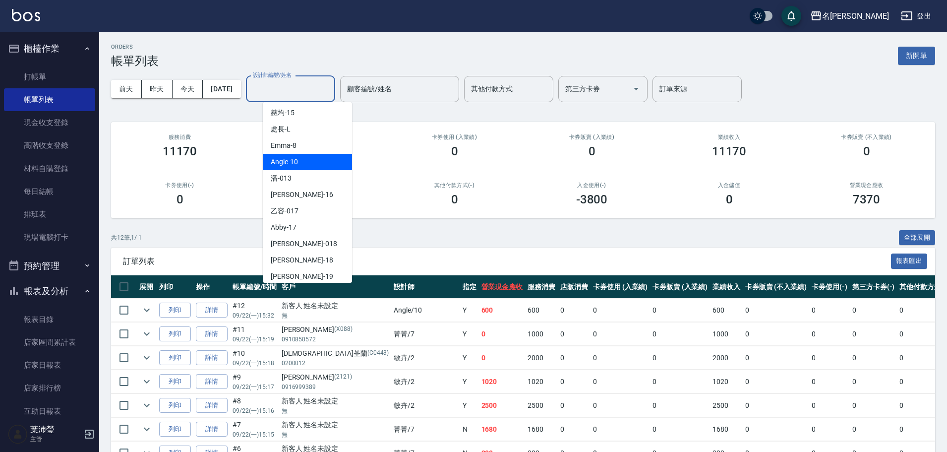
click at [293, 163] on span "Angle -10" at bounding box center [284, 162] width 27 height 10
type input "Angle-10"
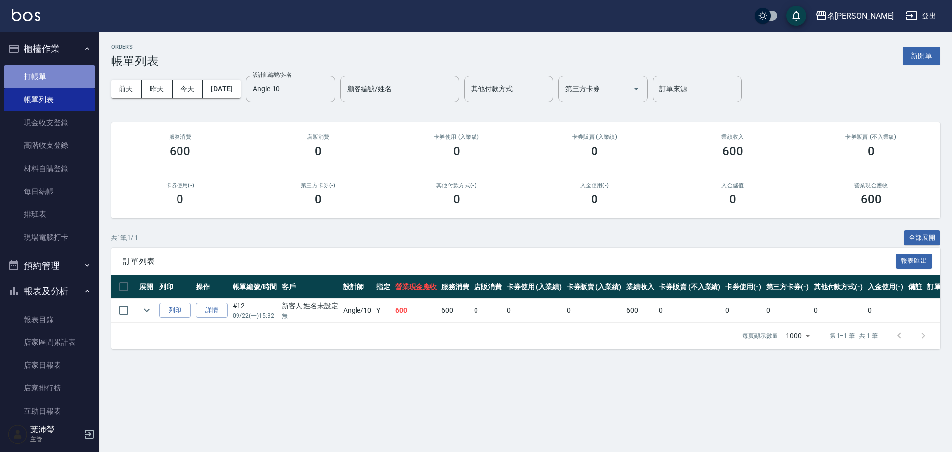
click at [50, 75] on link "打帳單" at bounding box center [49, 76] width 91 height 23
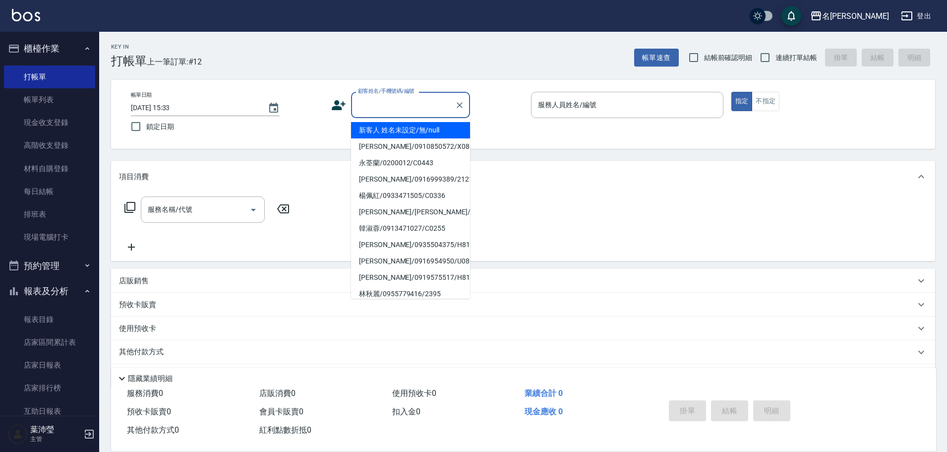
click at [385, 106] on input "顧客姓名/手機號碼/編號" at bounding box center [402, 104] width 95 height 17
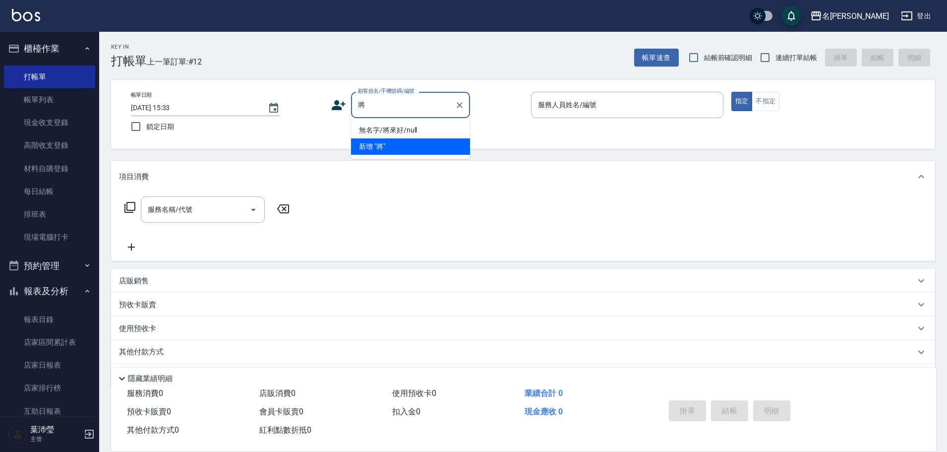
type input "將將"
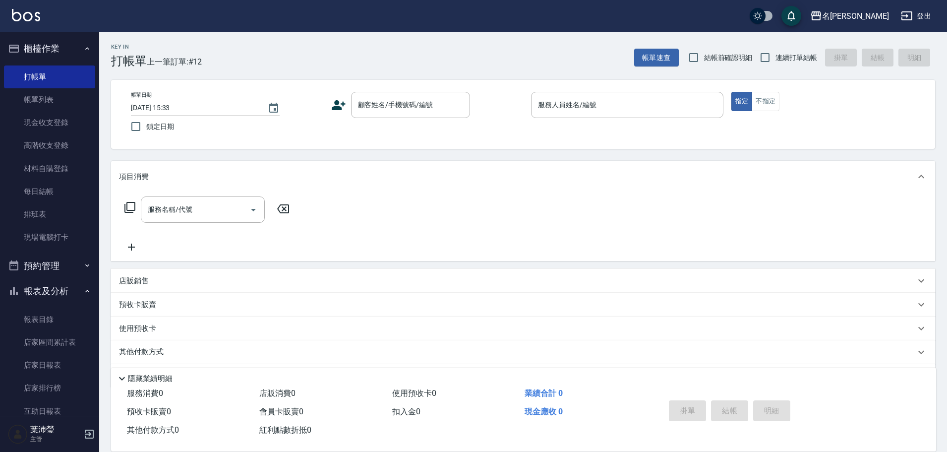
click at [468, 210] on div "服務名稱/代號 服務名稱/代號" at bounding box center [523, 226] width 824 height 68
click at [417, 103] on input "顧客姓名/手機號碼/編號" at bounding box center [402, 104] width 95 height 17
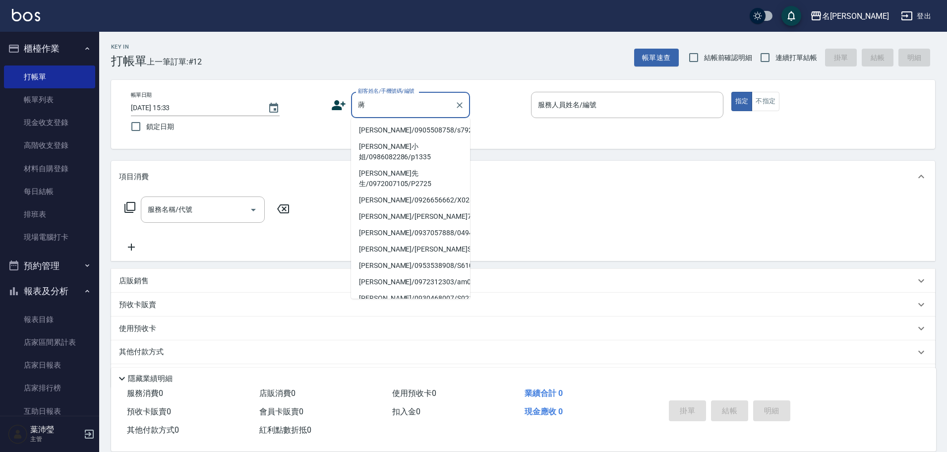
click at [400, 131] on li "[PERSON_NAME]/0905508758/s792" at bounding box center [410, 130] width 119 height 16
type input "[PERSON_NAME]/0905508758/s792"
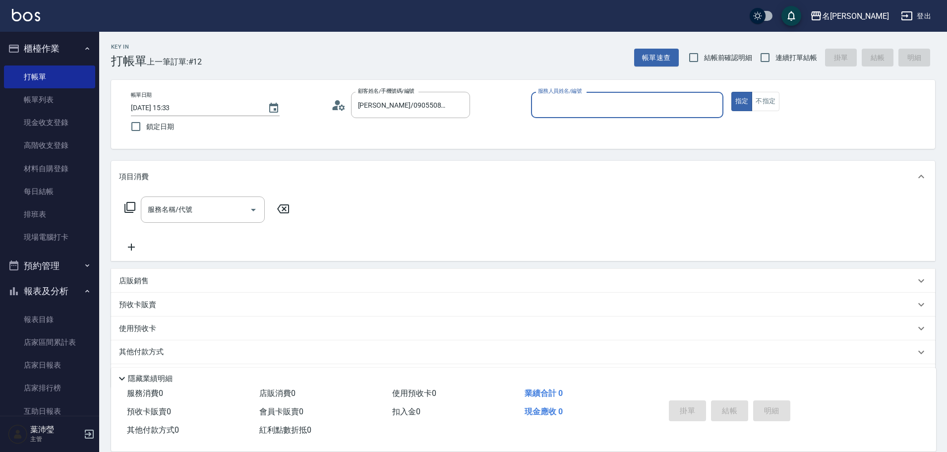
type input "Angle-10"
click at [126, 205] on icon at bounding box center [129, 207] width 11 height 11
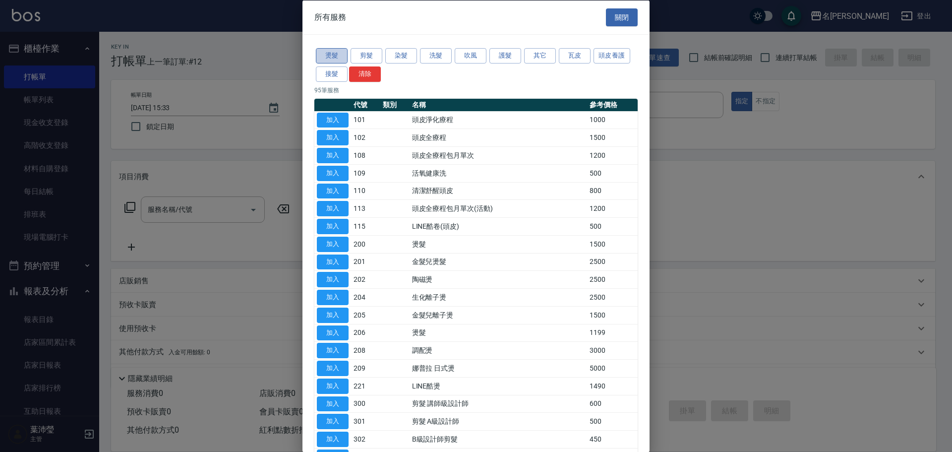
click at [339, 55] on button "燙髮" at bounding box center [332, 55] width 32 height 15
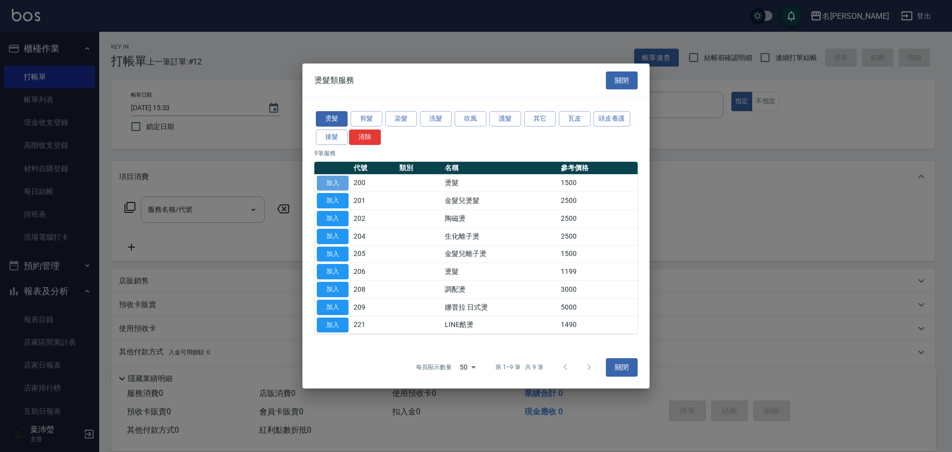
click at [336, 180] on button "加入" at bounding box center [333, 183] width 32 height 15
type input "燙髮(200)"
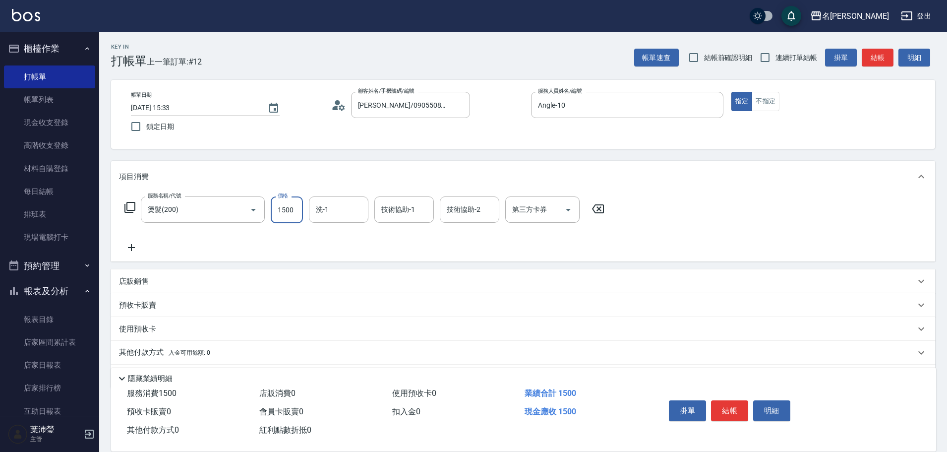
click at [299, 204] on input "1500" at bounding box center [287, 209] width 32 height 27
type input "2500"
click at [130, 251] on icon at bounding box center [131, 247] width 25 height 12
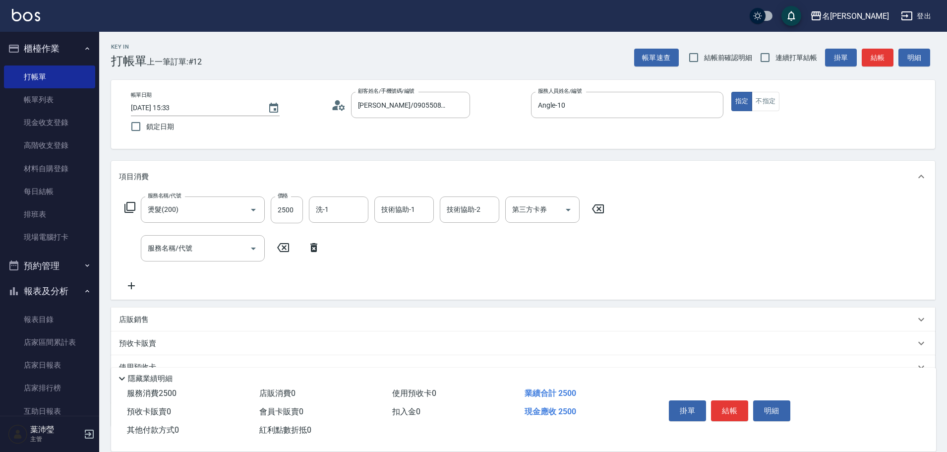
click at [134, 202] on icon at bounding box center [129, 207] width 11 height 11
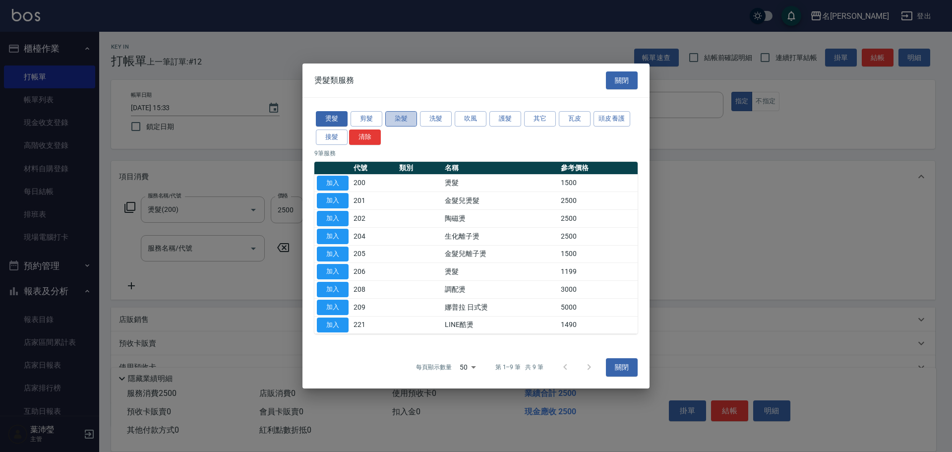
click at [396, 119] on button "染髮" at bounding box center [401, 118] width 32 height 15
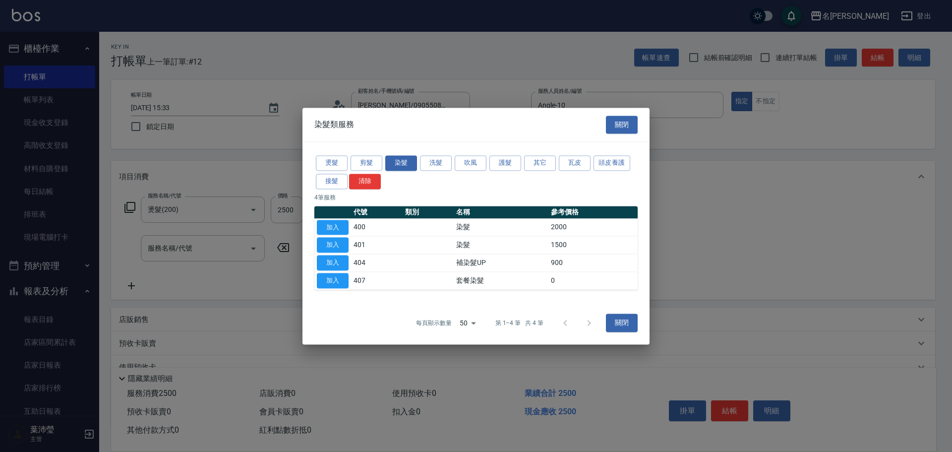
click at [322, 228] on button "加入" at bounding box center [333, 227] width 32 height 15
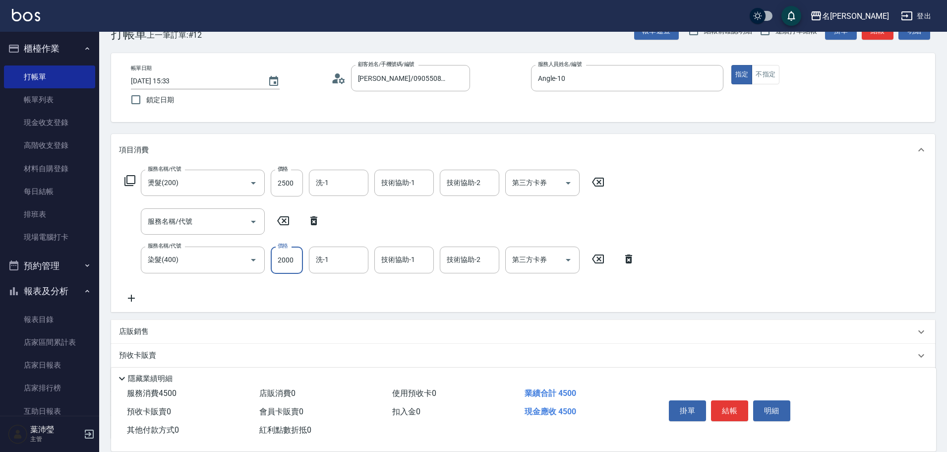
scroll to position [50, 0]
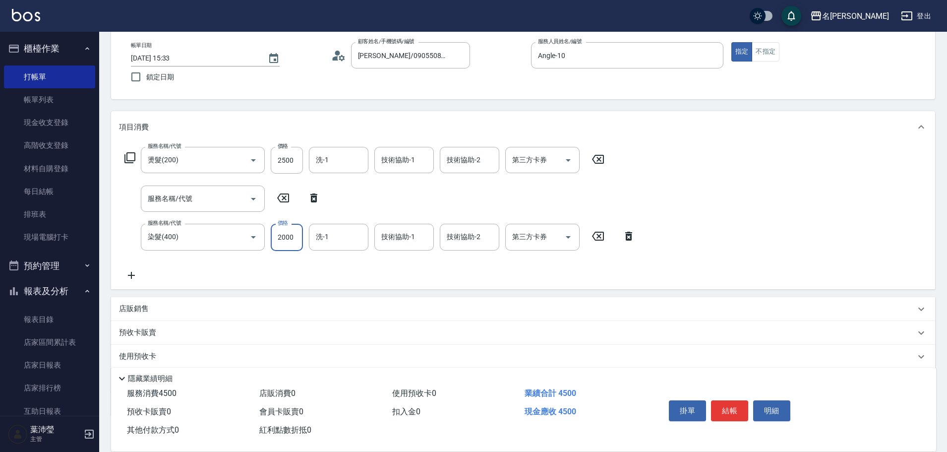
click at [291, 287] on div "服務名稱/代號 燙髮(200) 服務名稱/代號 價格 2500 價格 洗-1 洗-1 技術協助-1 技術協助-1 技術協助-2 技術協助-2 第三方卡券 第三…" at bounding box center [523, 216] width 824 height 146
type input "1000"
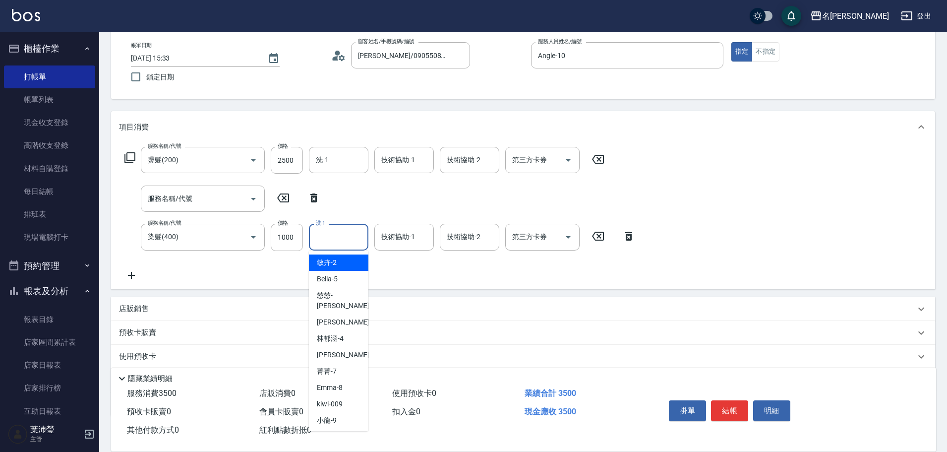
click at [328, 241] on input "洗-1" at bounding box center [338, 236] width 51 height 17
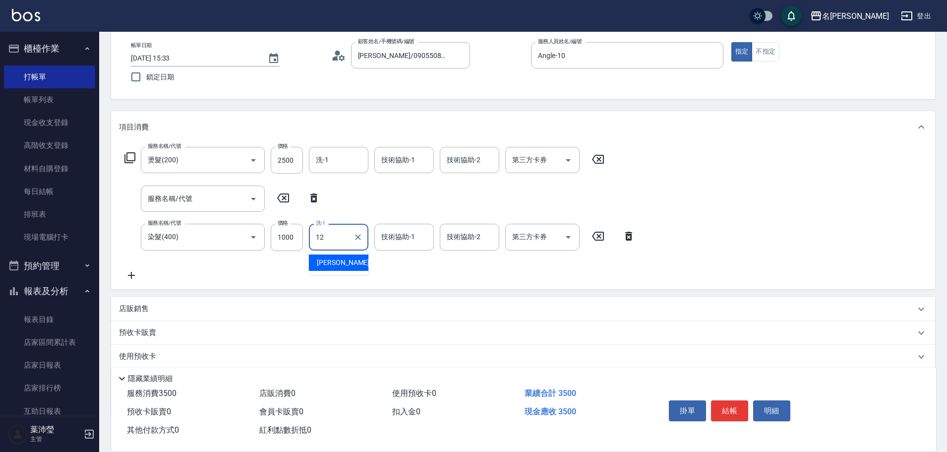
type input "[PERSON_NAME]-12"
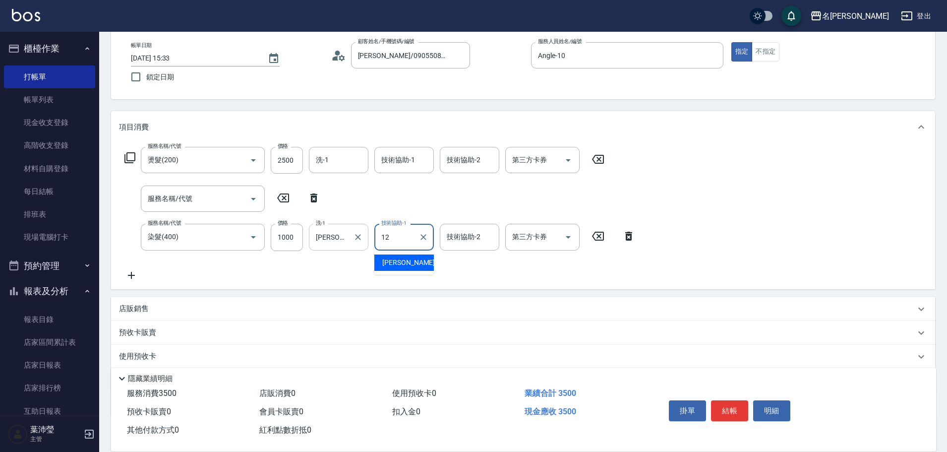
type input "[PERSON_NAME]-12"
click at [731, 406] on button "結帳" at bounding box center [729, 410] width 37 height 21
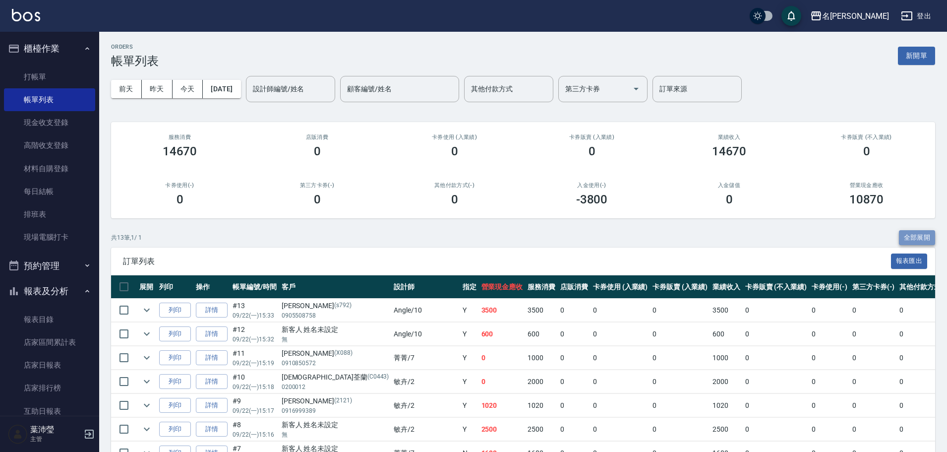
click at [925, 234] on button "全部展開" at bounding box center [917, 237] width 37 height 15
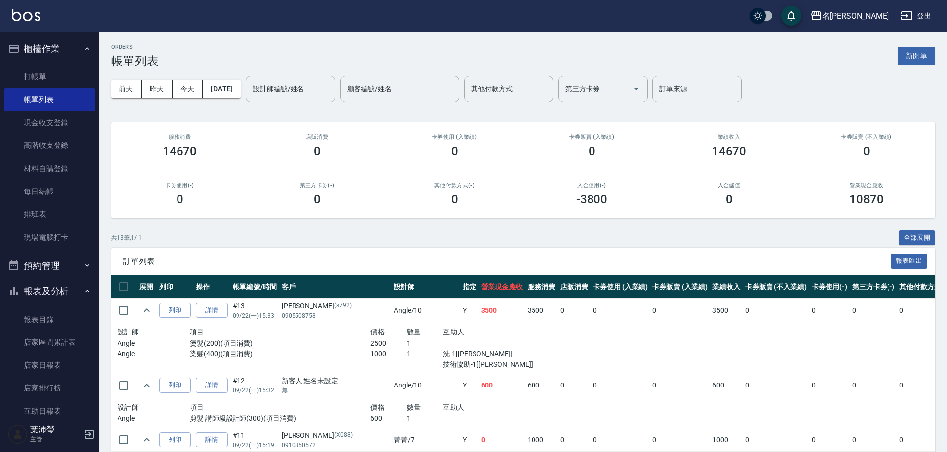
click at [296, 92] on input "設計師編號/姓名" at bounding box center [290, 88] width 80 height 17
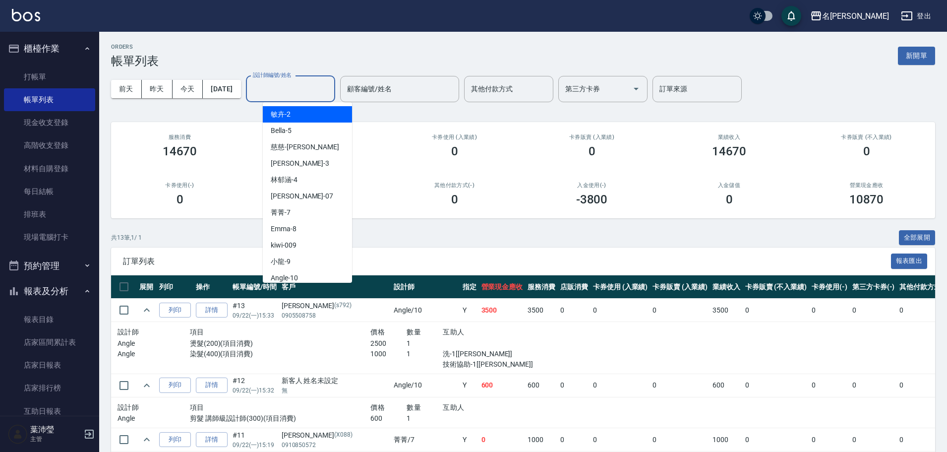
click at [299, 112] on div "敏卉 -2" at bounding box center [307, 114] width 89 height 16
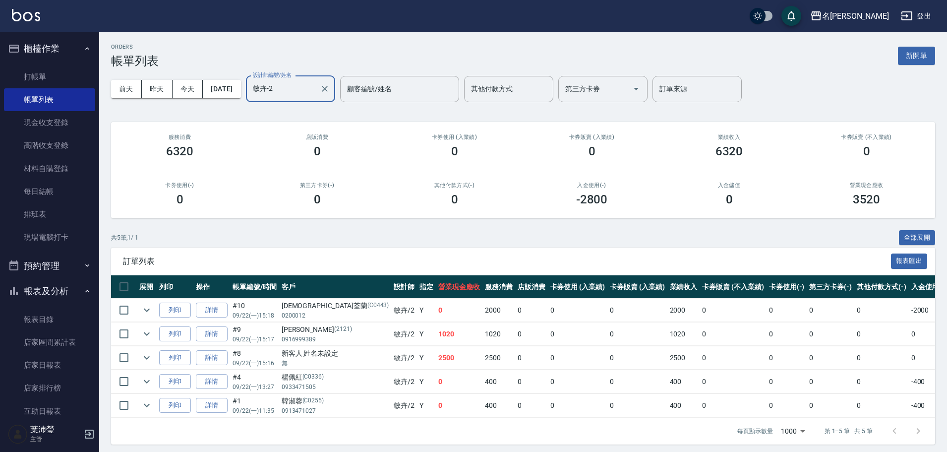
click at [306, 92] on input "敏卉-2" at bounding box center [282, 88] width 65 height 17
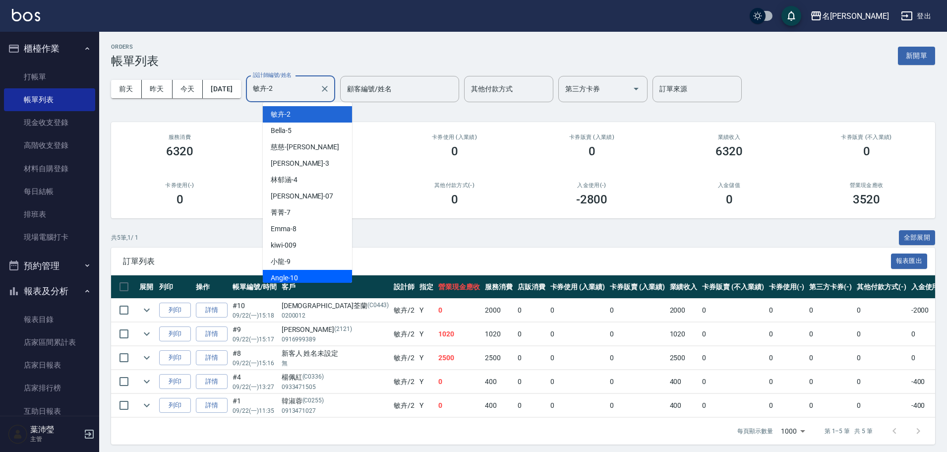
click at [344, 277] on div "Angle -10" at bounding box center [307, 278] width 89 height 16
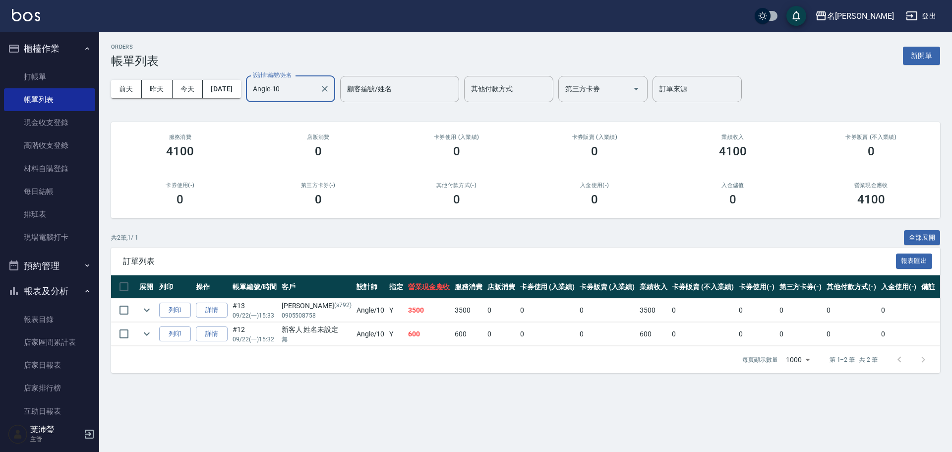
click at [313, 94] on input "Angle-10" at bounding box center [282, 88] width 65 height 17
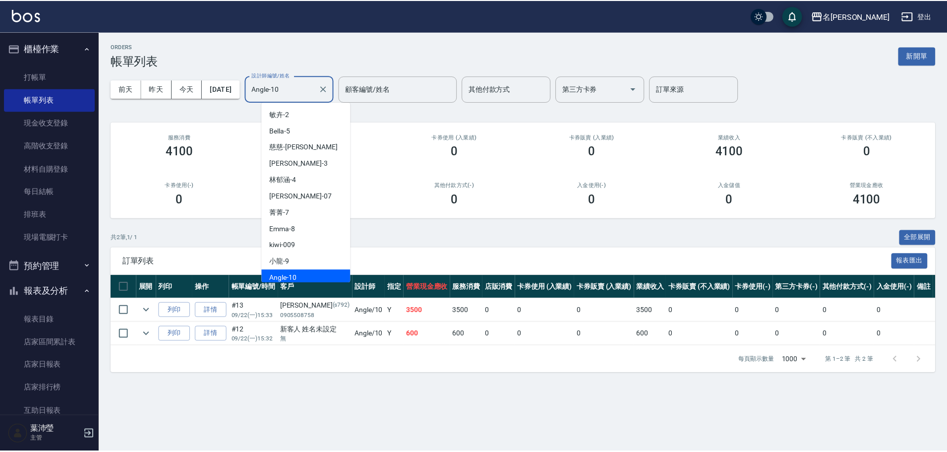
scroll to position [3, 0]
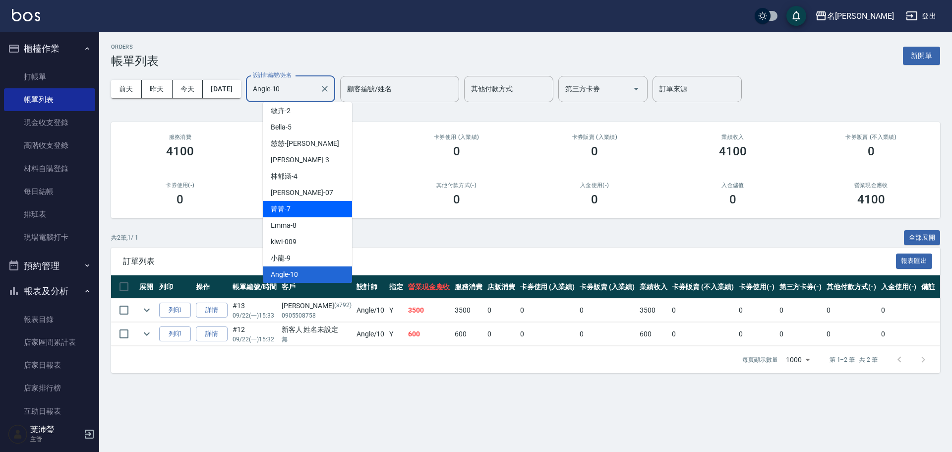
click at [316, 211] on div "菁菁 -7" at bounding box center [307, 209] width 89 height 16
type input "菁菁-7"
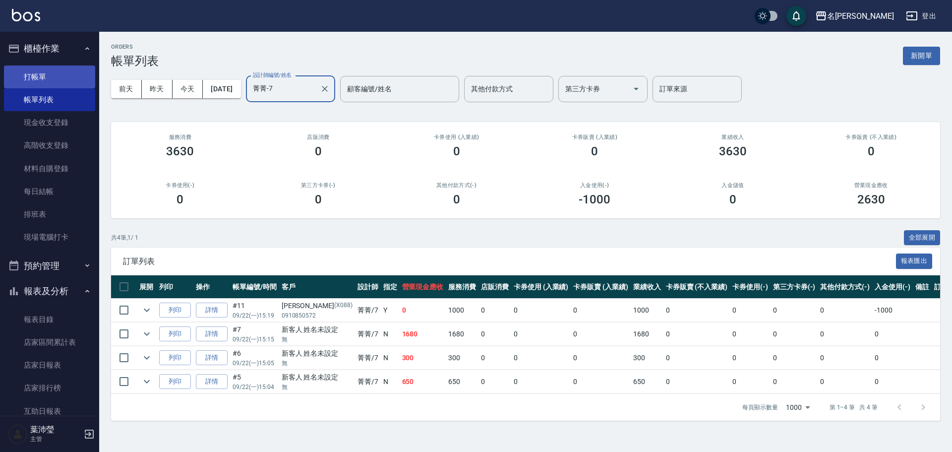
click at [61, 80] on link "打帳單" at bounding box center [49, 76] width 91 height 23
